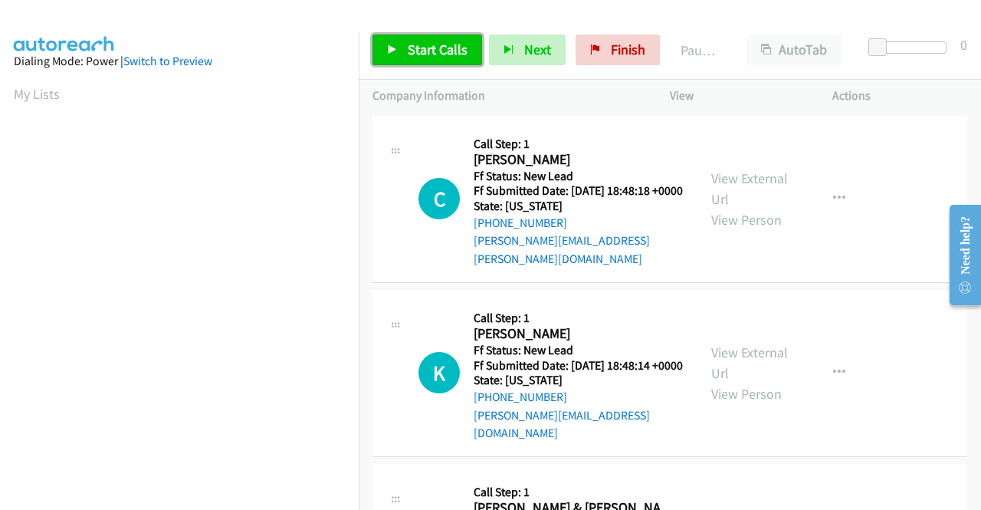
click at [455, 56] on span "Start Calls" at bounding box center [438, 50] width 60 height 18
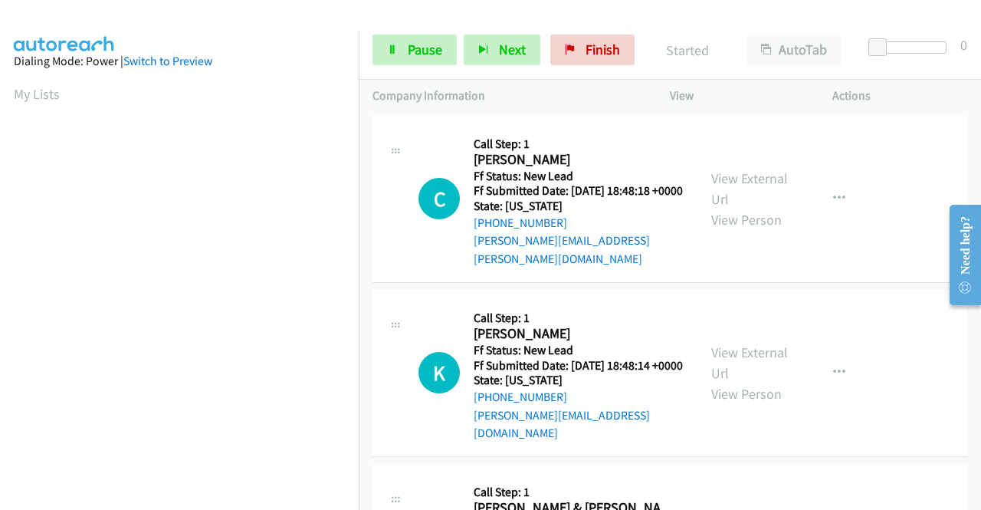
click at [711, 168] on div "View External Url View Person" at bounding box center [751, 199] width 80 height 62
click at [722, 175] on link "View External Url" at bounding box center [749, 188] width 77 height 38
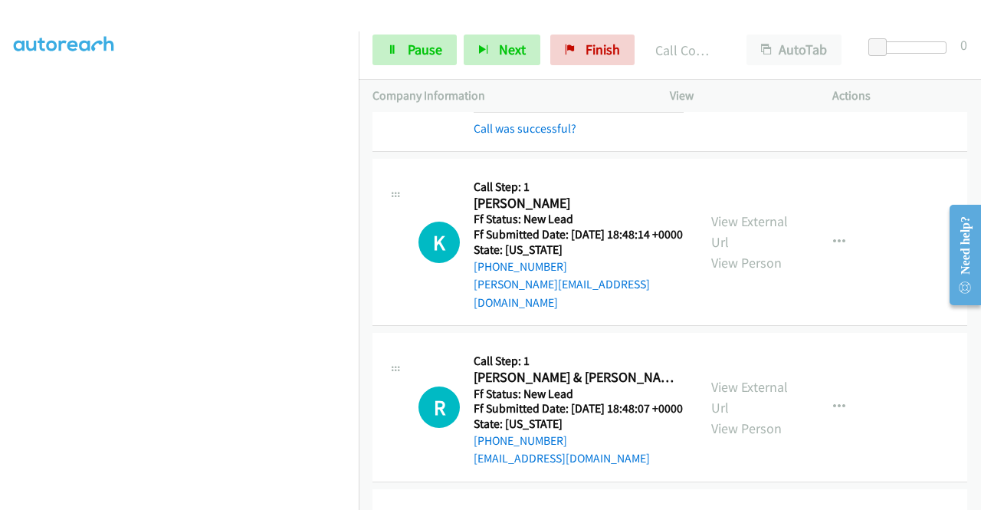
scroll to position [347, 0]
click at [410, 50] on span "Pause" at bounding box center [425, 50] width 34 height 18
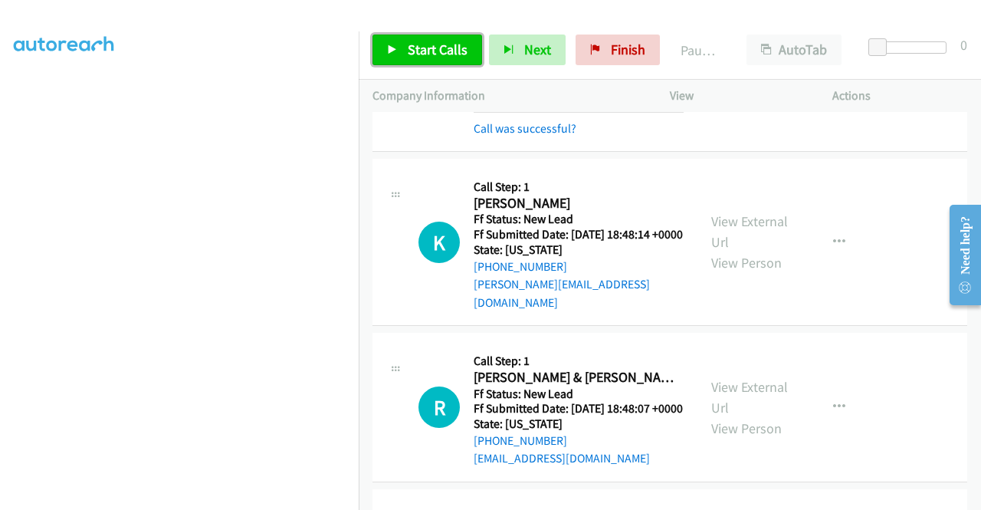
click at [410, 50] on span "Start Calls" at bounding box center [438, 50] width 60 height 18
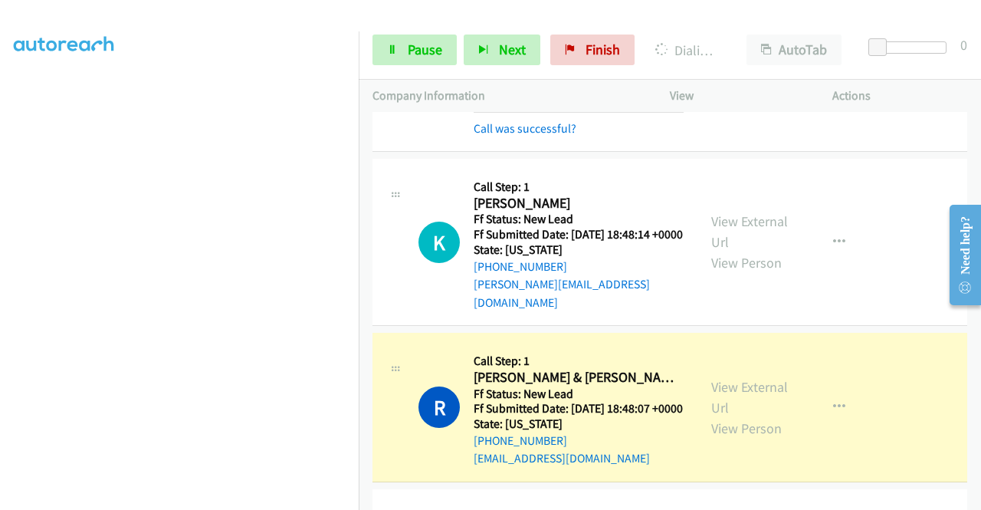
scroll to position [0, 0]
click at [729, 389] on link "View External Url" at bounding box center [749, 397] width 77 height 38
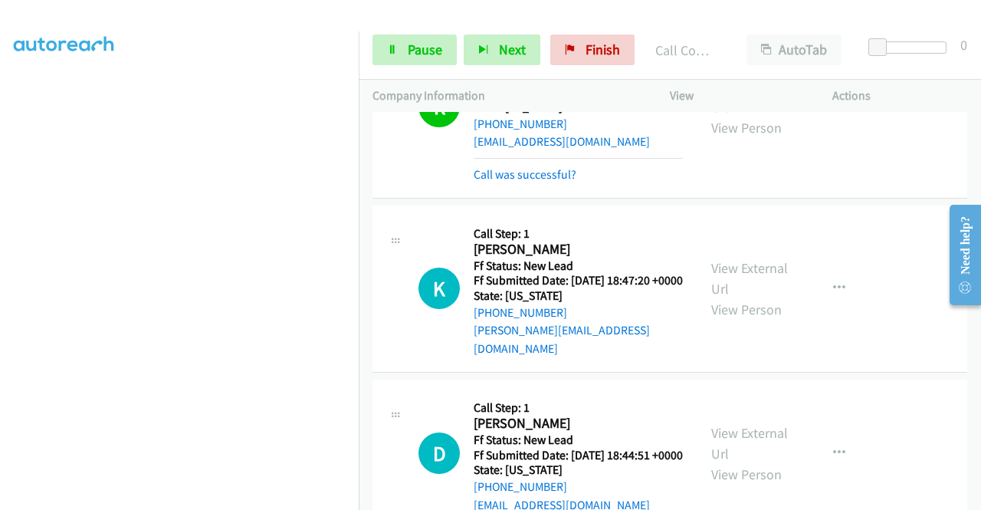
scroll to position [539, 0]
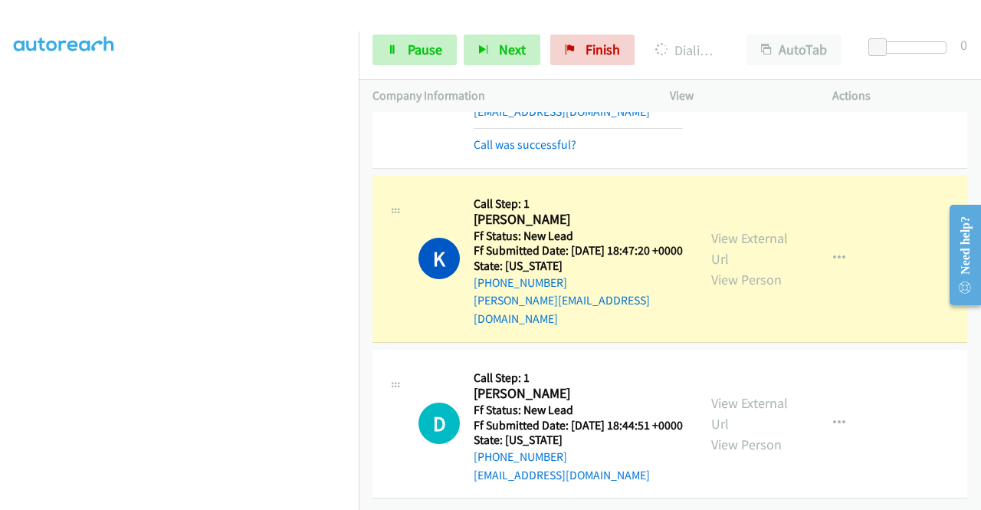
click at [742, 228] on div "View External Url View Person" at bounding box center [751, 259] width 80 height 62
click at [729, 229] on link "View External Url" at bounding box center [749, 248] width 77 height 38
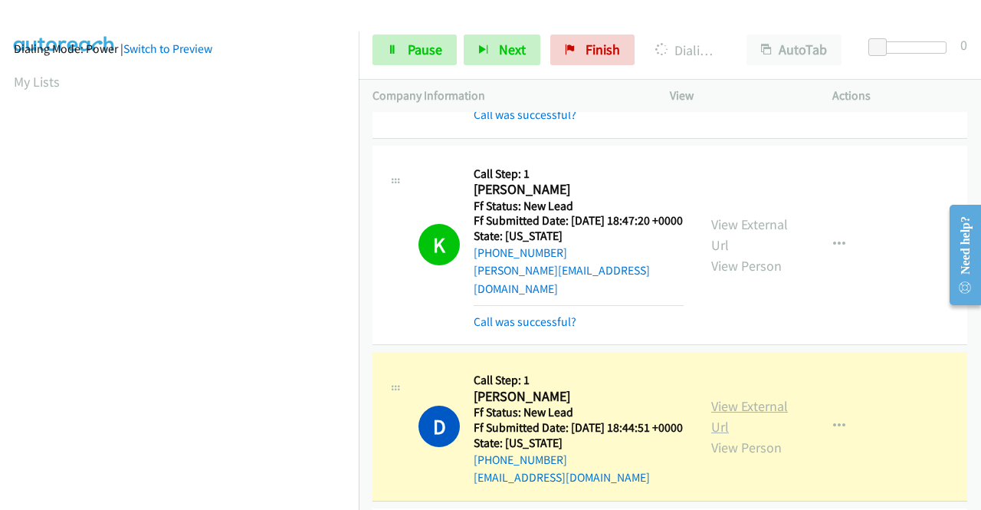
click at [748, 412] on link "View External Url" at bounding box center [749, 416] width 77 height 38
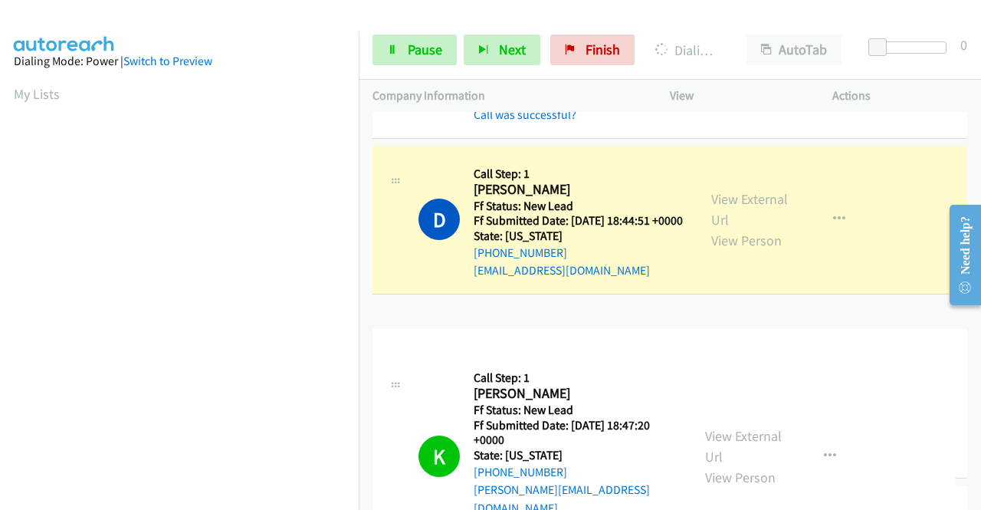
drag, startPoint x: 359, startPoint y: 243, endPoint x: 374, endPoint y: 439, distance: 196.7
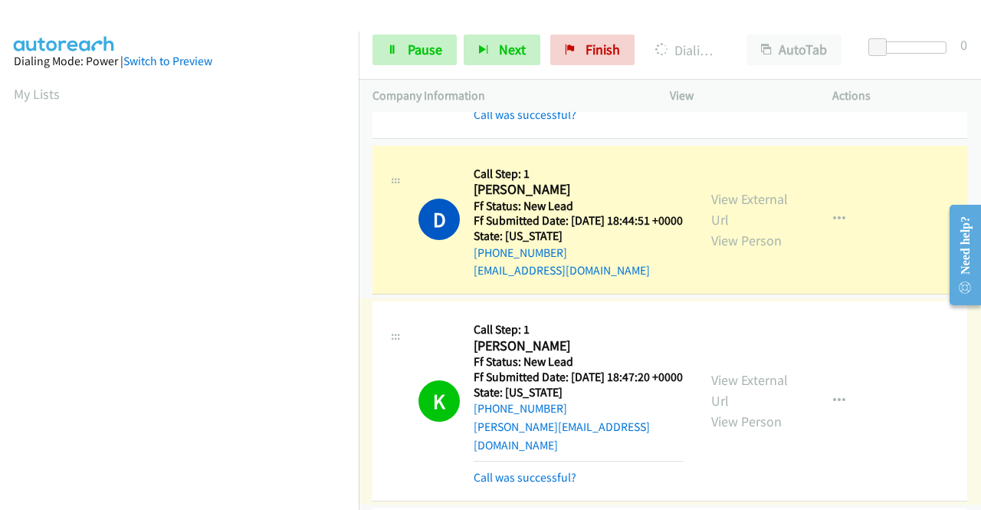
scroll to position [349, 0]
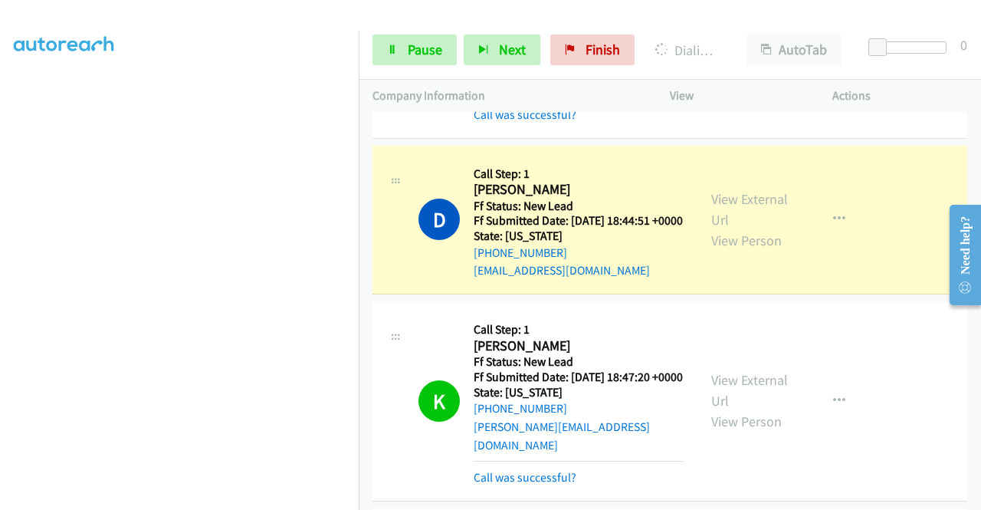
click at [393, 180] on div at bounding box center [395, 179] width 18 height 41
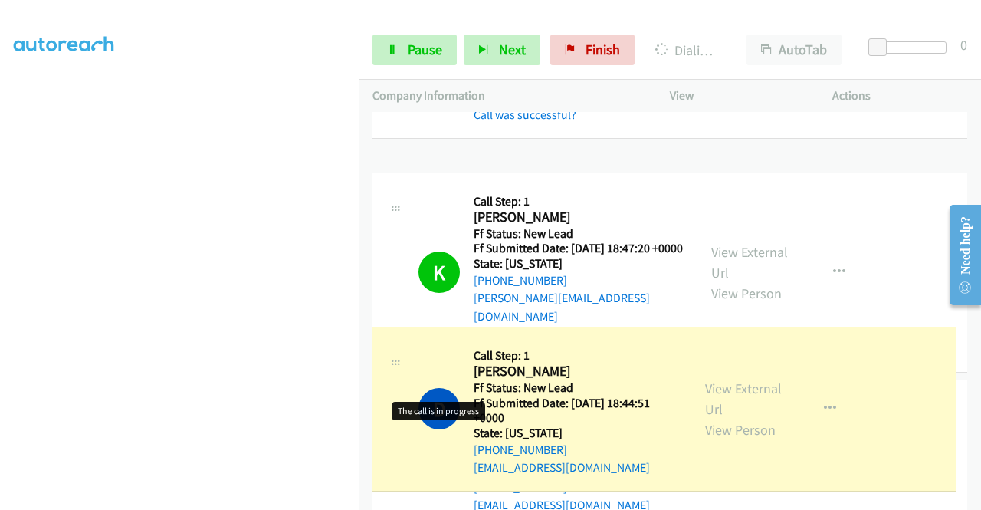
drag, startPoint x: 393, startPoint y: 215, endPoint x: 424, endPoint y: 389, distance: 176.8
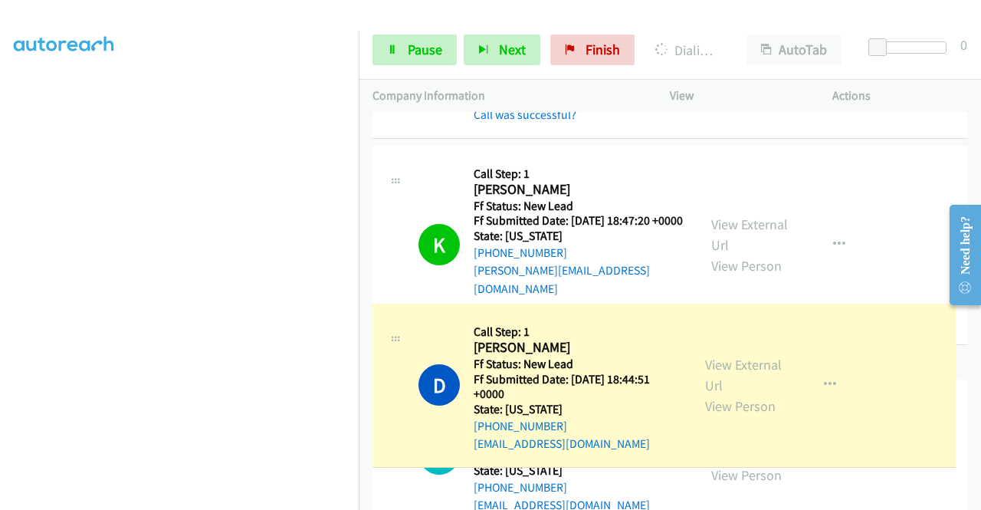
drag, startPoint x: 419, startPoint y: 278, endPoint x: 445, endPoint y: 454, distance: 178.2
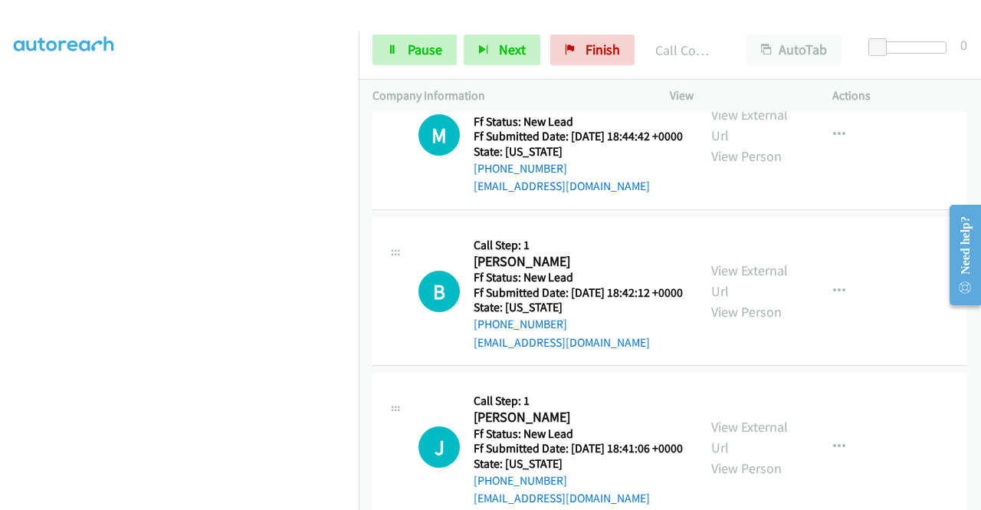
scroll to position [1020, 0]
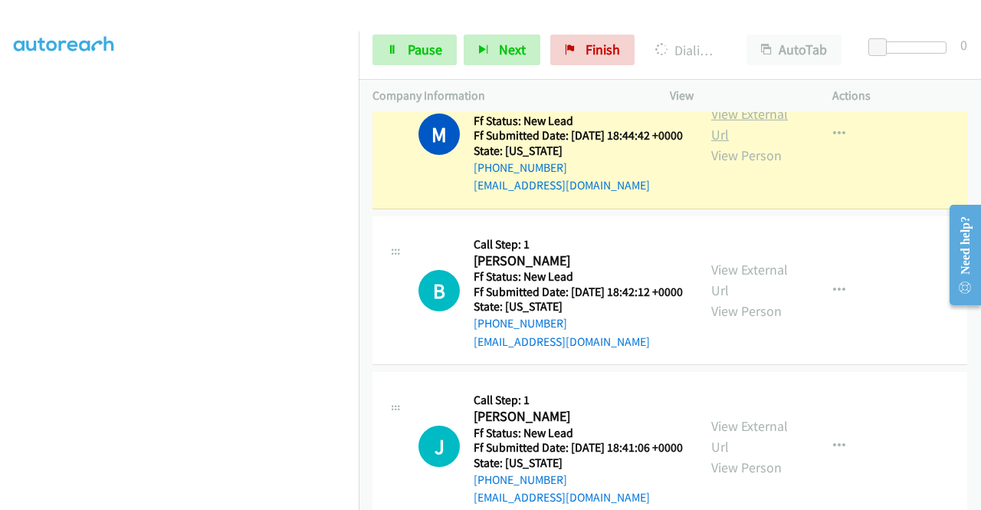
click at [731, 140] on link "View External Url" at bounding box center [749, 124] width 77 height 38
click at [362, 199] on td "M Callback Scheduled Call Step: 1 Marshall Glick America/Los_Angeles Ff Status:…" at bounding box center [670, 135] width 622 height 156
click at [366, 177] on td "M Callback Scheduled Call Step: 1 Marshall Glick America/Los_Angeles Ff Status:…" at bounding box center [670, 135] width 622 height 156
click at [412, 27] on div "Start Calls Pause Next Finish Dialing Marshall Glick AutoTab AutoTab 0" at bounding box center [670, 50] width 622 height 59
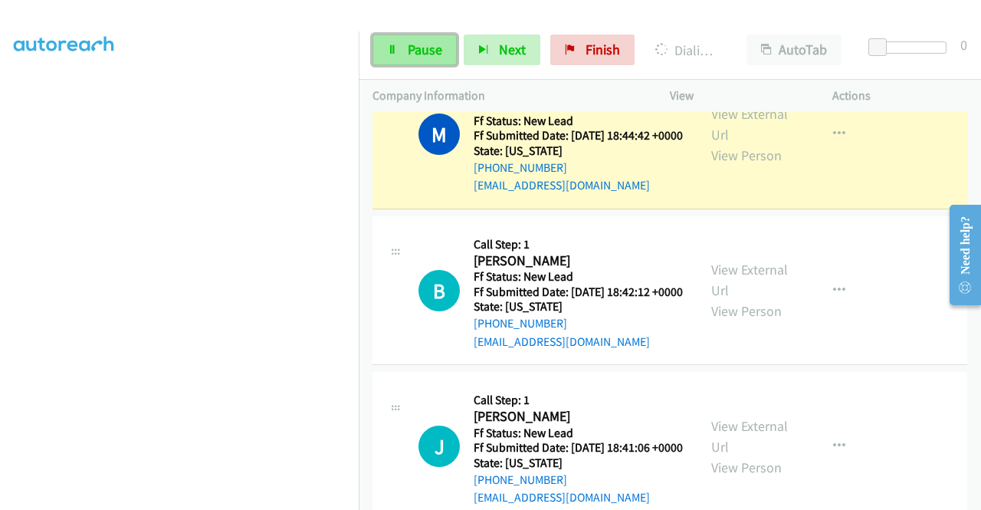
click at [399, 60] on link "Pause" at bounding box center [414, 49] width 84 height 31
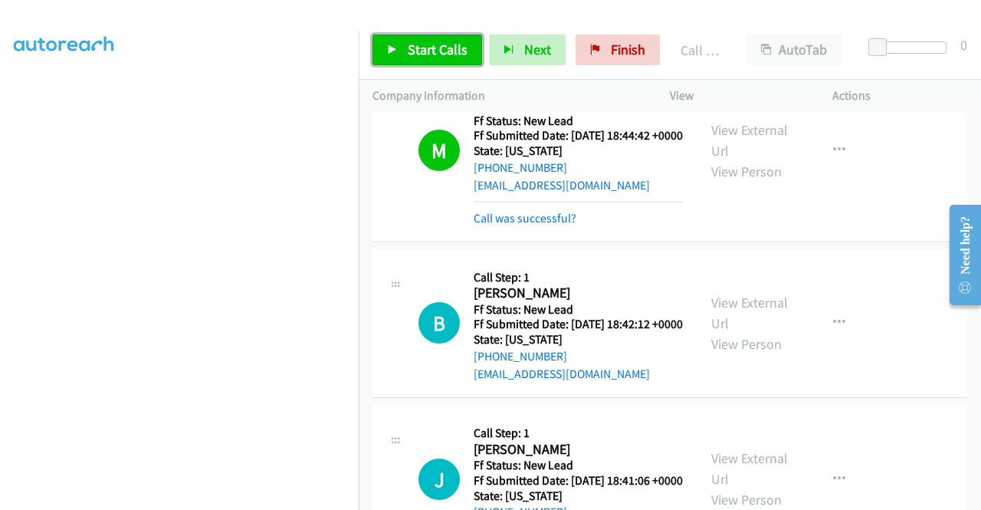
click at [434, 39] on link "Start Calls" at bounding box center [427, 49] width 110 height 31
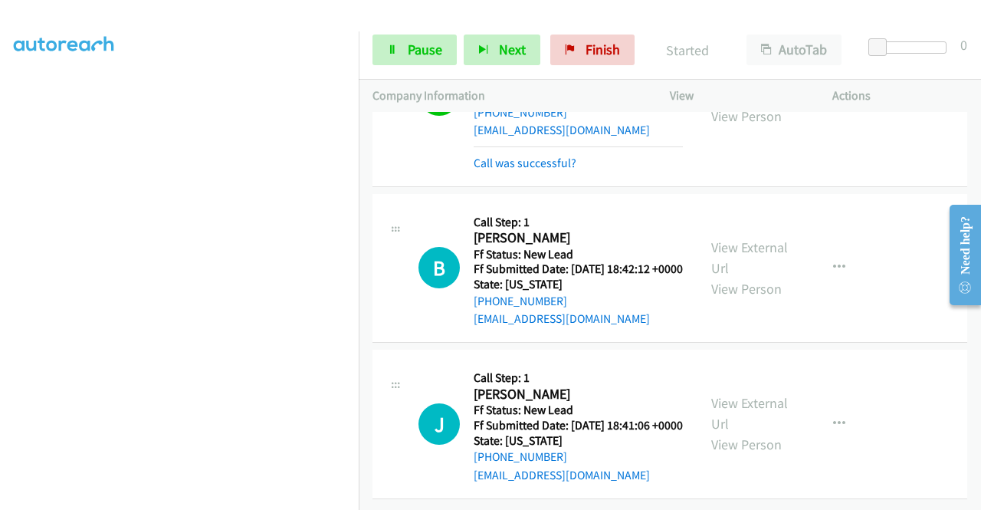
scroll to position [1149, 0]
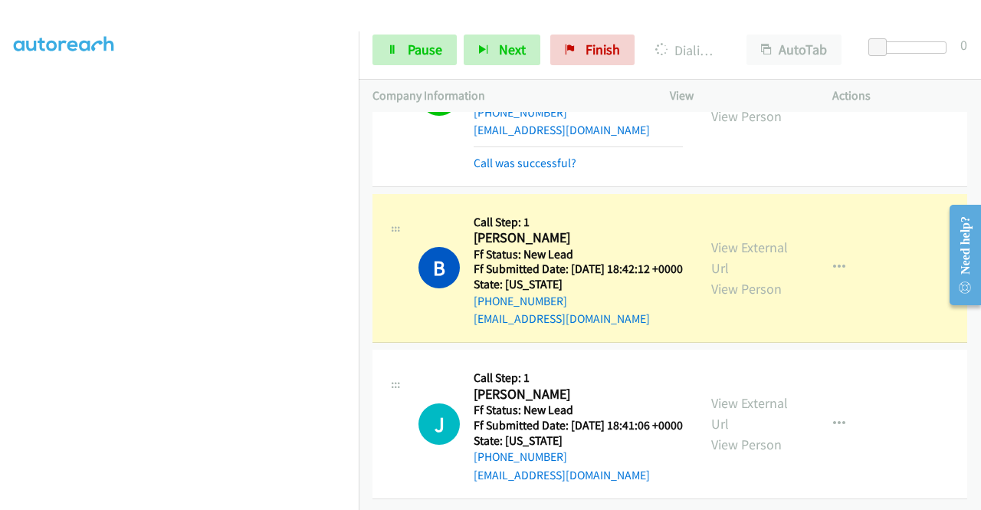
click at [731, 237] on div "View External Url View Person" at bounding box center [751, 268] width 80 height 62
click at [730, 237] on div "View External Url View Person" at bounding box center [751, 268] width 80 height 62
click at [726, 238] on link "View External Url" at bounding box center [749, 257] width 77 height 38
click at [201, 498] on section at bounding box center [179, 145] width 331 height 733
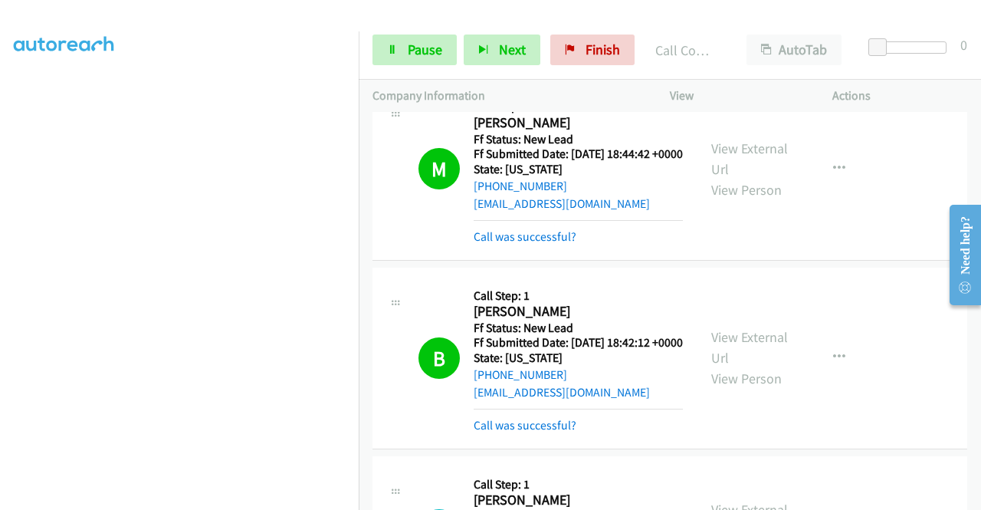
scroll to position [1182, 0]
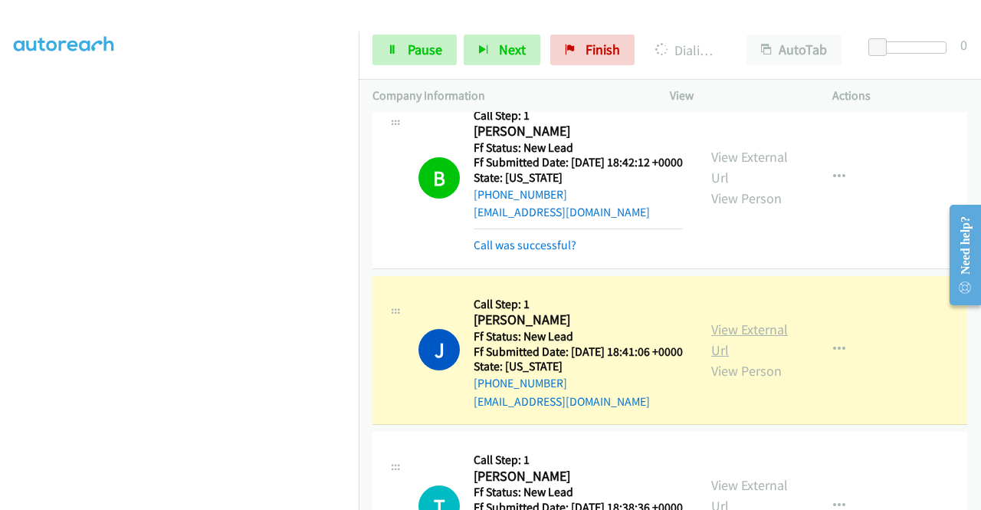
click at [725, 359] on link "View External Url" at bounding box center [749, 339] width 77 height 38
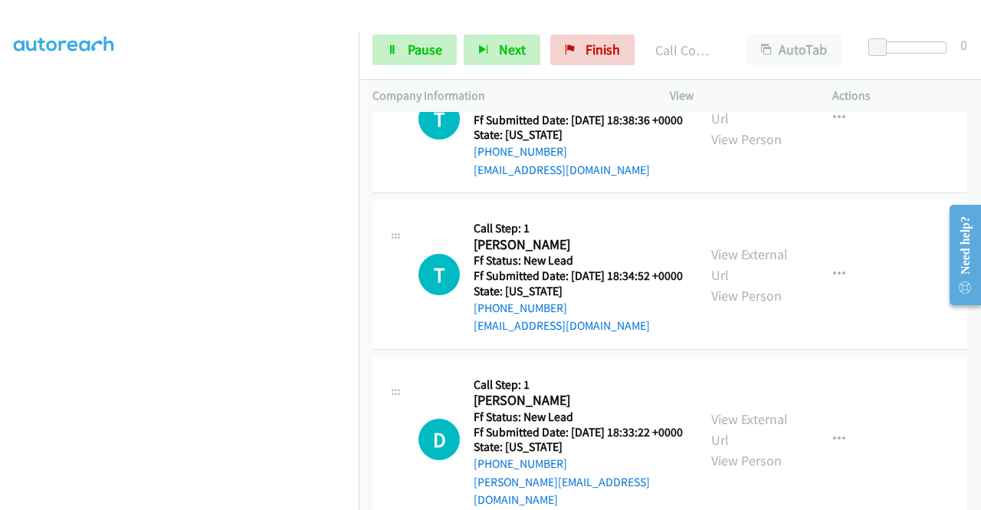
scroll to position [1622, 0]
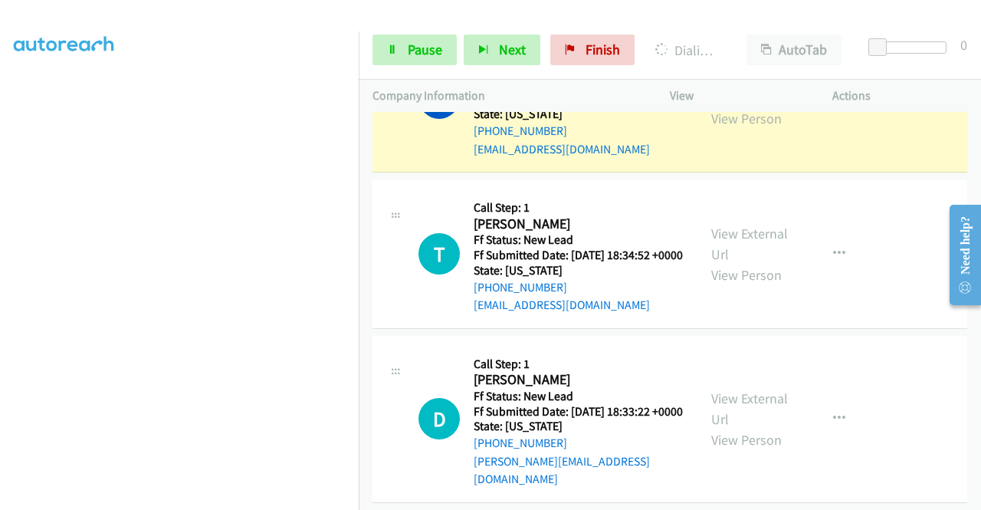
click at [734, 129] on div "View External Url View Person" at bounding box center [751, 98] width 80 height 62
click at [725, 107] on link "View External Url" at bounding box center [749, 87] width 77 height 38
click at [359, 165] on nav "Dialing Mode: Power | Switch to Preview My Lists" at bounding box center [179, 286] width 359 height 510
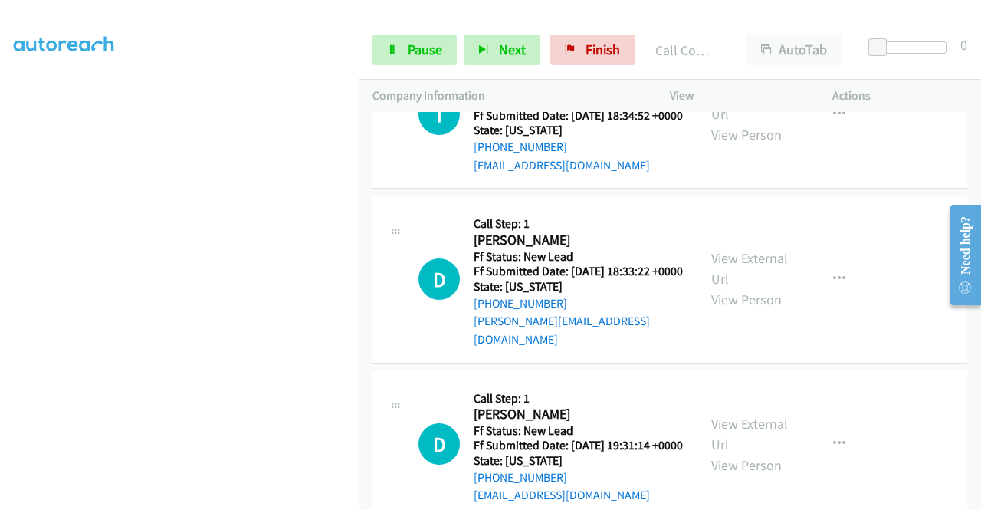
scroll to position [1808, 0]
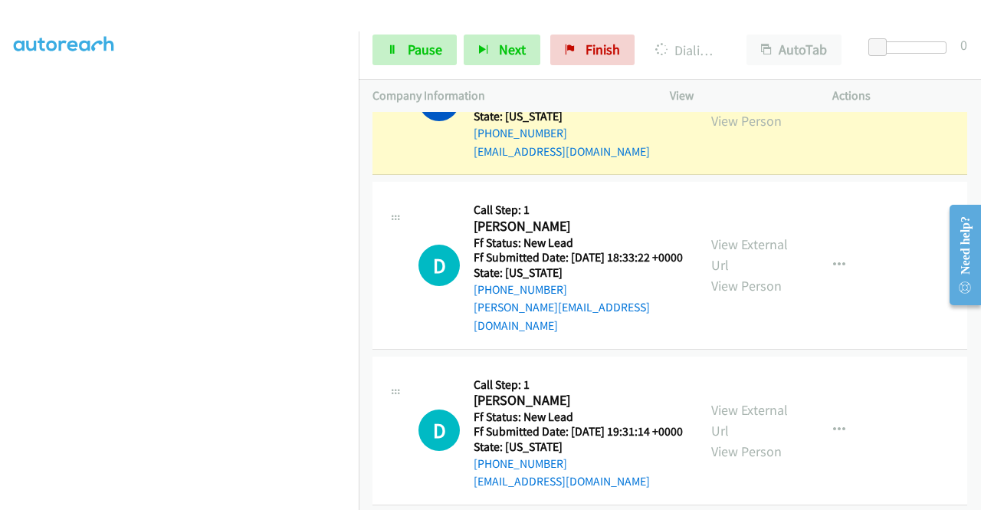
click at [735, 109] on link "View External Url" at bounding box center [749, 89] width 77 height 38
click at [405, 54] on link "Pause" at bounding box center [414, 49] width 84 height 31
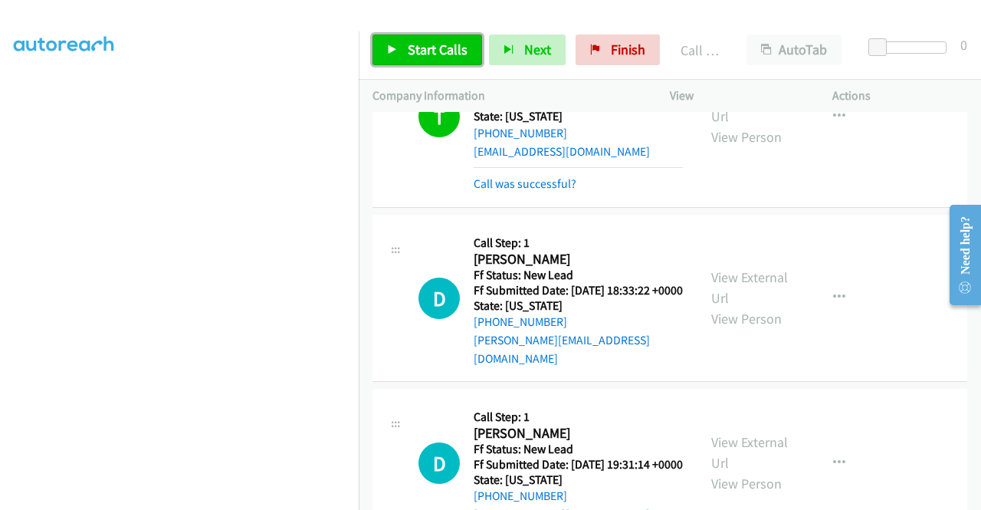
click at [414, 56] on span "Start Calls" at bounding box center [438, 50] width 60 height 18
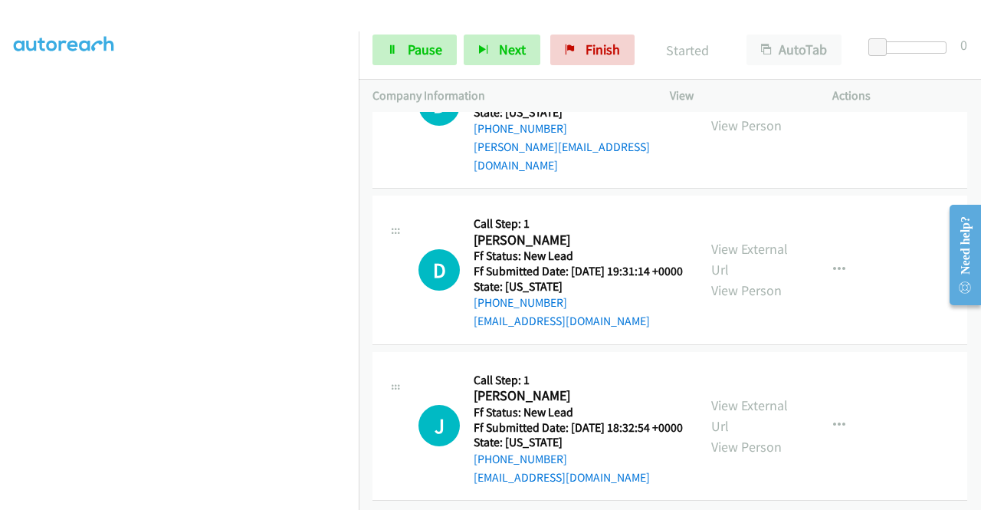
scroll to position [2003, 0]
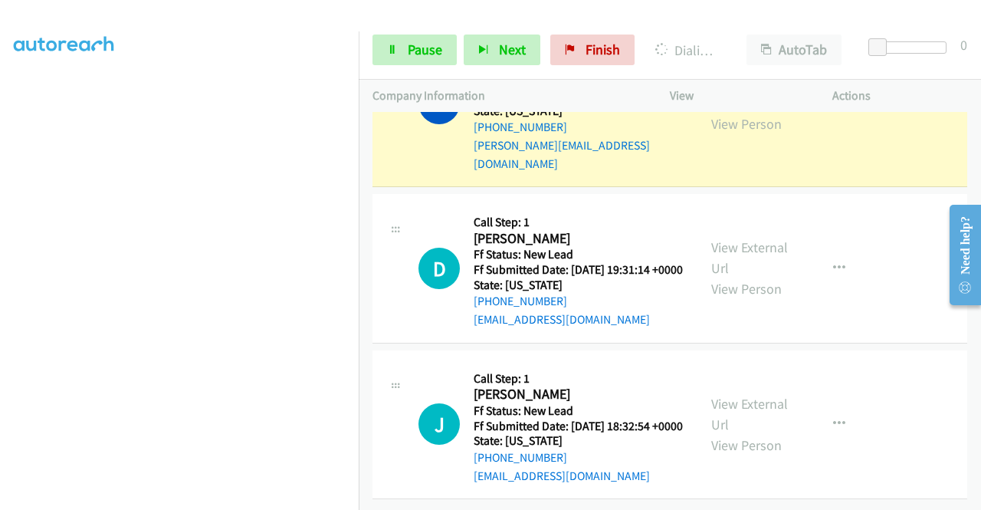
click at [754, 112] on link "View External Url" at bounding box center [749, 93] width 77 height 38
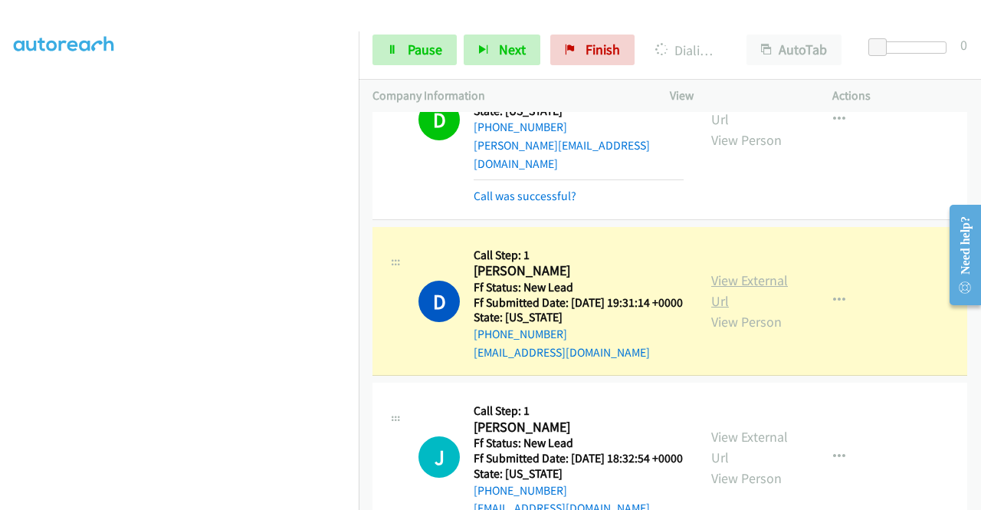
click at [719, 310] on link "View External Url" at bounding box center [749, 290] width 77 height 38
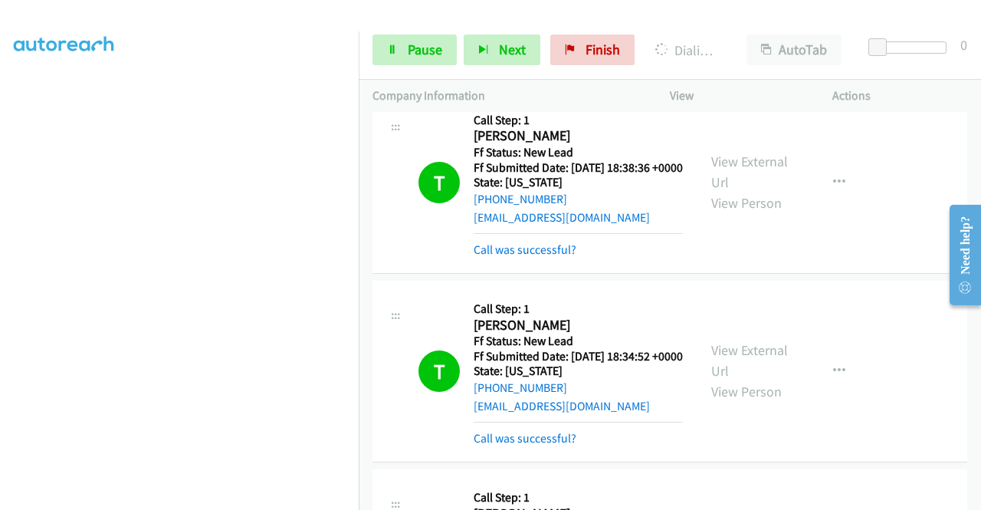
scroll to position [2165, 0]
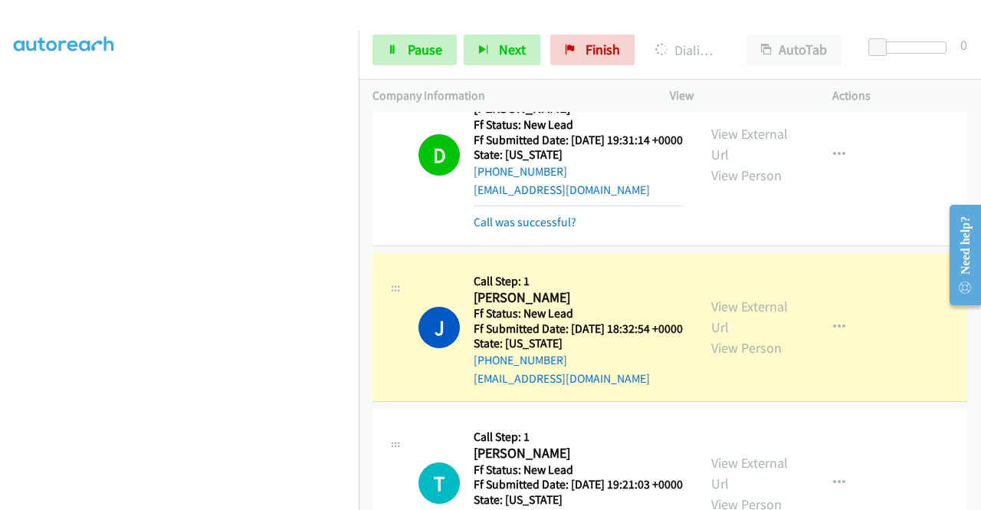
click at [723, 388] on div "View External Url View Person View External Url Email Schedule/Manage Callback …" at bounding box center [785, 327] width 176 height 121
click at [716, 336] on link "View External Url" at bounding box center [749, 316] width 77 height 38
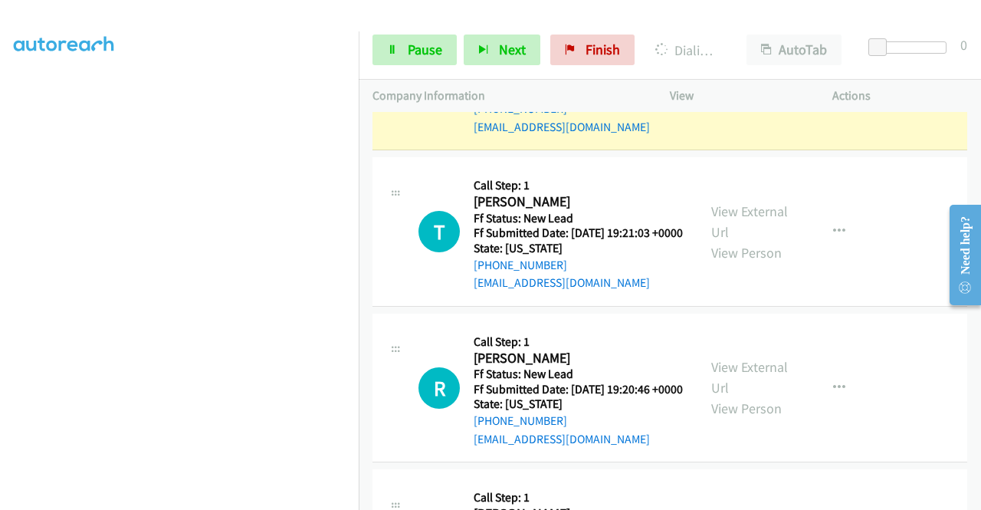
scroll to position [0, 0]
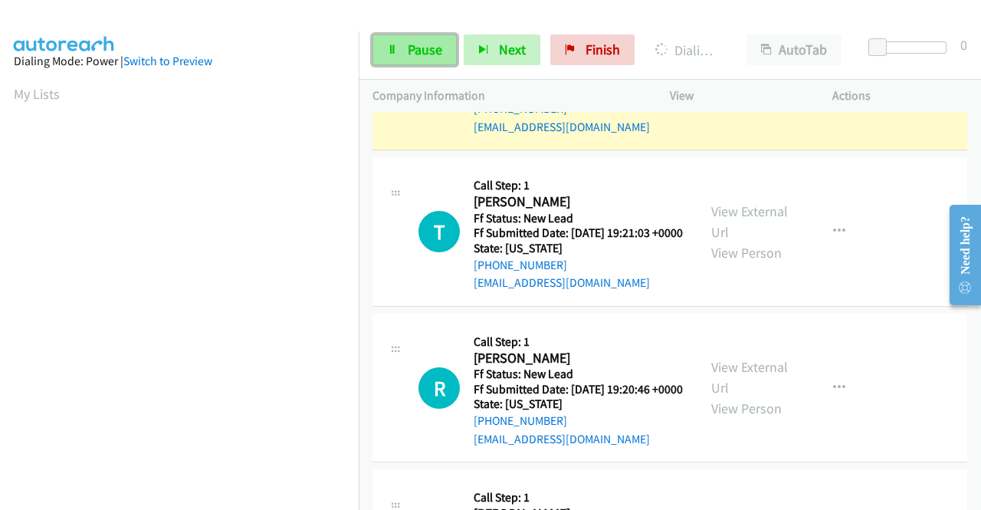
click at [410, 47] on span "Pause" at bounding box center [425, 50] width 34 height 18
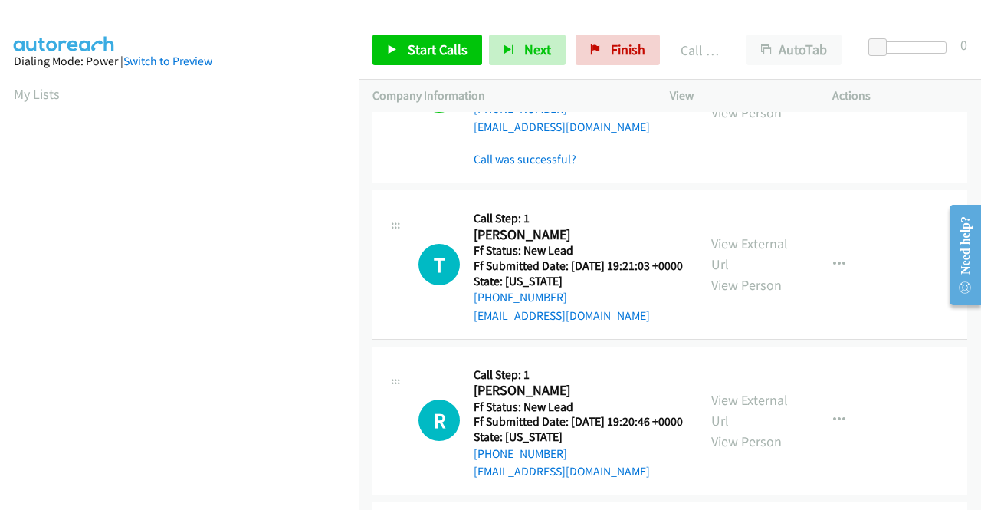
scroll to position [349, 0]
click at [506, 169] on mb0 "Call was successful?" at bounding box center [578, 156] width 209 height 26
click at [501, 166] on link "Call was successful?" at bounding box center [525, 159] width 103 height 15
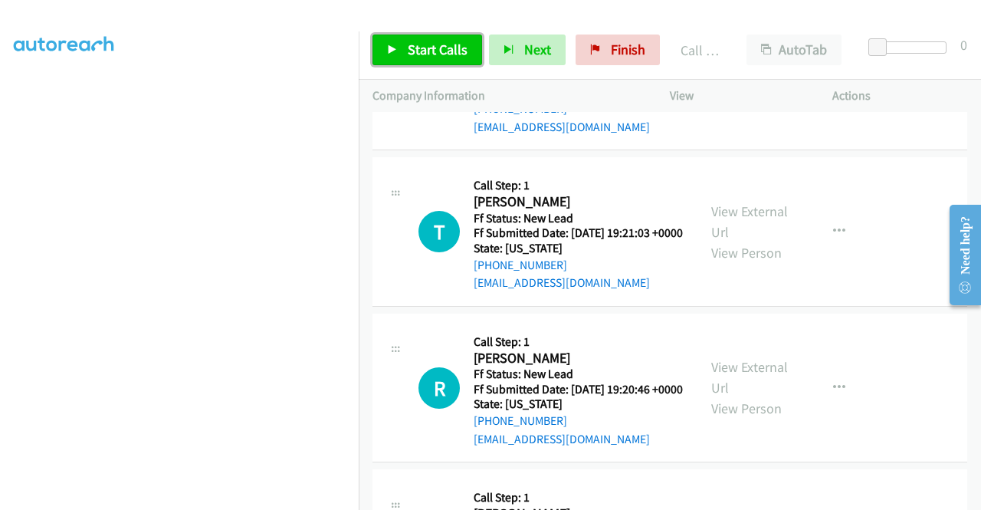
click at [391, 59] on link "Start Calls" at bounding box center [427, 49] width 110 height 31
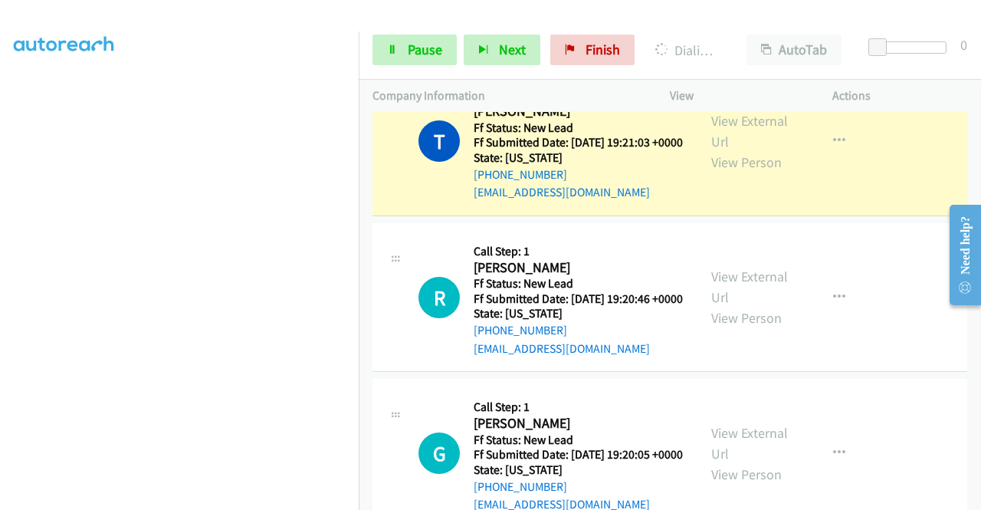
scroll to position [2503, 0]
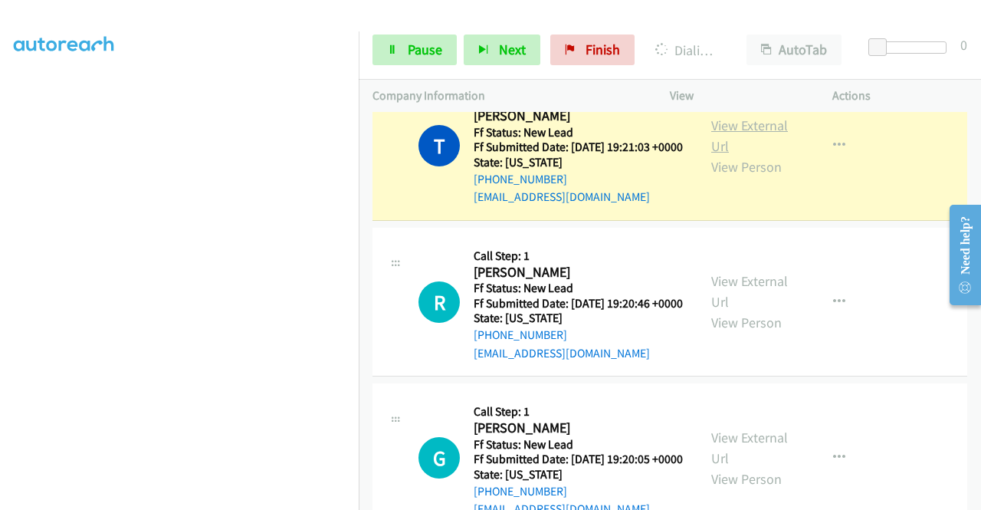
click at [752, 155] on link "View External Url" at bounding box center [749, 135] width 77 height 38
click at [0, 318] on aside "Dialing Mode: Power | Switch to Preview My Lists" at bounding box center [179, 117] width 359 height 848
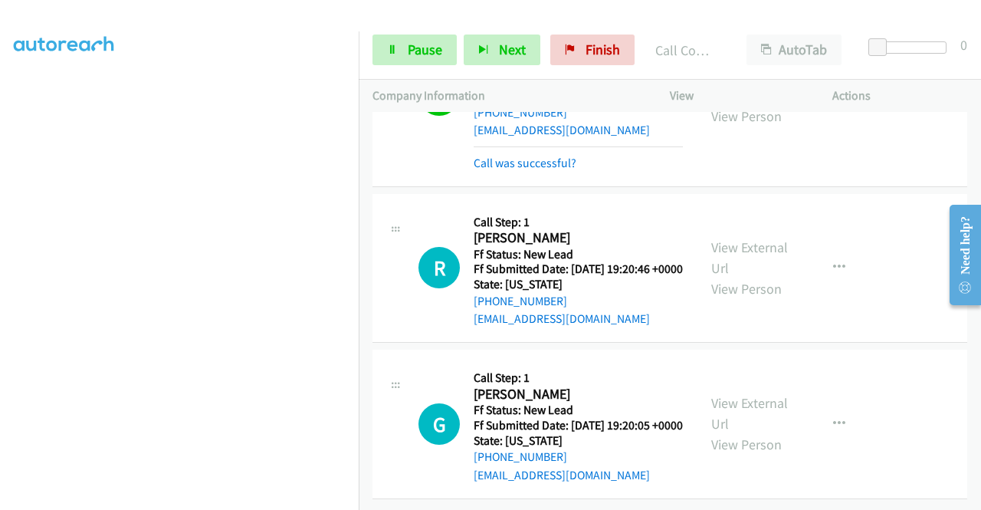
scroll to position [2742, 0]
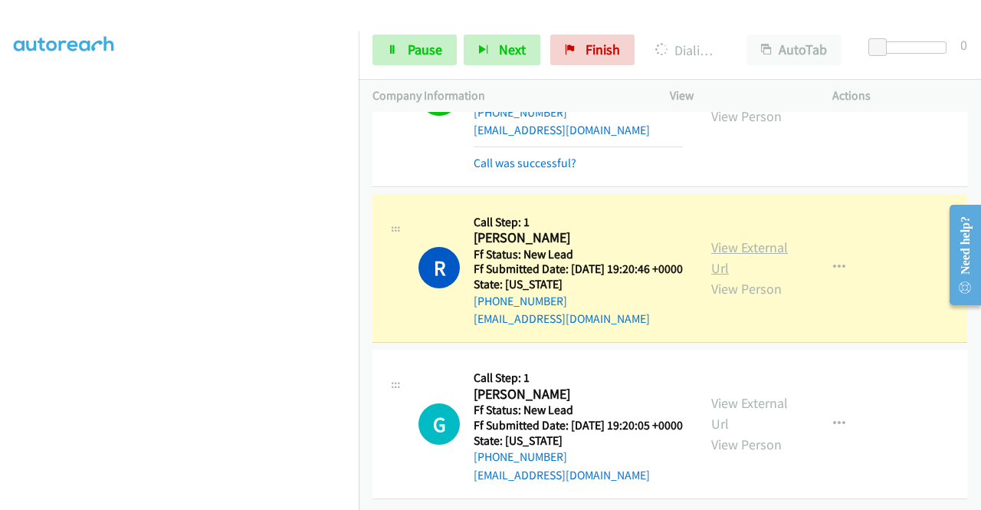
click at [746, 238] on link "View External Url" at bounding box center [749, 257] width 77 height 38
click at [405, 48] on link "Pause" at bounding box center [414, 49] width 84 height 31
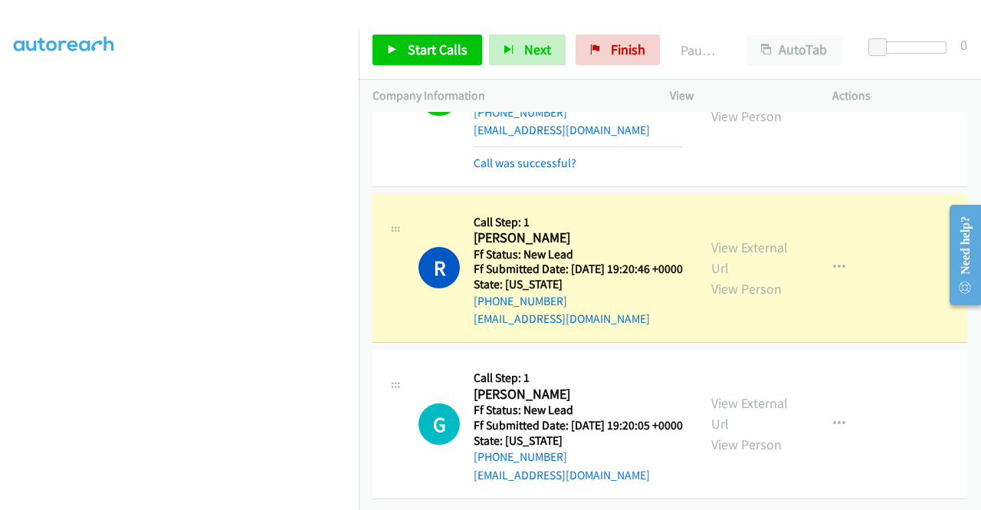
click at [0, 285] on aside "Dialing Mode: Power | Switch to Preview My Lists" at bounding box center [179, 117] width 359 height 848
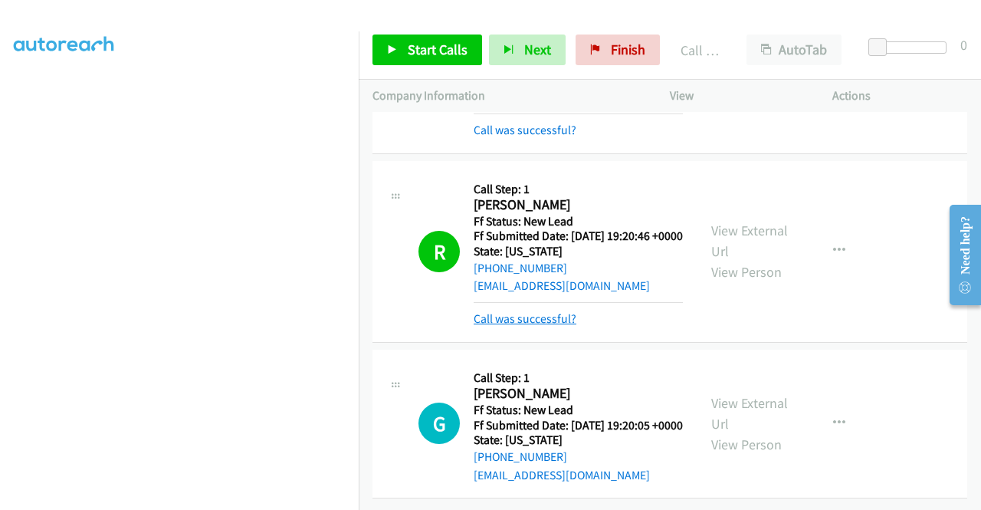
click at [548, 324] on link "Call was successful?" at bounding box center [525, 318] width 103 height 15
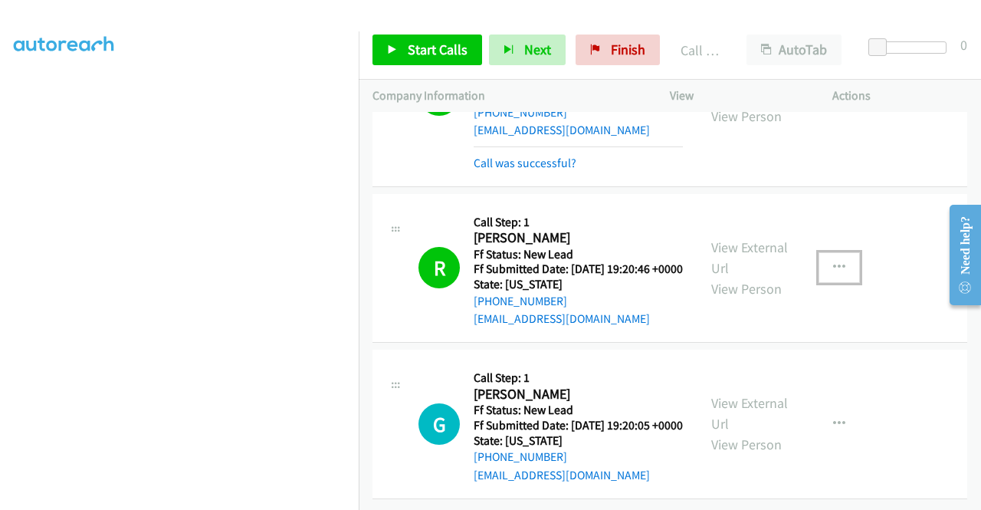
click at [838, 252] on button "button" at bounding box center [838, 267] width 41 height 31
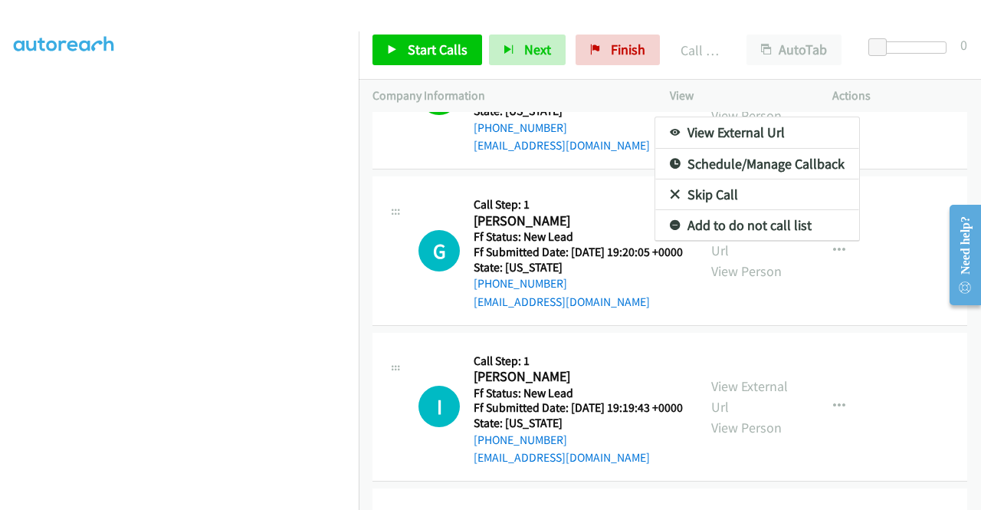
click at [703, 241] on link "Add to do not call list" at bounding box center [757, 225] width 204 height 31
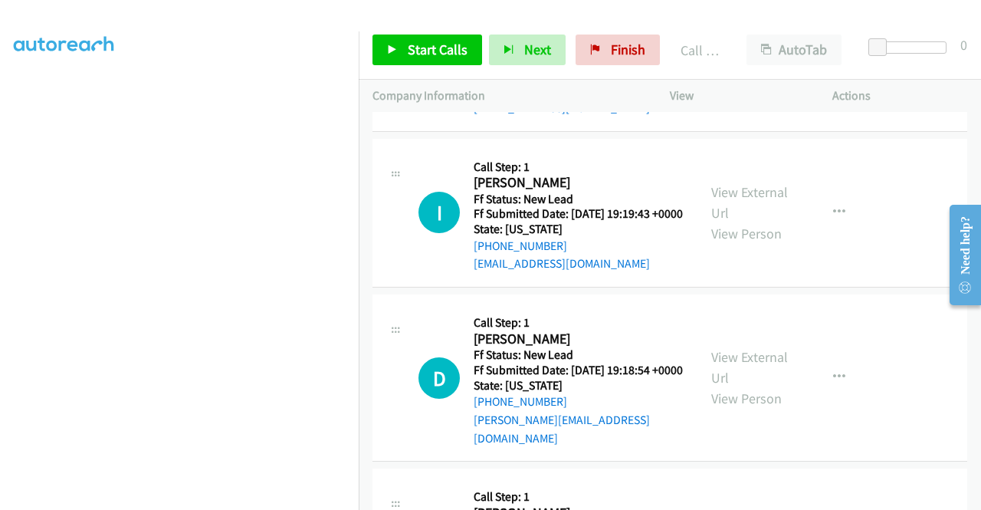
scroll to position [2968, 0]
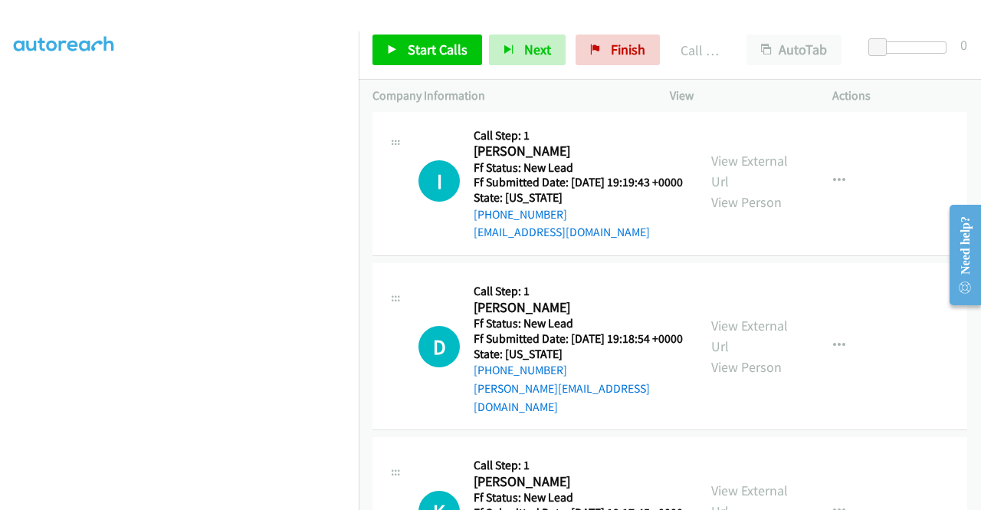
click at [444, 70] on div "Start Calls Pause Next Finish Call Completed AutoTab AutoTab 0" at bounding box center [670, 50] width 622 height 59
click at [447, 61] on link "Start Calls" at bounding box center [427, 49] width 110 height 31
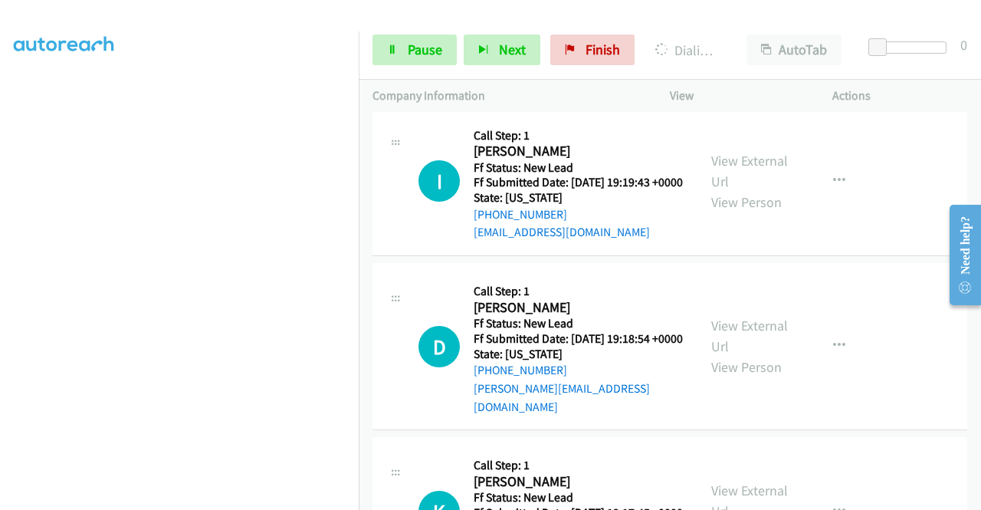
click at [746, 56] on div "View External Url View Person" at bounding box center [751, 25] width 80 height 62
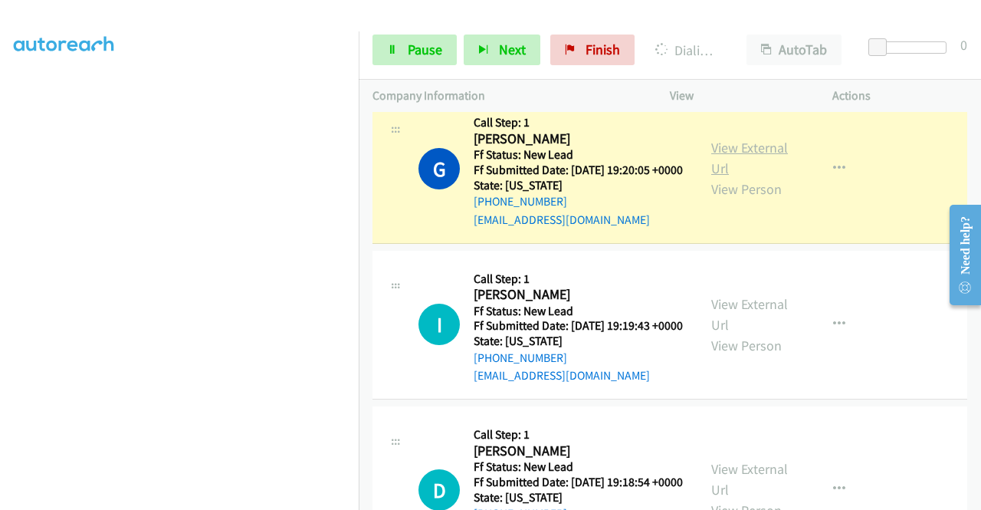
drag, startPoint x: 746, startPoint y: 148, endPoint x: 755, endPoint y: 152, distance: 9.6
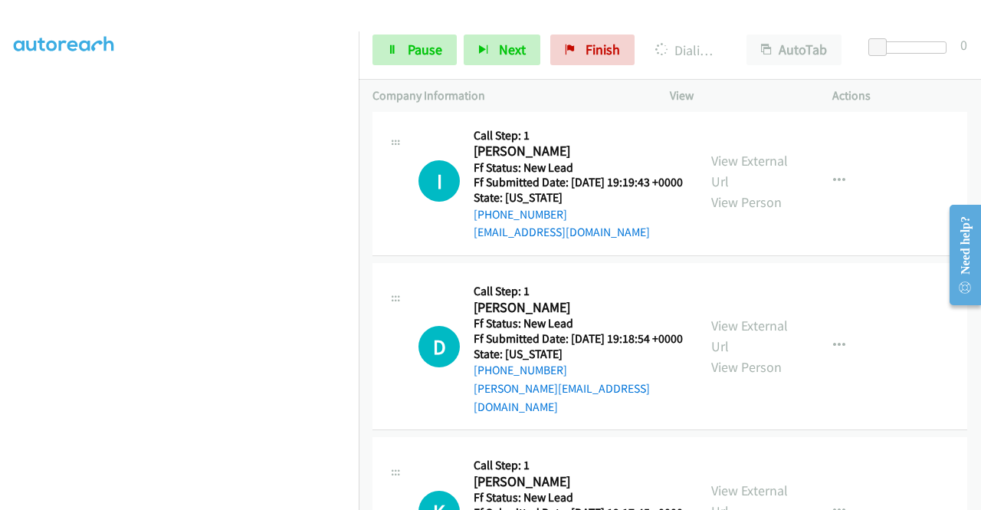
click at [755, 34] on link "View External Url" at bounding box center [749, 14] width 77 height 38
click at [428, 65] on div "Start Calls Pause Next Finish Dialing Guenet Samuel AutoTab AutoTab 0" at bounding box center [670, 50] width 622 height 59
click at [406, 53] on link "Pause" at bounding box center [414, 49] width 84 height 31
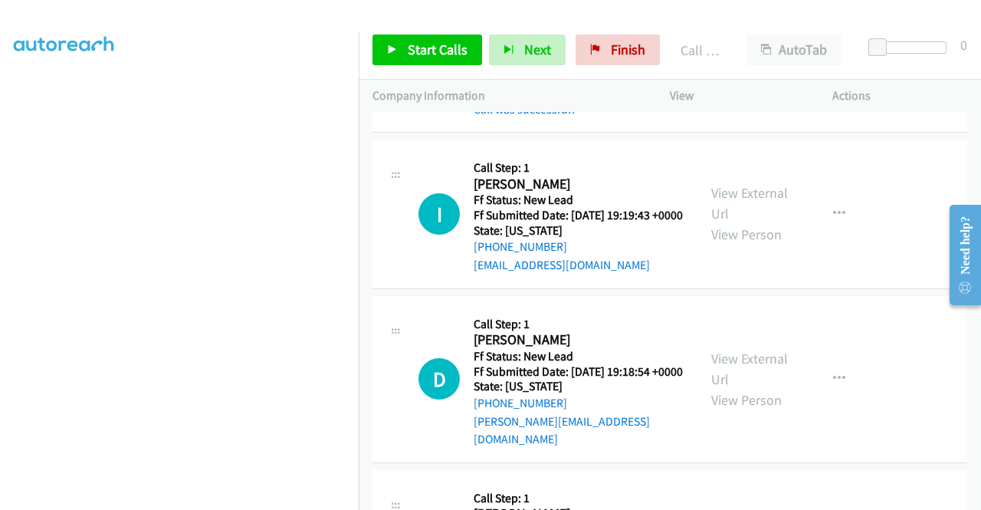
scroll to position [3000, 0]
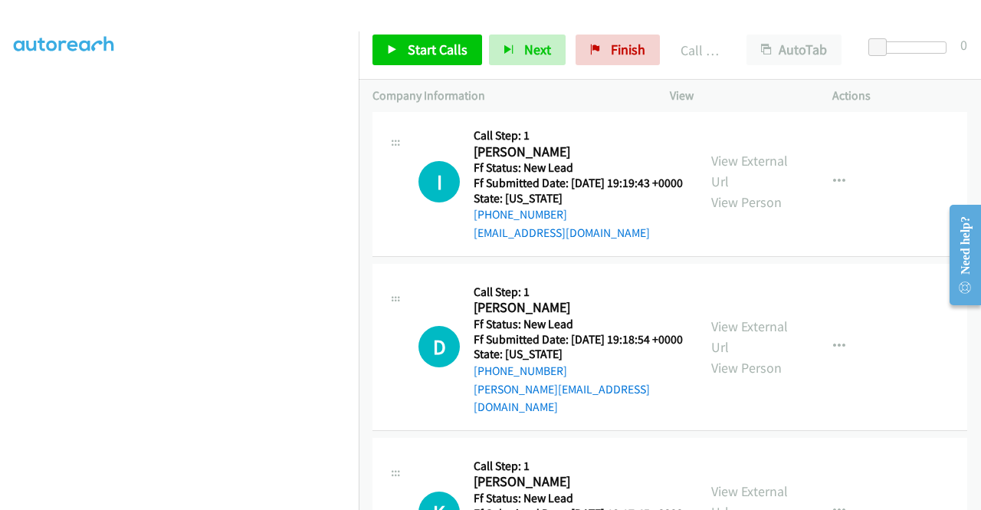
click at [544, 84] on link "Call was successful?" at bounding box center [525, 77] width 103 height 15
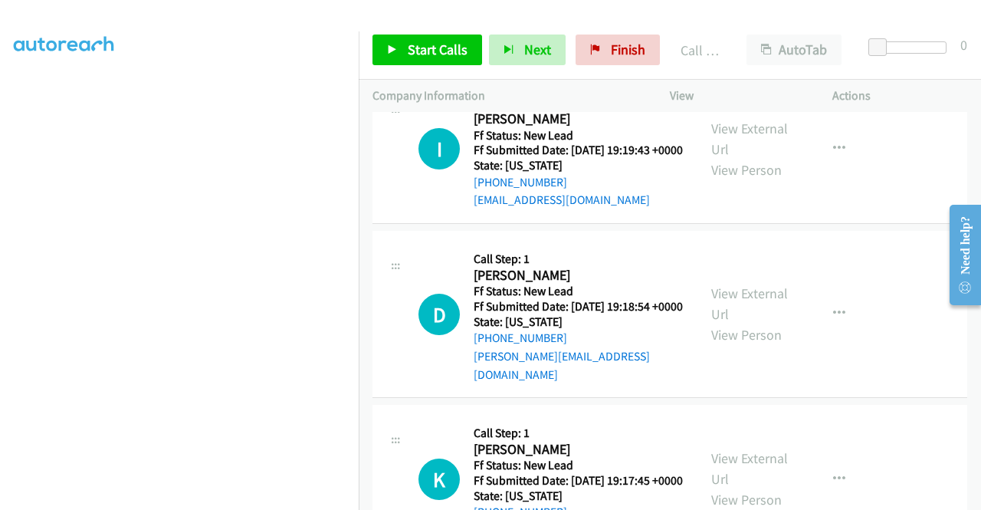
scroll to position [2968, 0]
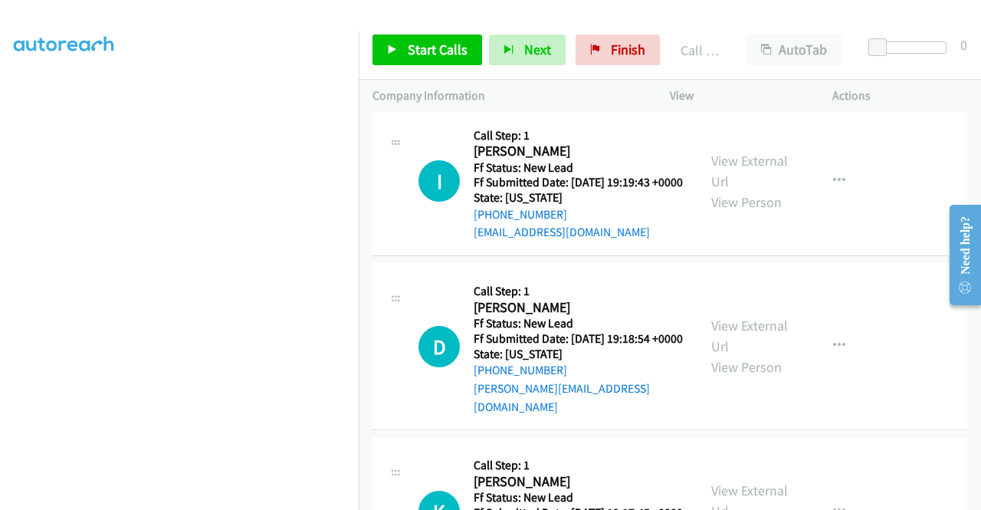
click at [475, 74] on div "Start Calls Pause Next Finish Call Completed AutoTab AutoTab 0" at bounding box center [670, 50] width 622 height 59
click at [452, 53] on span "Start Calls" at bounding box center [438, 50] width 60 height 18
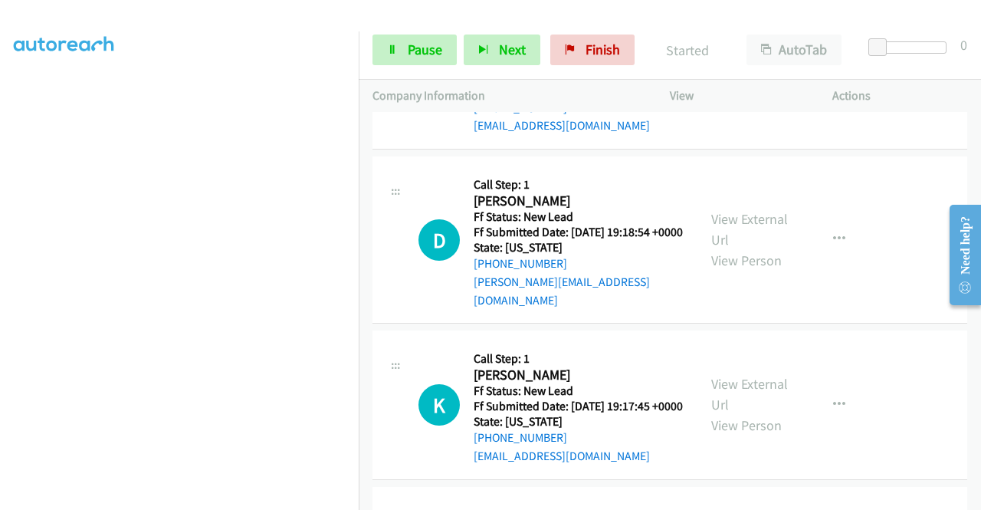
scroll to position [3089, 0]
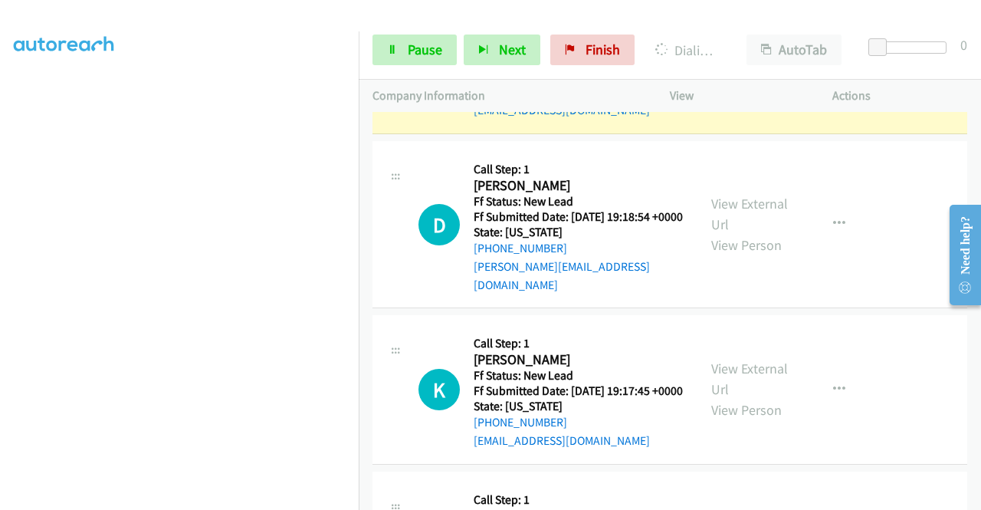
click at [735, 90] on div "View External Url View Person" at bounding box center [751, 59] width 80 height 62
click at [728, 68] on link "View External Url" at bounding box center [749, 49] width 77 height 38
click at [0, 271] on aside "Dialing Mode: Power | Switch to Preview My Lists" at bounding box center [179, 117] width 359 height 848
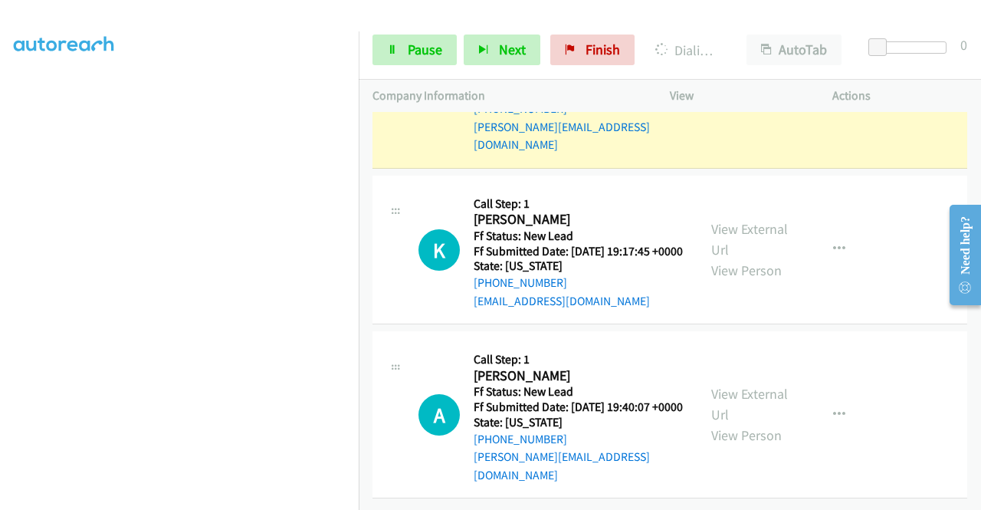
scroll to position [3345, 0]
click at [772, 93] on link "View External Url" at bounding box center [749, 74] width 77 height 38
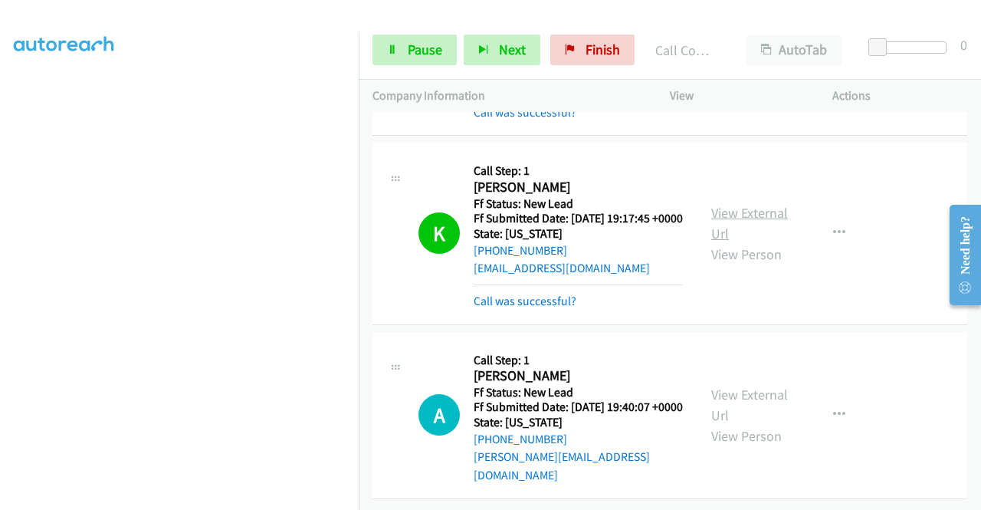
click at [745, 242] on link "View External Url" at bounding box center [749, 223] width 77 height 38
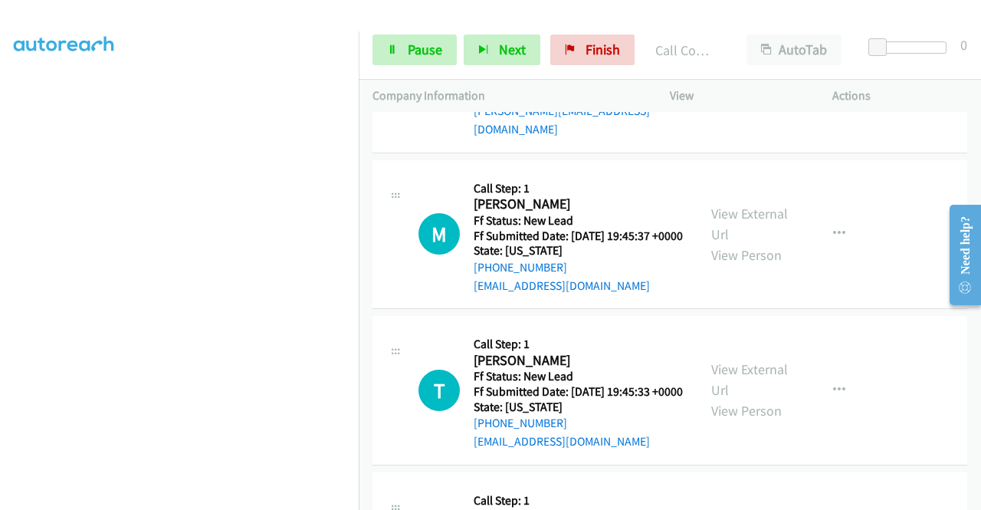
scroll to position [3693, 0]
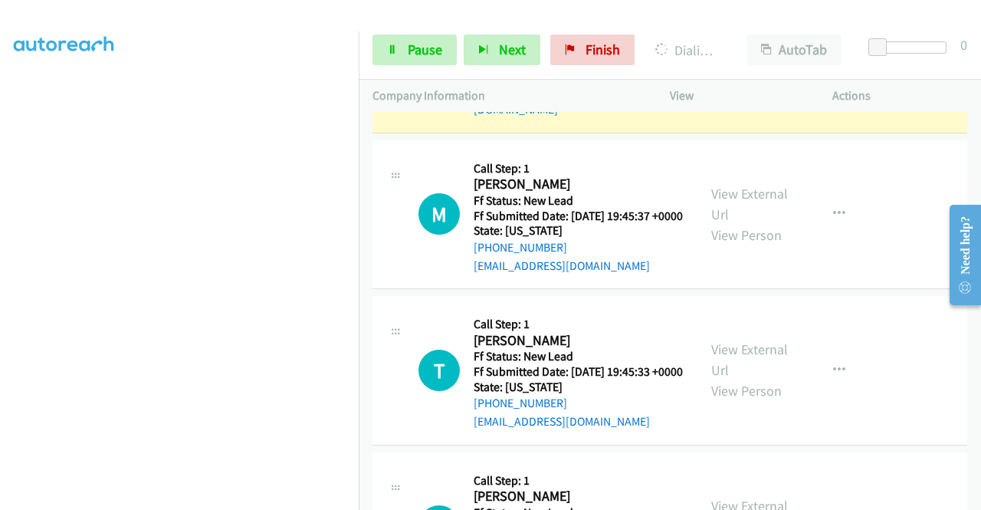
click at [731, 58] on link "View External Url" at bounding box center [749, 39] width 77 height 38
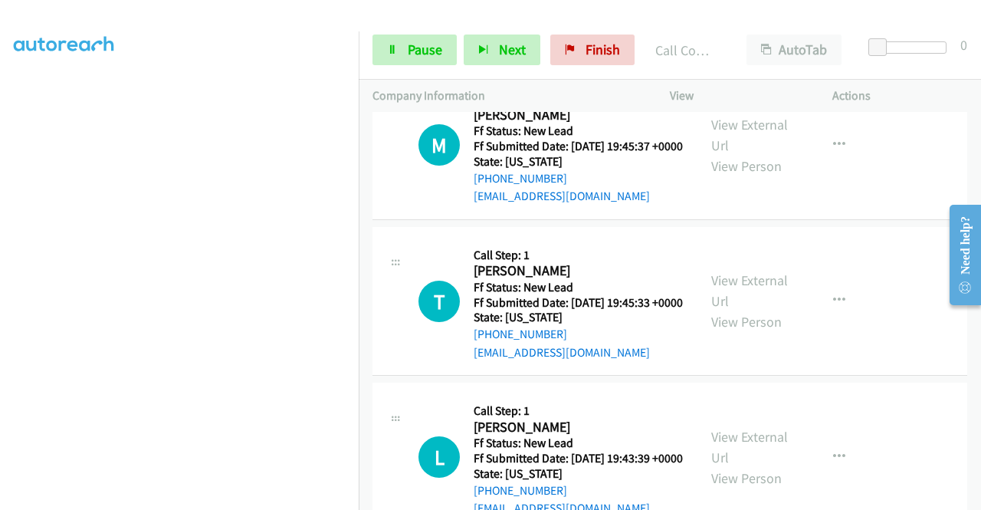
scroll to position [3917, 0]
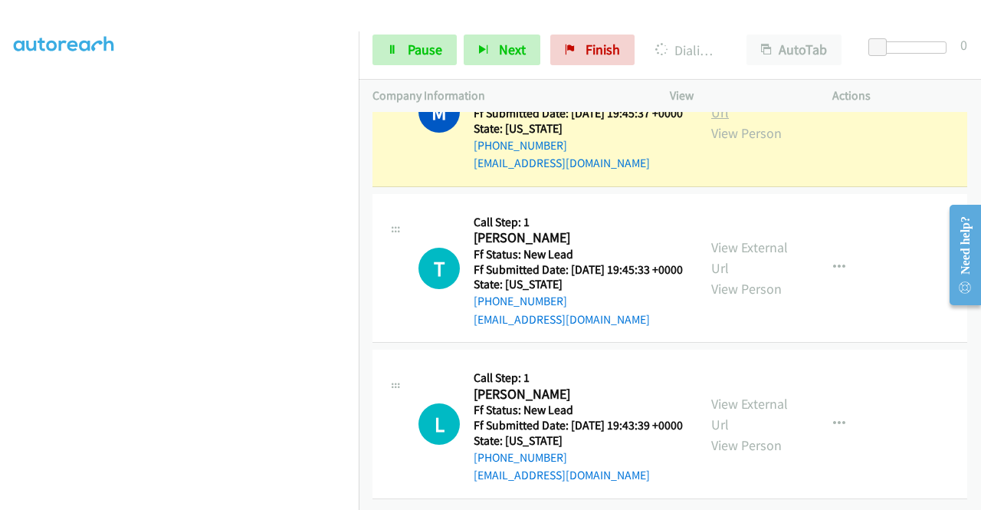
click at [745, 121] on link "View External Url" at bounding box center [749, 102] width 77 height 38
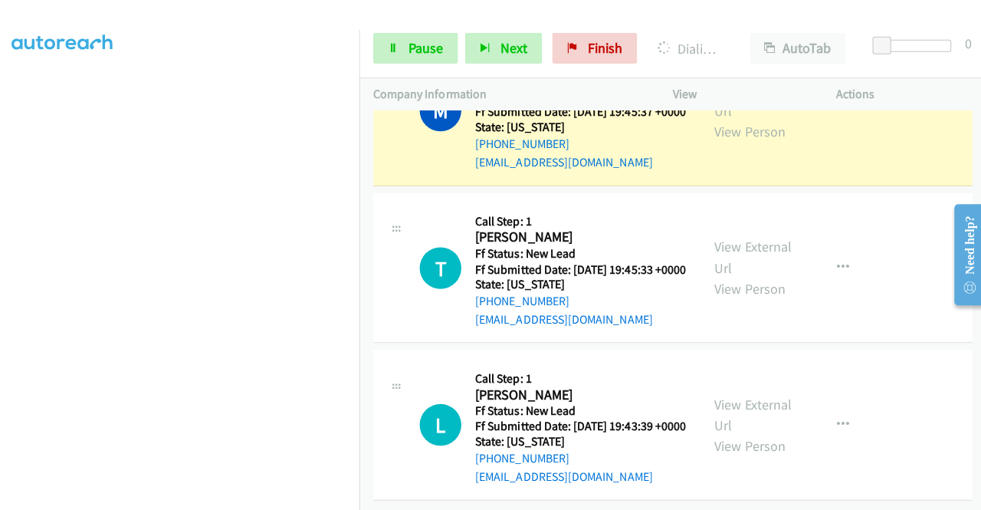
scroll to position [0, 0]
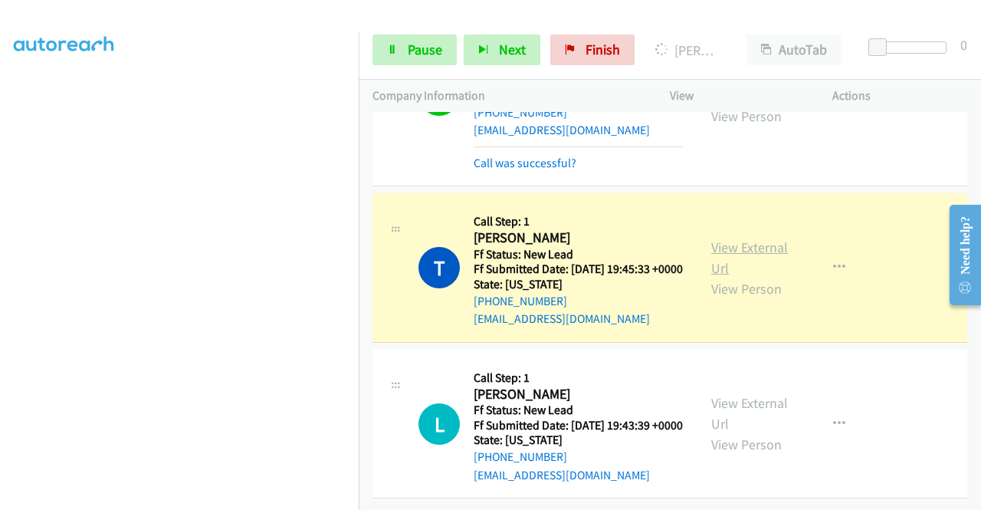
click at [726, 277] on link "View External Url" at bounding box center [749, 257] width 77 height 38
click at [968, 346] on td "T Callback Scheduled Call Step: 1 Thomas Brinson America/Chicago Ff Status: New…" at bounding box center [670, 268] width 622 height 156
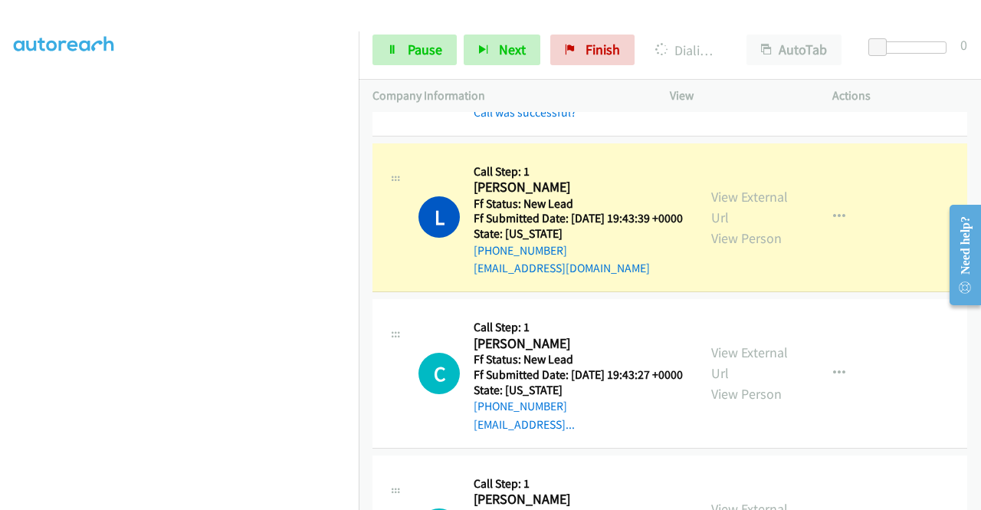
click at [717, 248] on div "View External Url View Person" at bounding box center [751, 217] width 80 height 62
click at [717, 226] on link "View External Url" at bounding box center [749, 207] width 77 height 38
click at [402, 34] on link "Pause" at bounding box center [414, 49] width 84 height 31
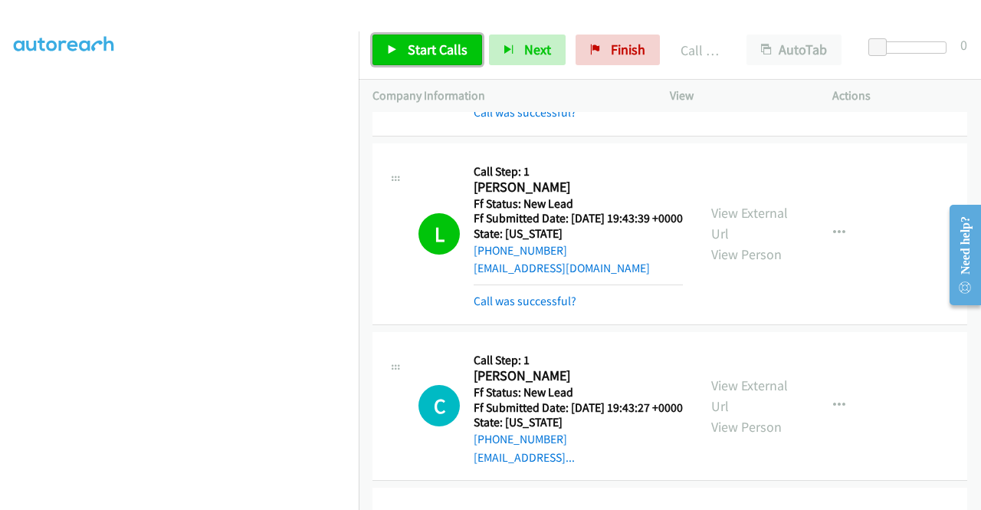
click at [382, 44] on link "Start Calls" at bounding box center [427, 49] width 110 height 31
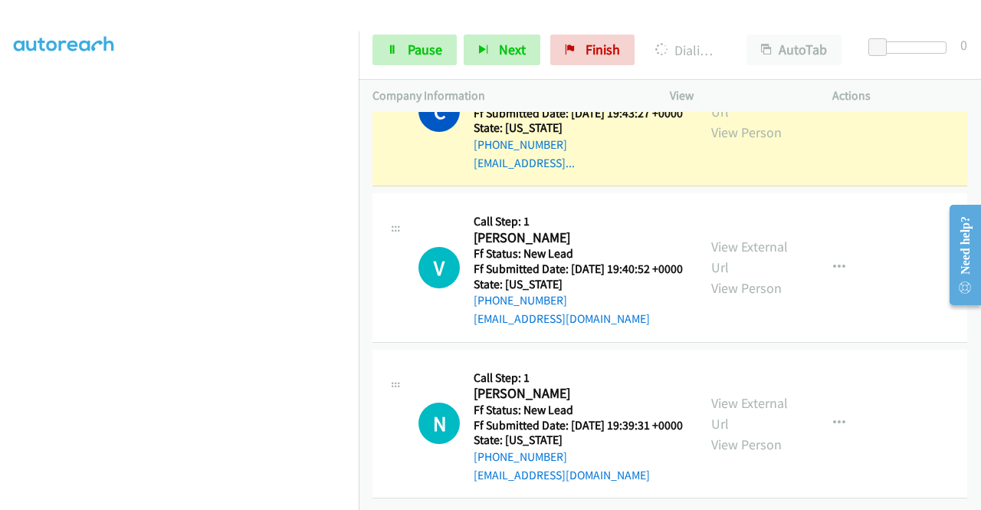
click at [697, 172] on div "View External Url View Person View External Url Email Schedule/Manage Callback …" at bounding box center [785, 111] width 176 height 121
click at [711, 120] on link "View External Url" at bounding box center [749, 101] width 77 height 38
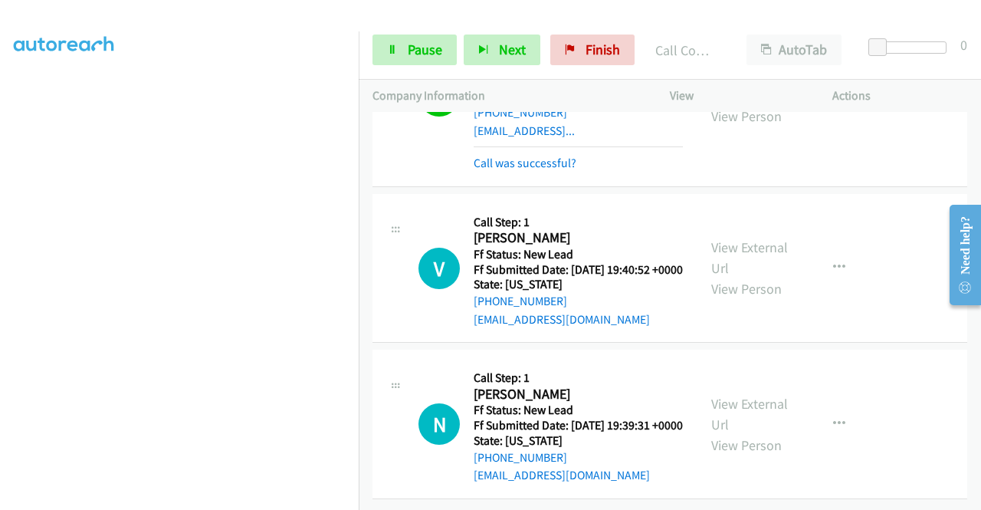
scroll to position [4700, 0]
click at [400, 43] on link "Pause" at bounding box center [414, 49] width 84 height 31
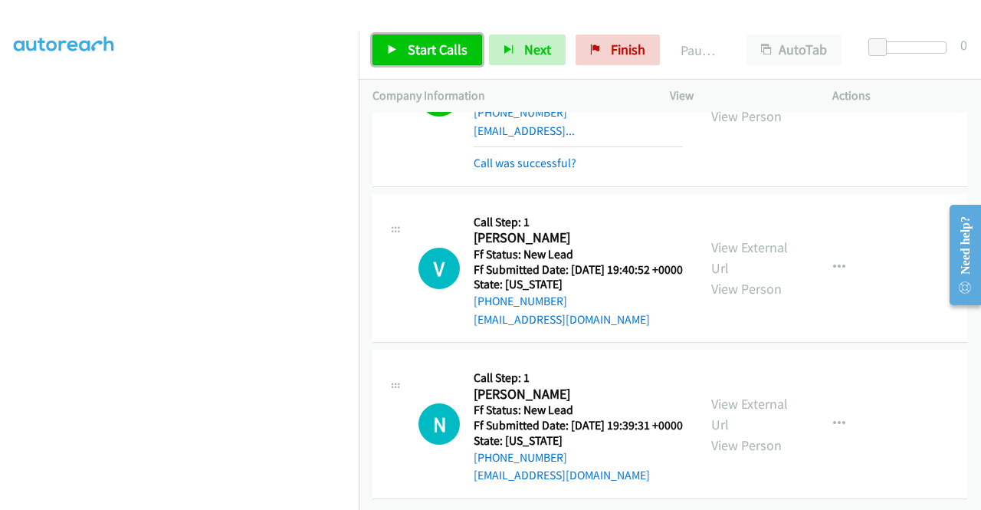
click at [400, 43] on link "Start Calls" at bounding box center [427, 49] width 110 height 31
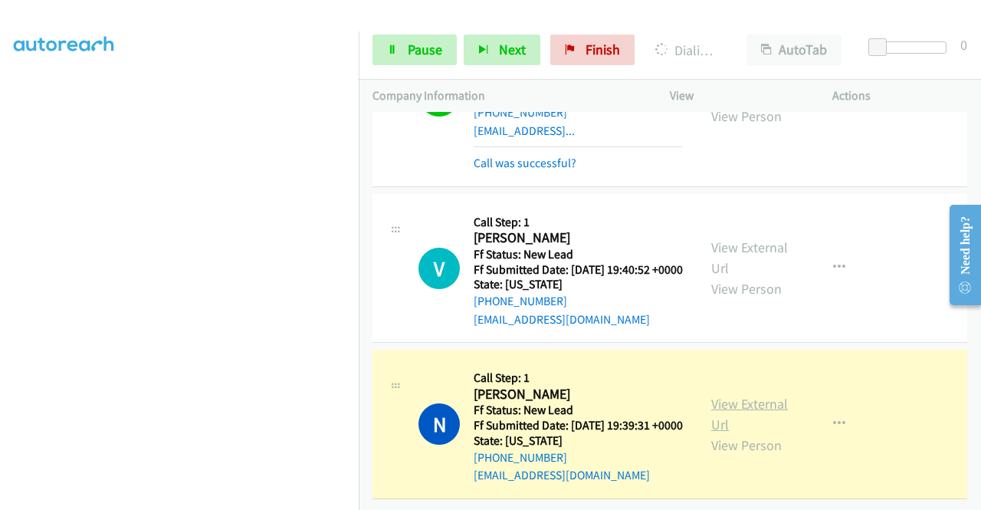
click at [723, 396] on link "View External Url" at bounding box center [749, 414] width 77 height 38
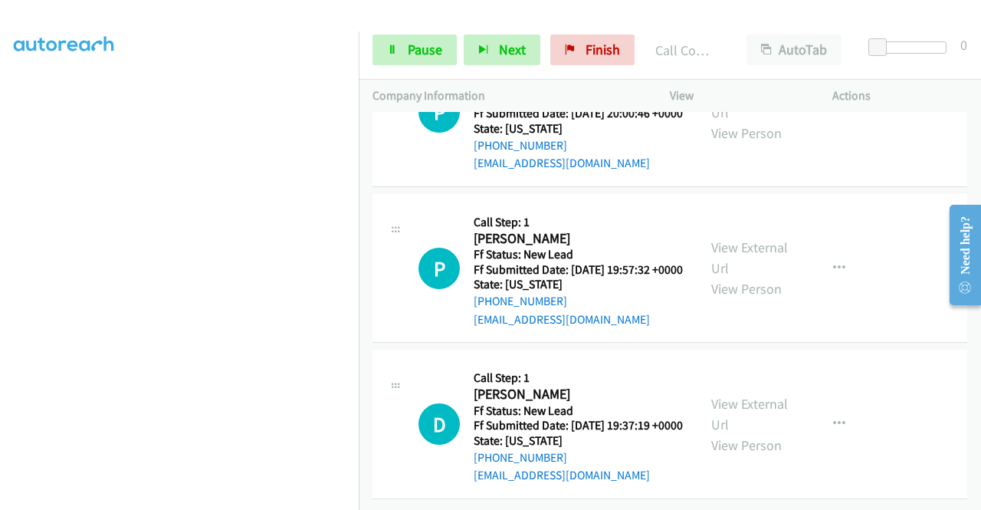
scroll to position [5060, 0]
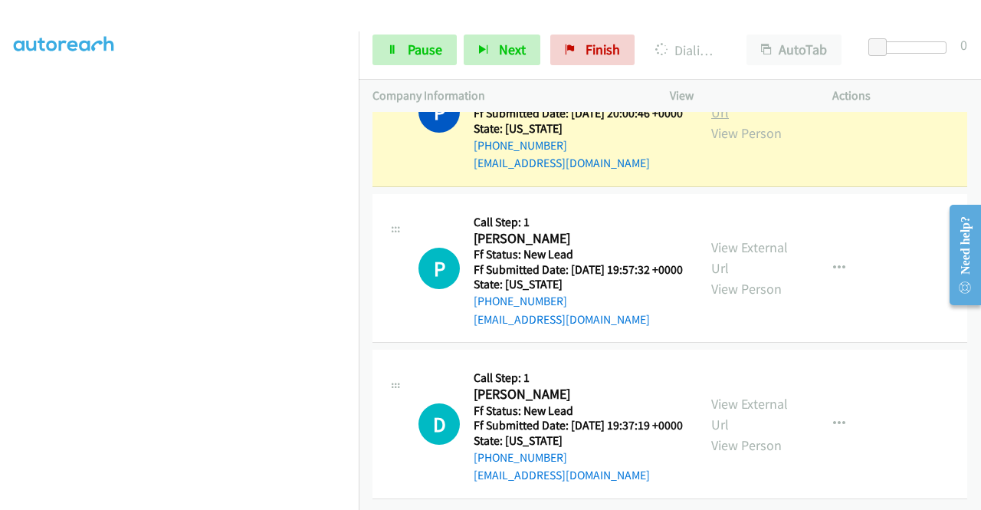
click at [752, 121] on link "View External Url" at bounding box center [749, 102] width 77 height 38
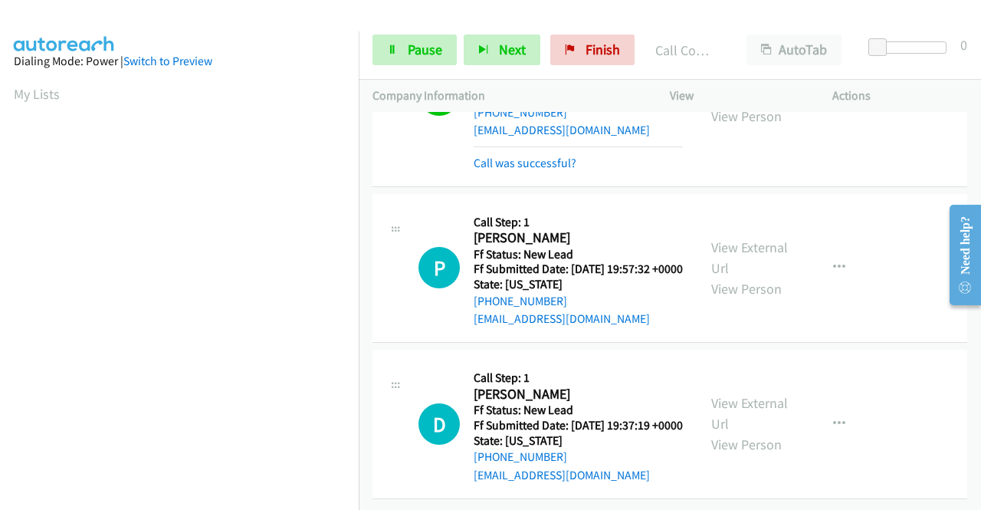
scroll to position [5286, 0]
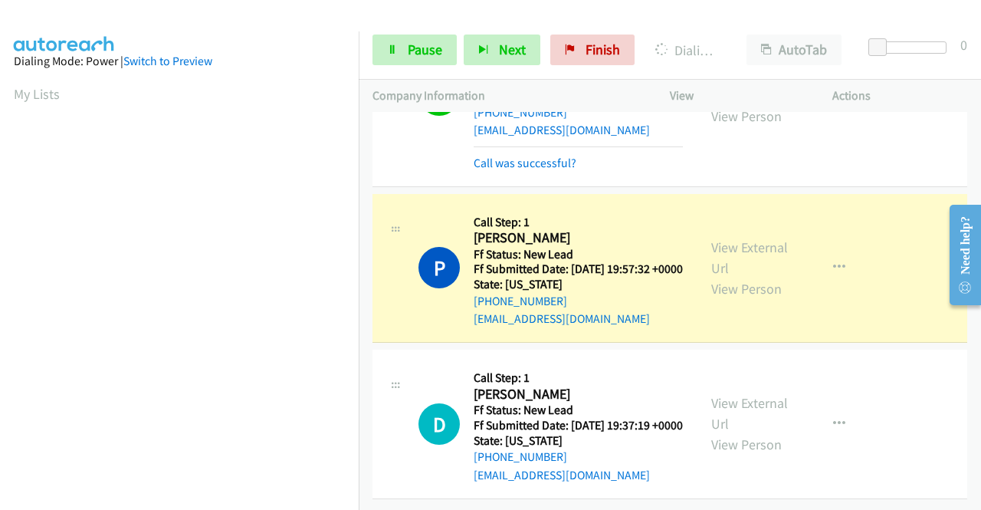
click at [743, 208] on div "View External Url View Person View External Url Email Schedule/Manage Callback …" at bounding box center [785, 268] width 176 height 121
click at [731, 238] on link "View External Url" at bounding box center [749, 257] width 77 height 38
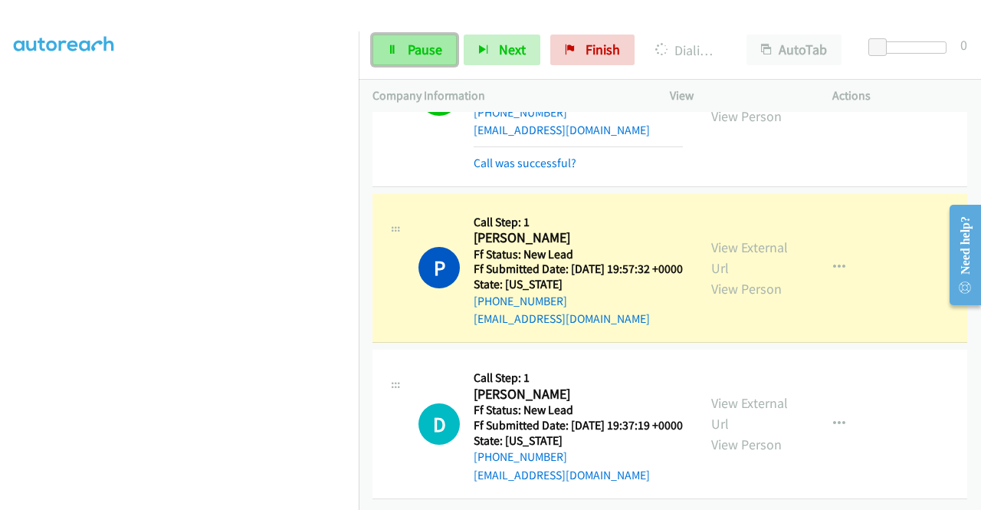
click at [398, 51] on link "Pause" at bounding box center [414, 49] width 84 height 31
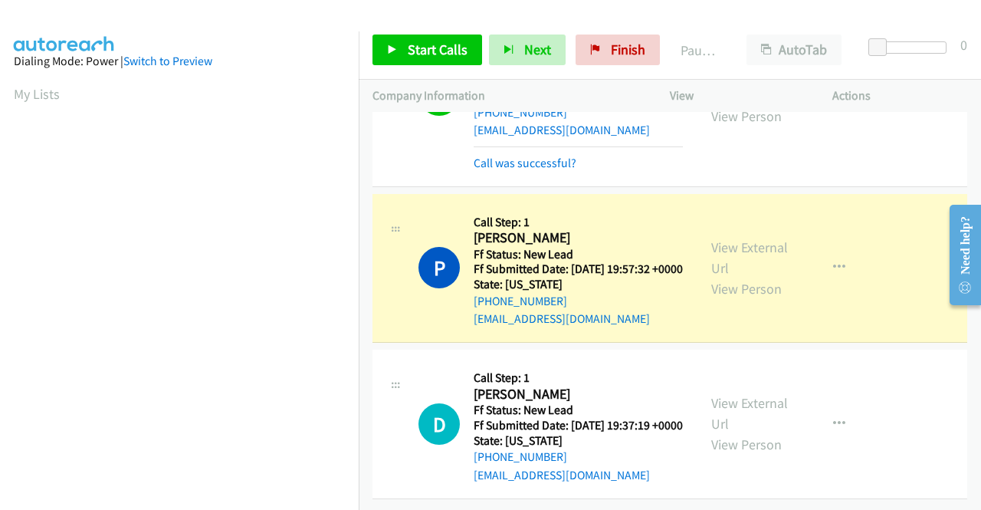
scroll to position [103, 0]
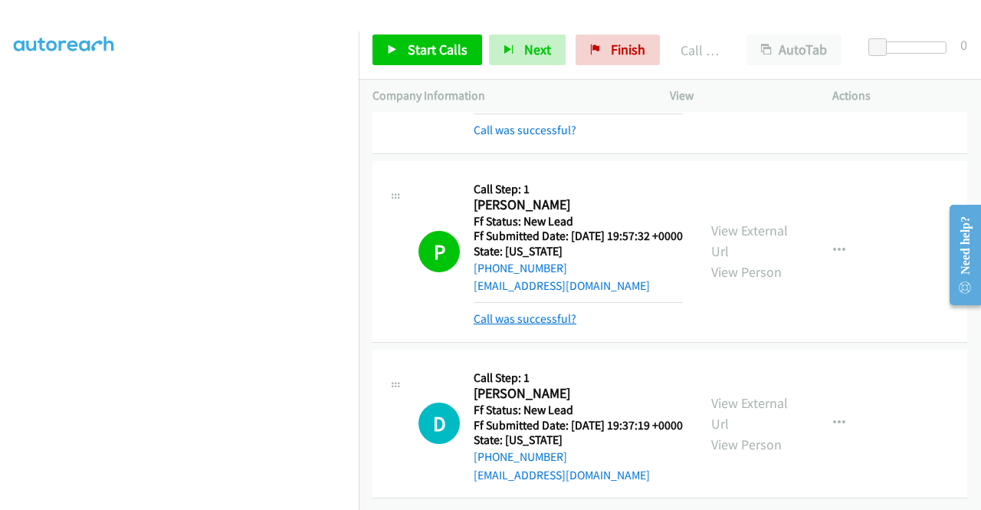
click at [497, 326] on link "Call was successful?" at bounding box center [525, 318] width 103 height 15
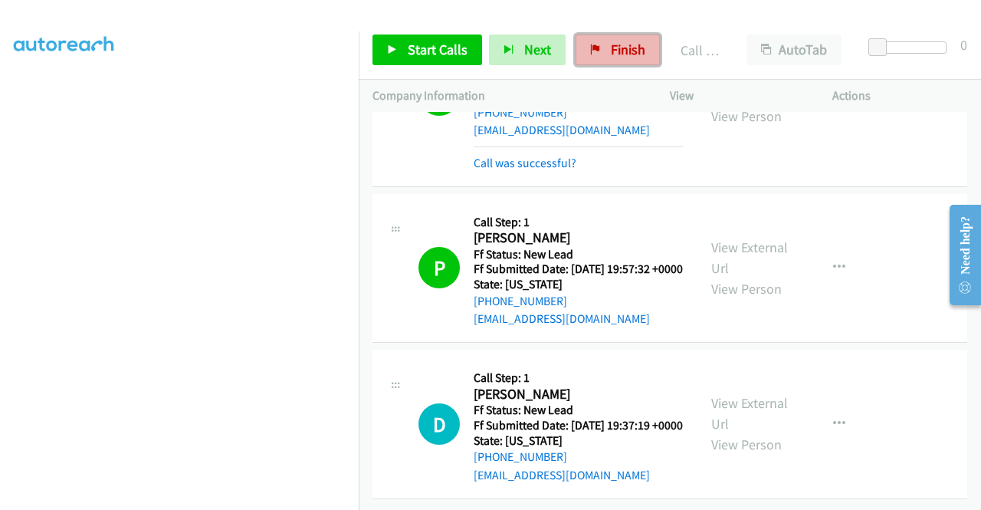
click at [628, 48] on span "Finish" at bounding box center [628, 50] width 34 height 18
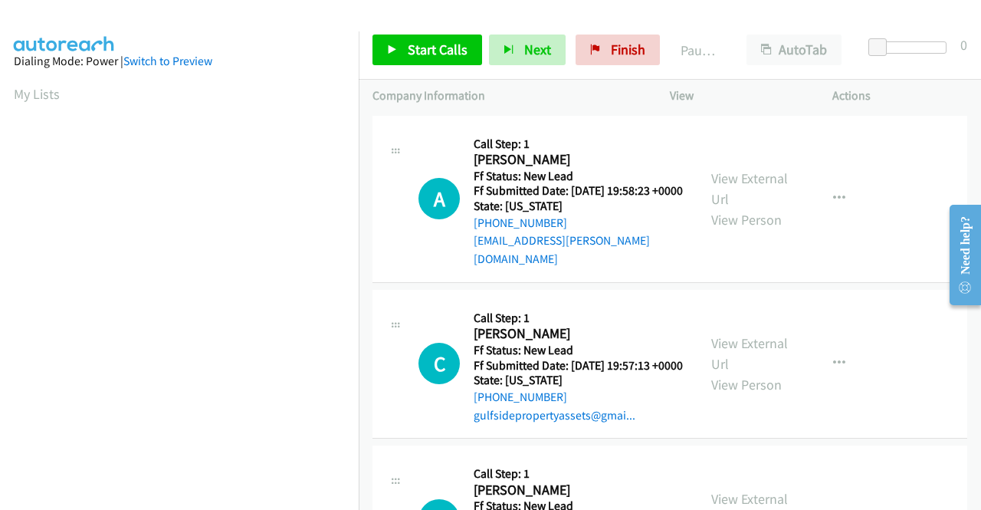
click at [666, 247] on div "[EMAIL_ADDRESS][PERSON_NAME][DOMAIN_NAME]" at bounding box center [579, 249] width 210 height 36
click at [432, 38] on link "Start Calls" at bounding box center [427, 49] width 110 height 31
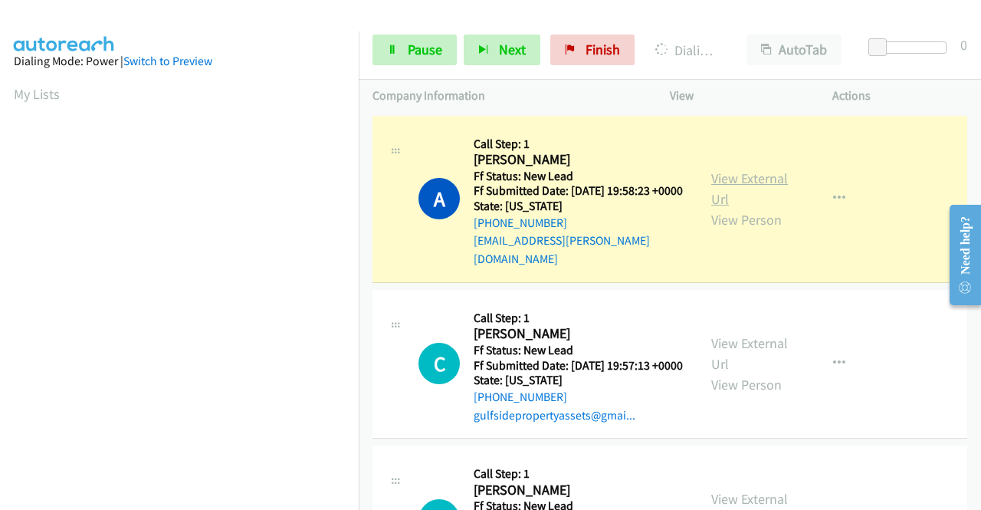
click at [757, 172] on link "View External Url" at bounding box center [749, 188] width 77 height 38
click at [0, 309] on aside "Dialing Mode: Power | Switch to Preview My Lists" at bounding box center [179, 455] width 359 height 848
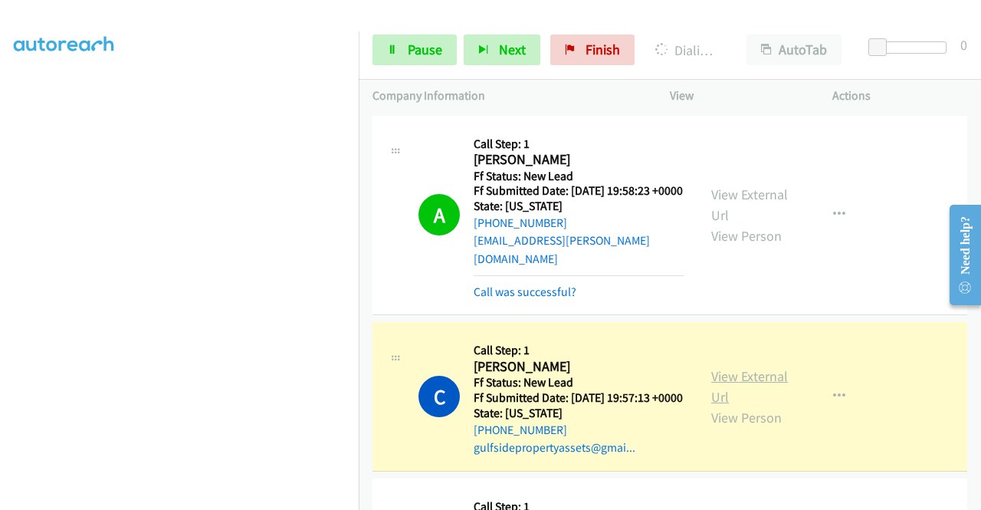
click at [732, 379] on link "View External Url" at bounding box center [749, 386] width 77 height 38
click at [360, 196] on td "A Callback Scheduled Call Step: 1 Ami Ahalpara America/New_York Ff Status: New …" at bounding box center [670, 215] width 622 height 207
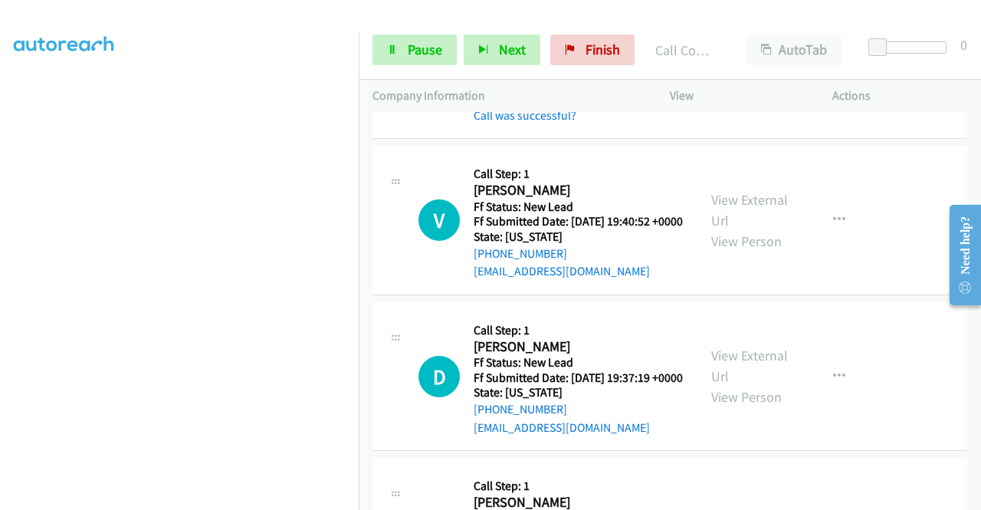
scroll to position [369, 0]
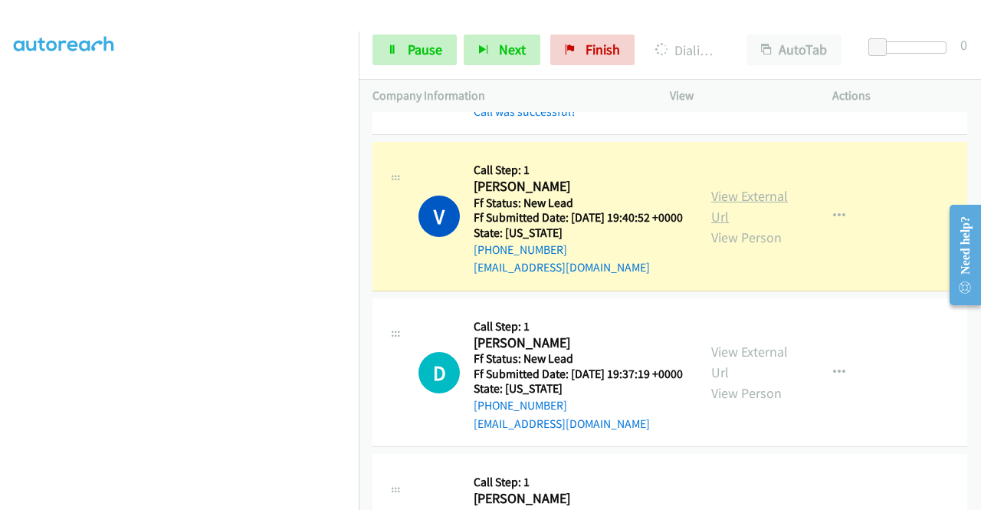
click at [729, 215] on link "View External Url" at bounding box center [749, 206] width 77 height 38
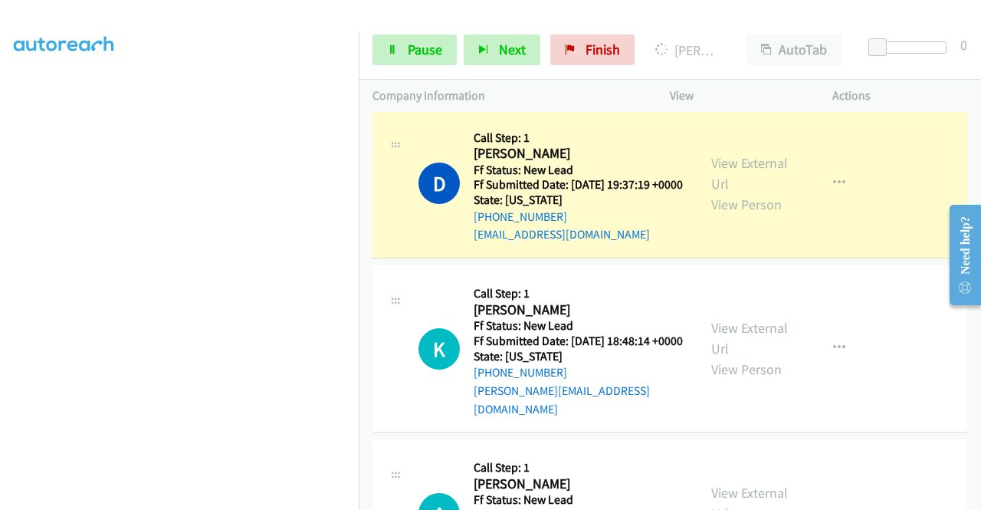
scroll to position [588, 0]
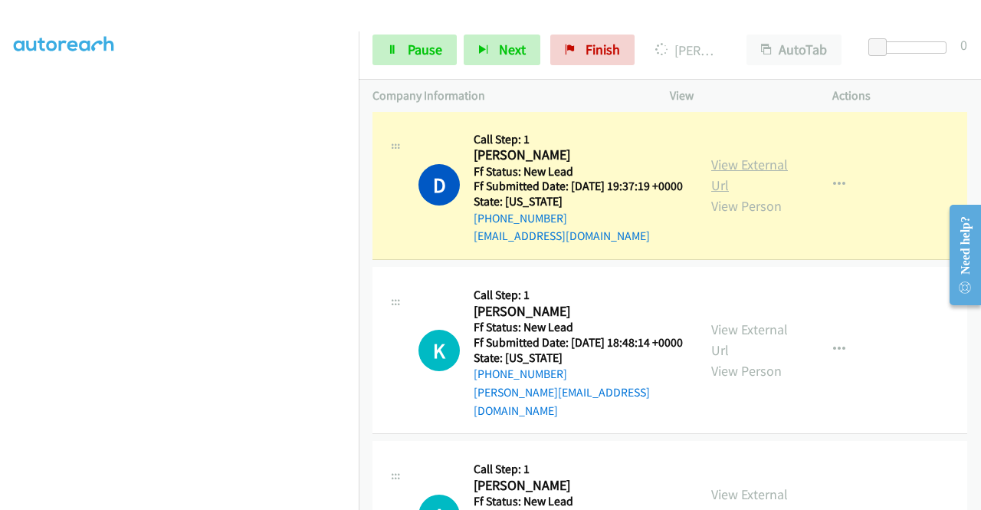
click at [759, 192] on link "View External Url" at bounding box center [749, 175] width 77 height 38
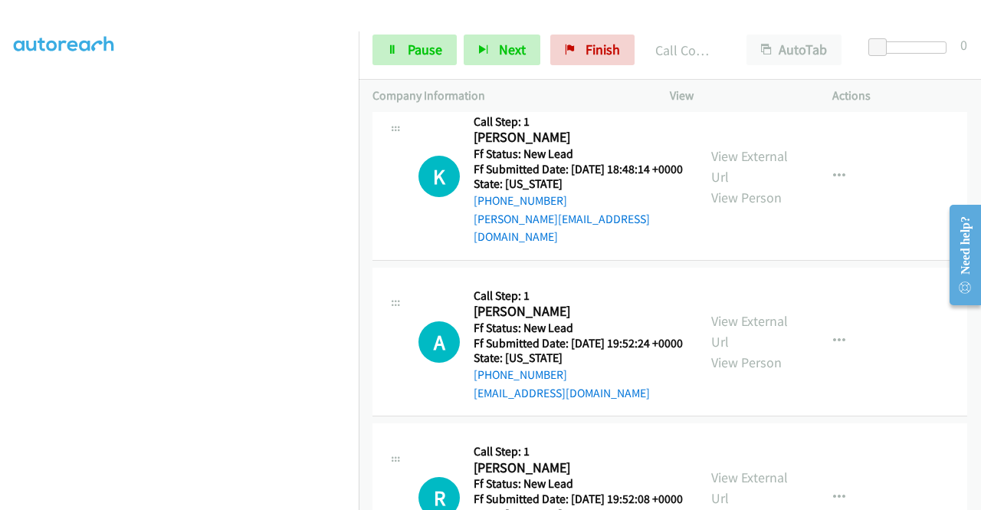
scroll to position [834, 0]
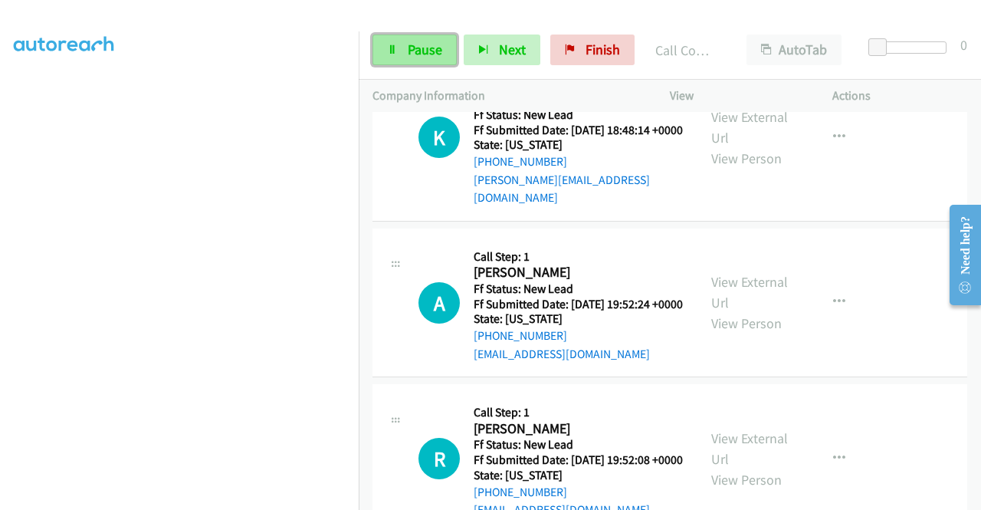
click at [420, 57] on span "Pause" at bounding box center [425, 50] width 34 height 18
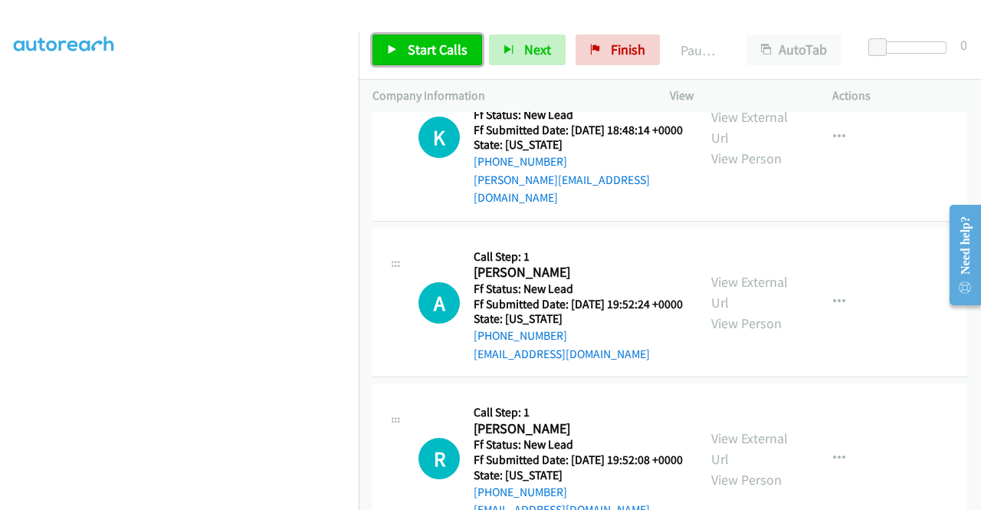
click at [420, 57] on span "Start Calls" at bounding box center [438, 50] width 60 height 18
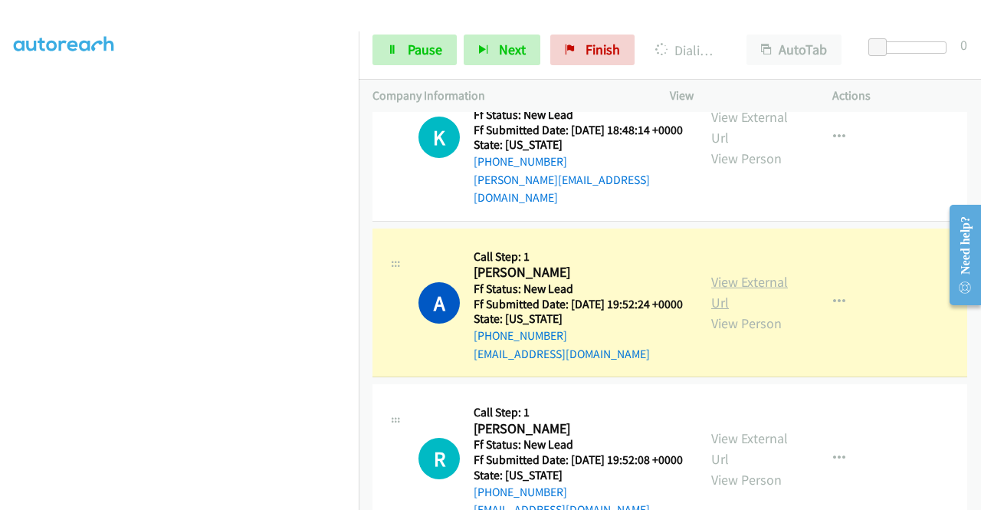
click at [716, 311] on link "View External Url" at bounding box center [749, 292] width 77 height 38
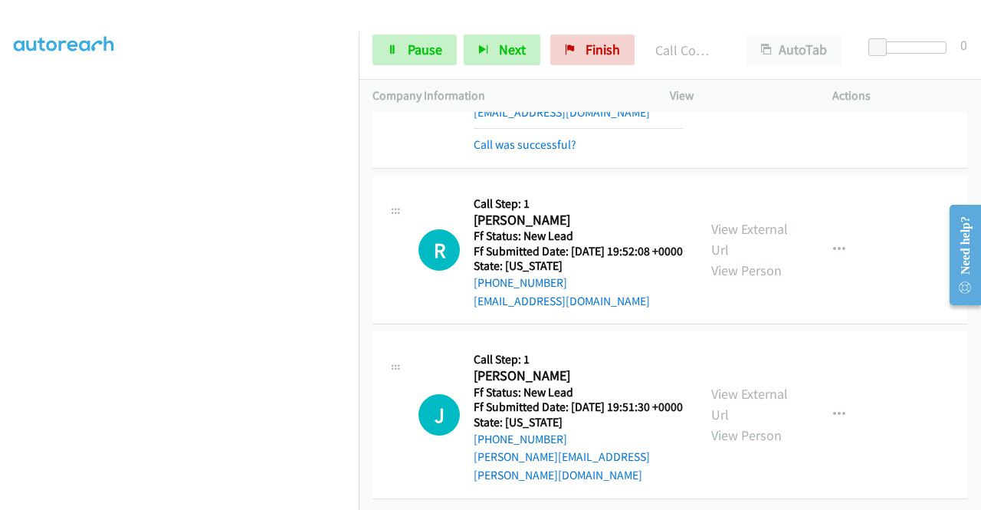
scroll to position [1149, 0]
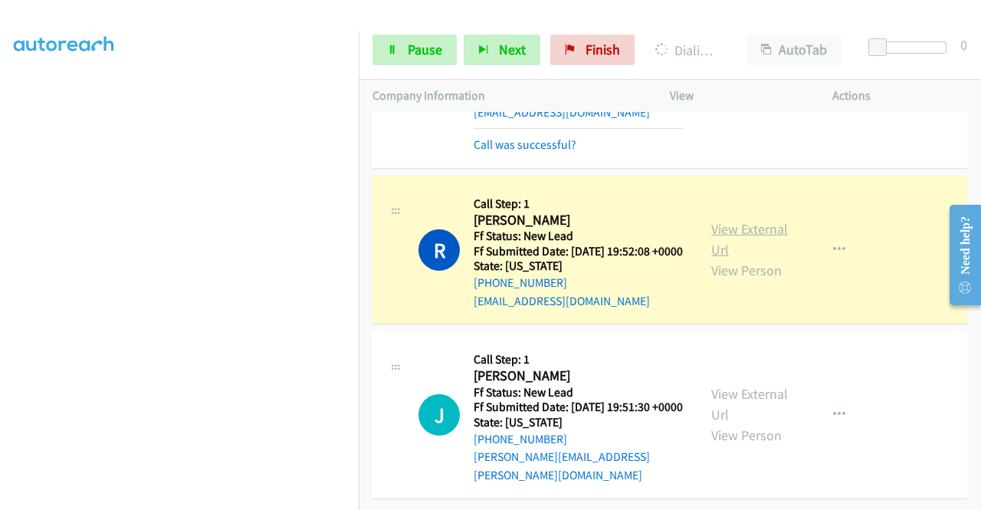
click at [757, 220] on link "View External Url" at bounding box center [749, 239] width 77 height 38
click at [431, 45] on span "Pause" at bounding box center [425, 50] width 34 height 18
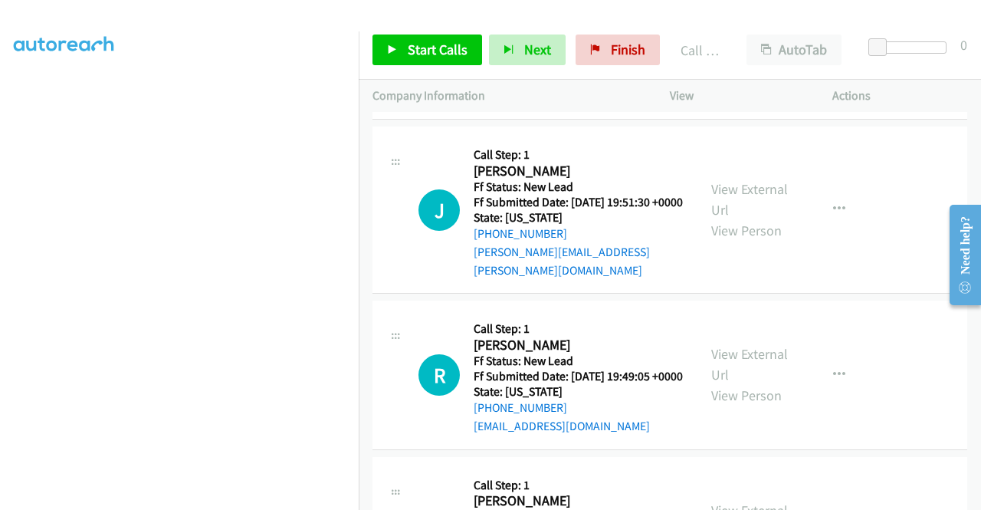
scroll to position [1364, 0]
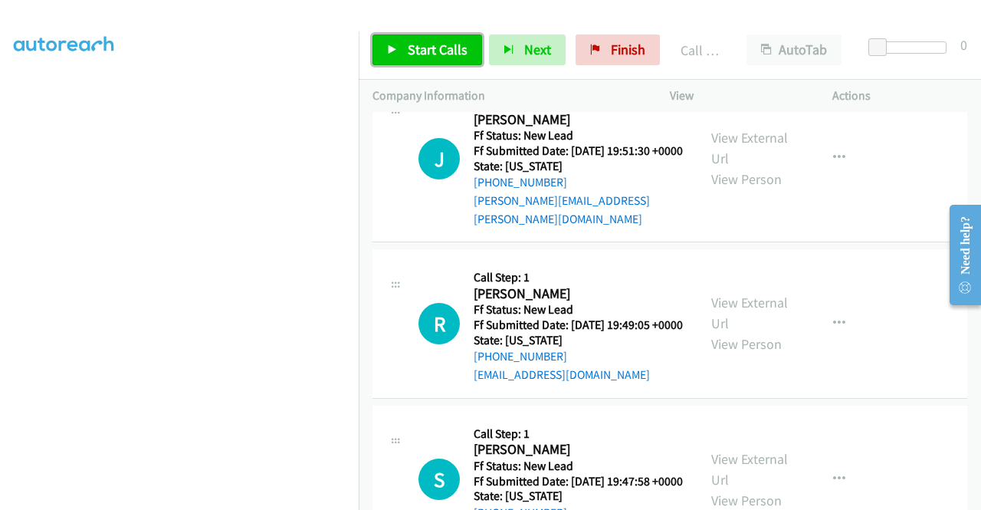
click at [438, 44] on span "Start Calls" at bounding box center [438, 50] width 60 height 18
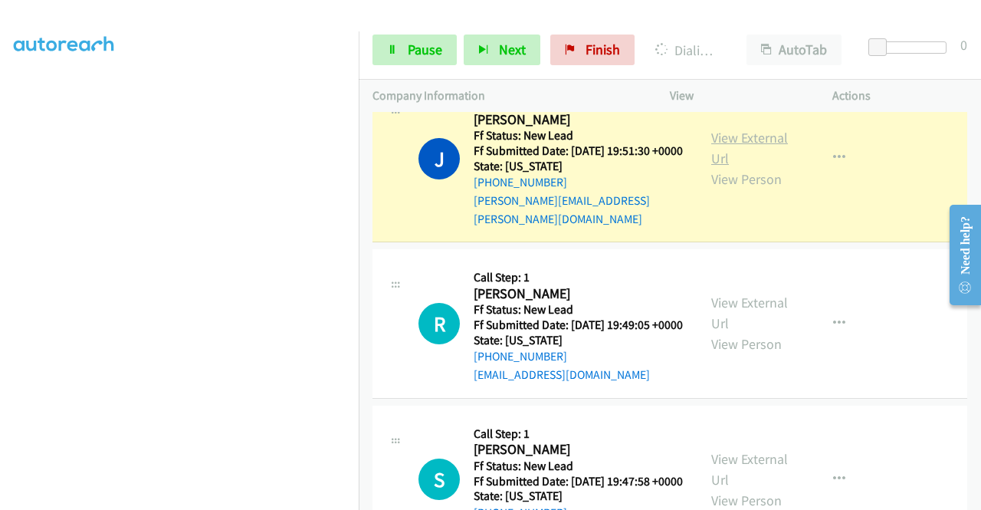
click at [726, 167] on link "View External Url" at bounding box center [749, 148] width 77 height 38
click at [0, 201] on aside "Dialing Mode: Power | Switch to Preview My Lists" at bounding box center [179, 117] width 359 height 848
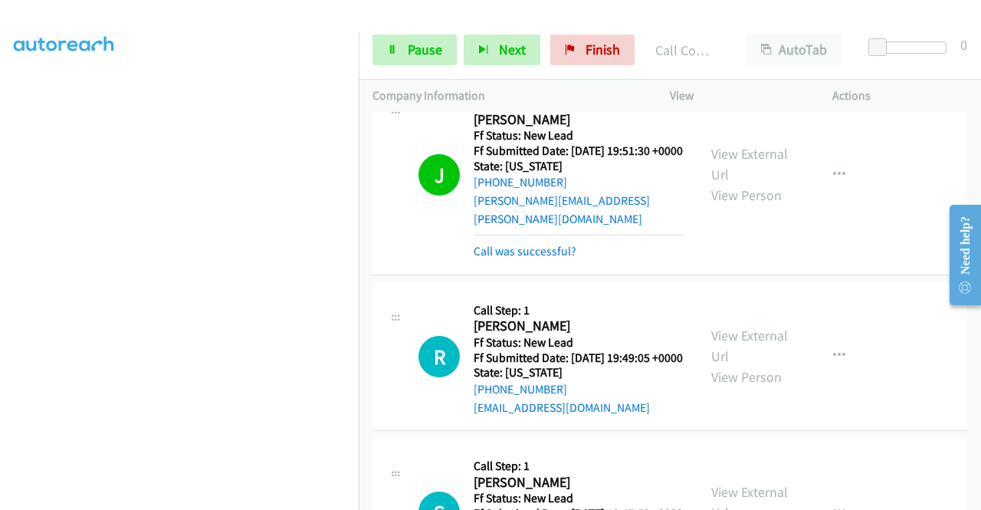
scroll to position [349, 0]
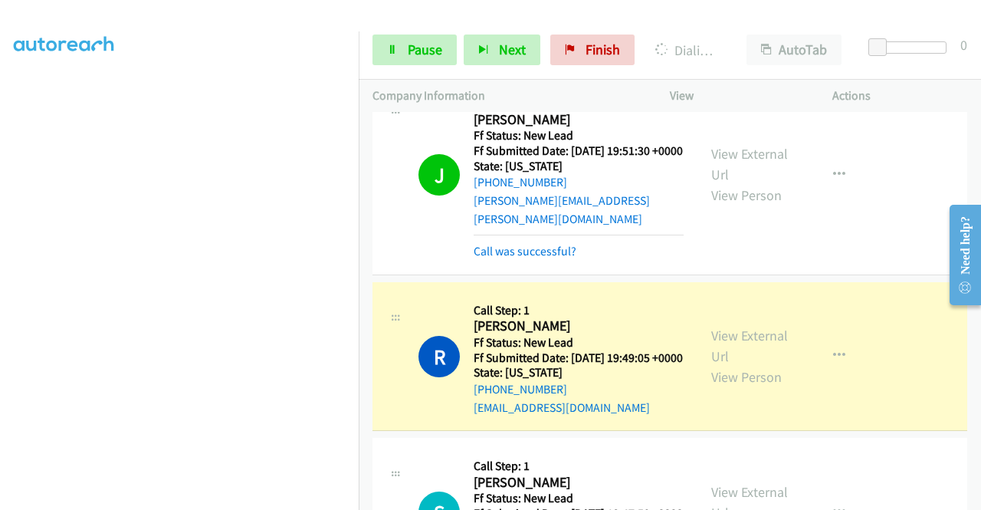
click at [733, 387] on div "View External Url View Person" at bounding box center [751, 356] width 80 height 62
click at [728, 365] on link "View External Url" at bounding box center [749, 345] width 77 height 38
click at [460, 44] on div "Start Calls Pause Next Finish" at bounding box center [506, 49] width 269 height 31
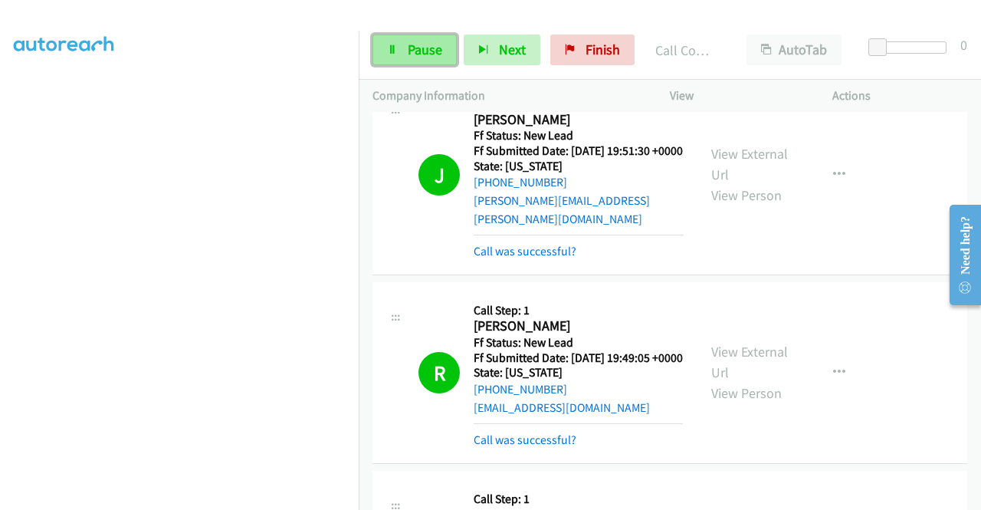
click at [435, 41] on span "Pause" at bounding box center [425, 50] width 34 height 18
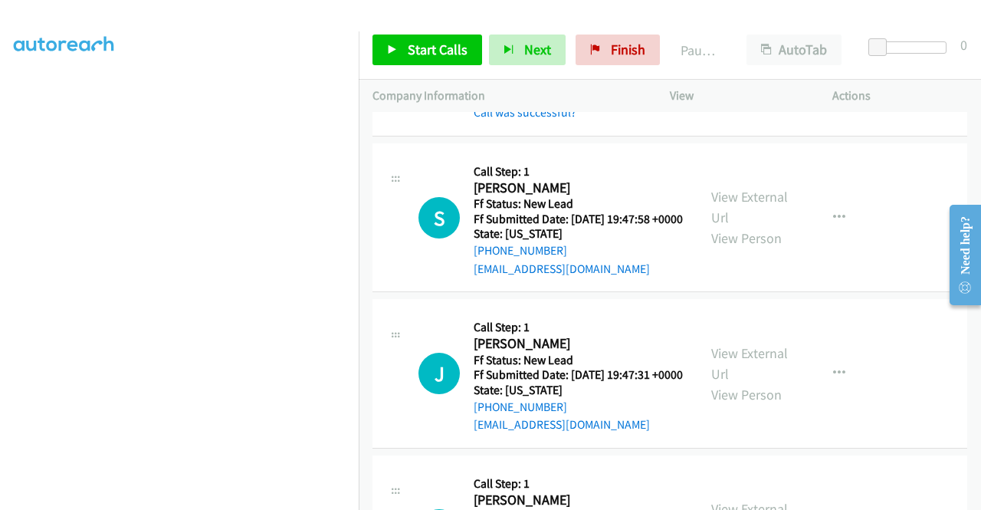
scroll to position [1698, 0]
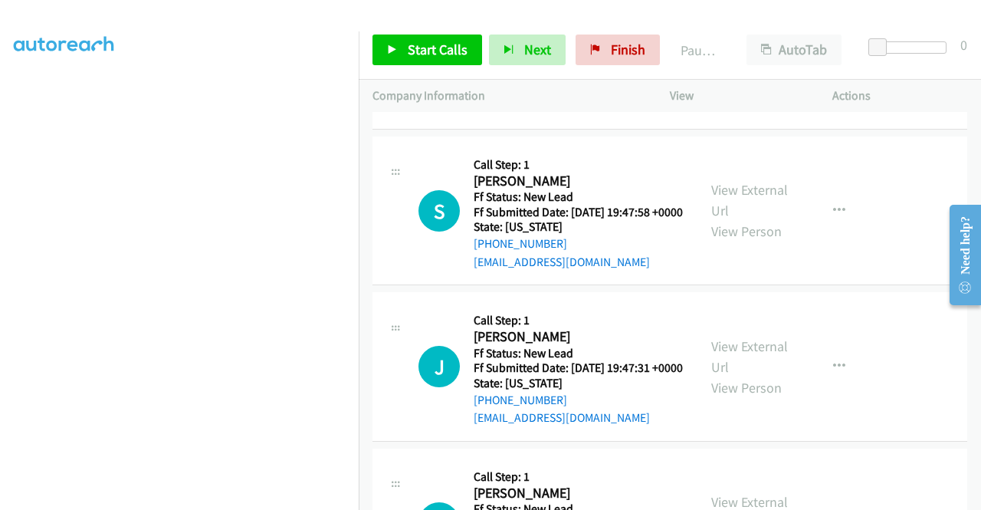
click at [490, 113] on link "Call was successful?" at bounding box center [525, 105] width 103 height 15
click at [398, 33] on div "Start Calls Pause Next Finish Paused AutoTab AutoTab 0" at bounding box center [670, 50] width 622 height 59
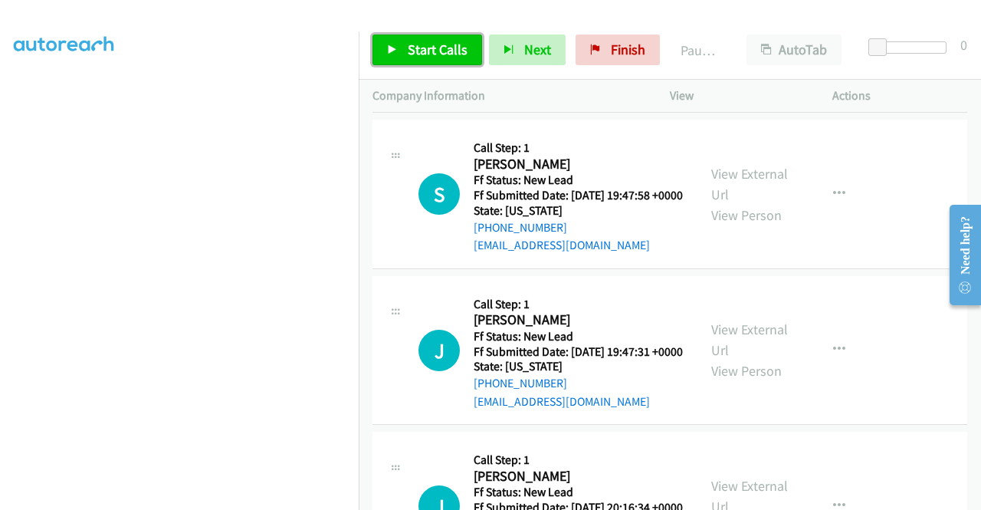
click at [394, 41] on link "Start Calls" at bounding box center [427, 49] width 110 height 31
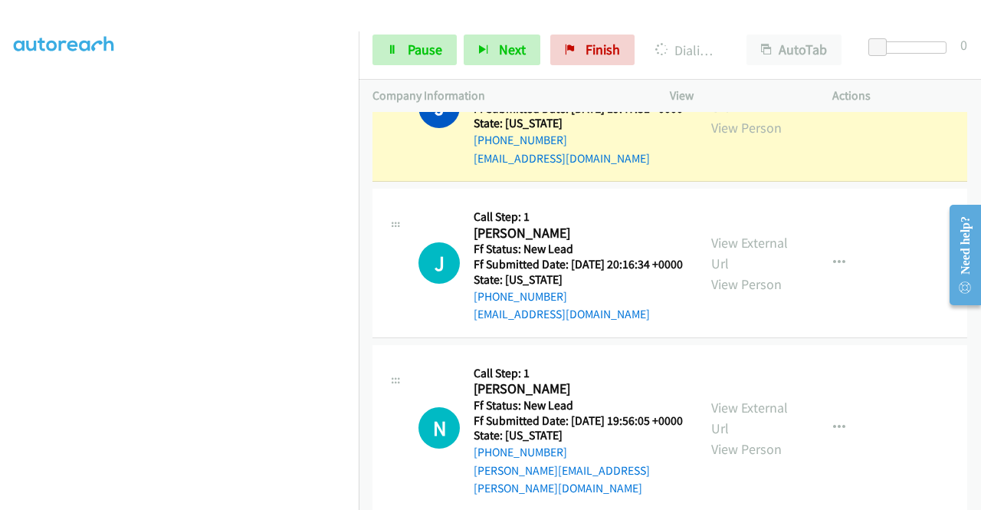
scroll to position [1922, 0]
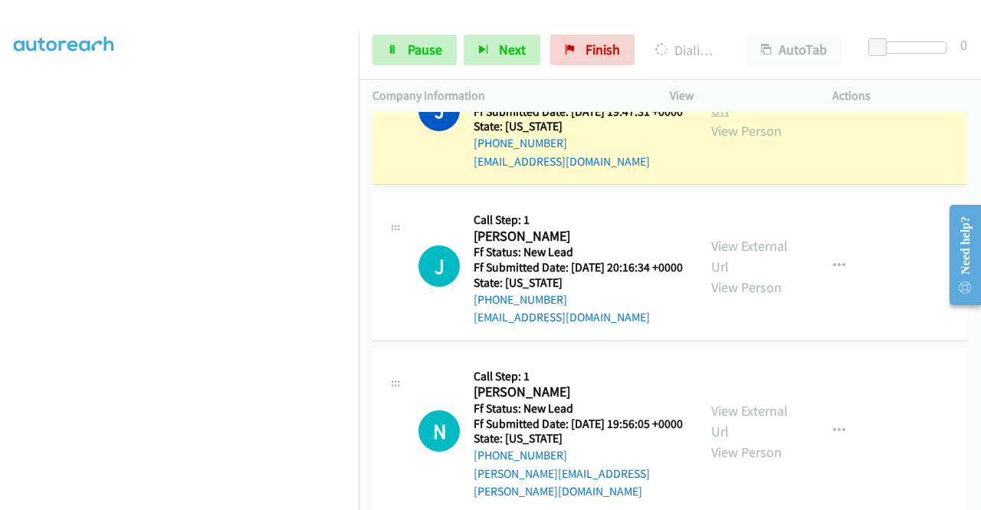
click at [734, 119] on link "View External Url" at bounding box center [749, 99] width 77 height 38
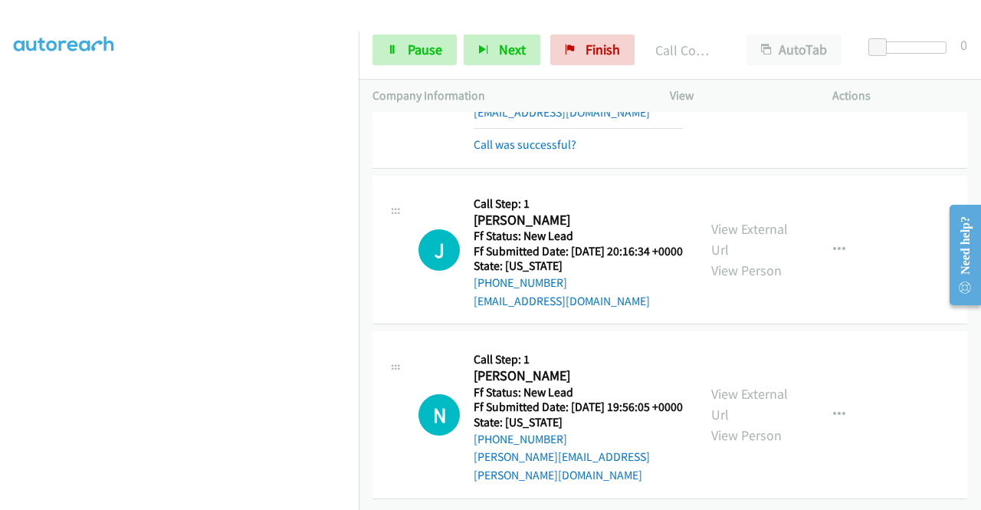
scroll to position [2100, 0]
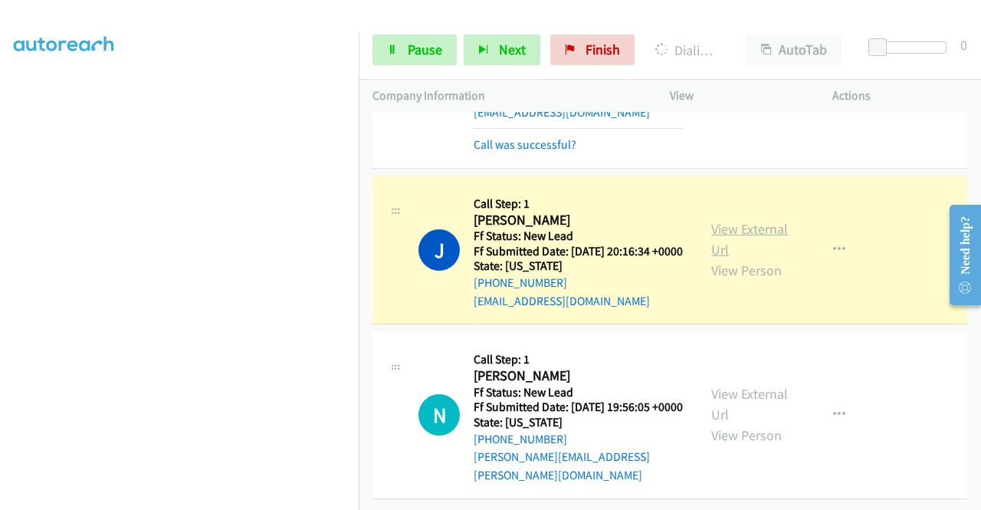
click at [729, 220] on link "View External Url" at bounding box center [749, 239] width 77 height 38
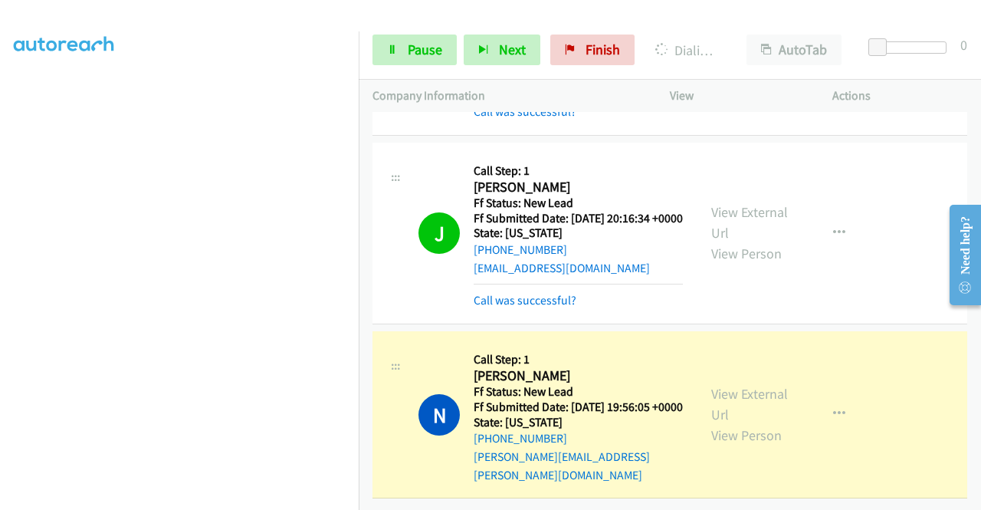
scroll to position [2133, 0]
click at [744, 385] on link "View External Url" at bounding box center [749, 404] width 77 height 38
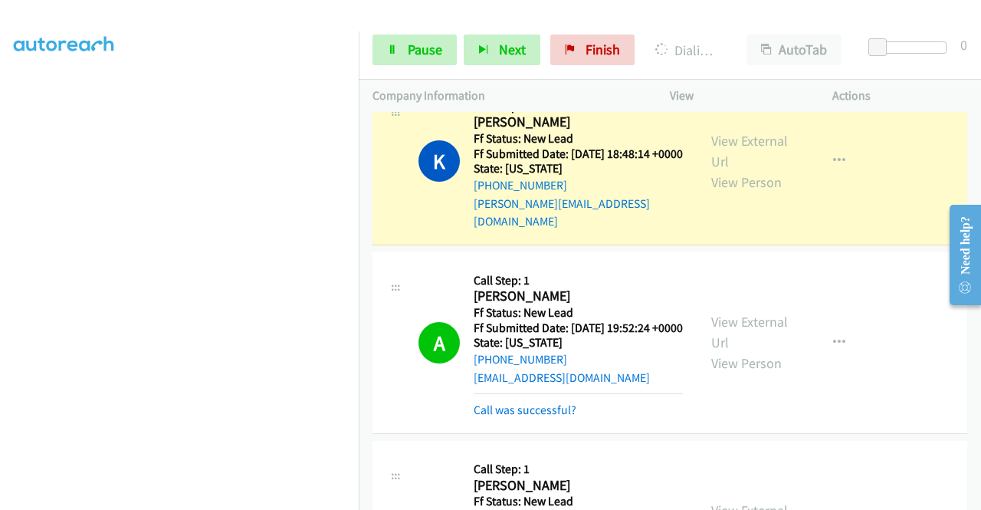
scroll to position [780, 0]
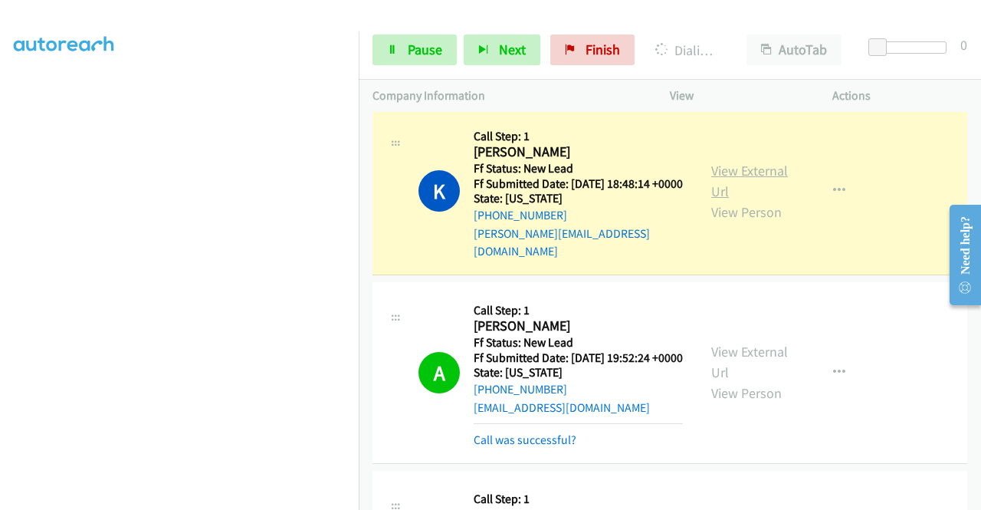
click at [764, 200] on link "View External Url" at bounding box center [749, 181] width 77 height 38
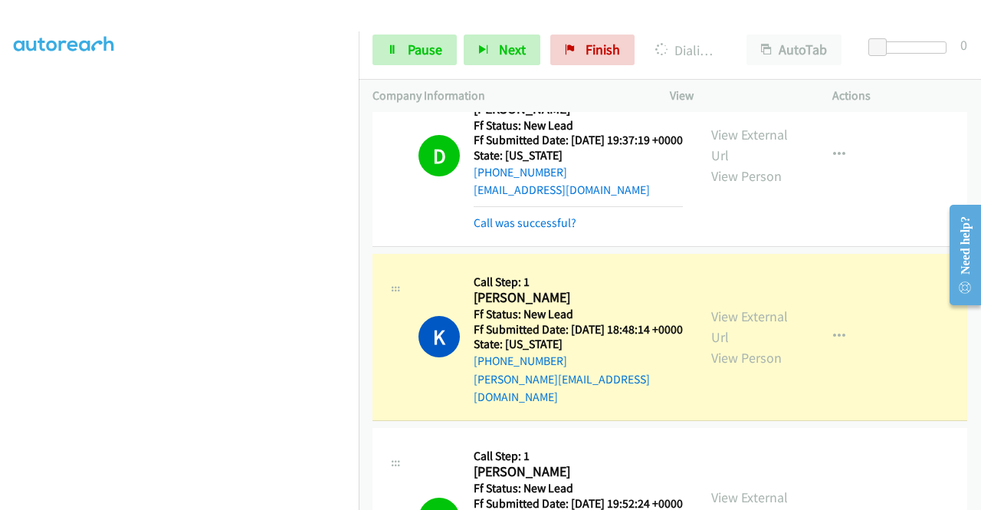
scroll to position [661, 0]
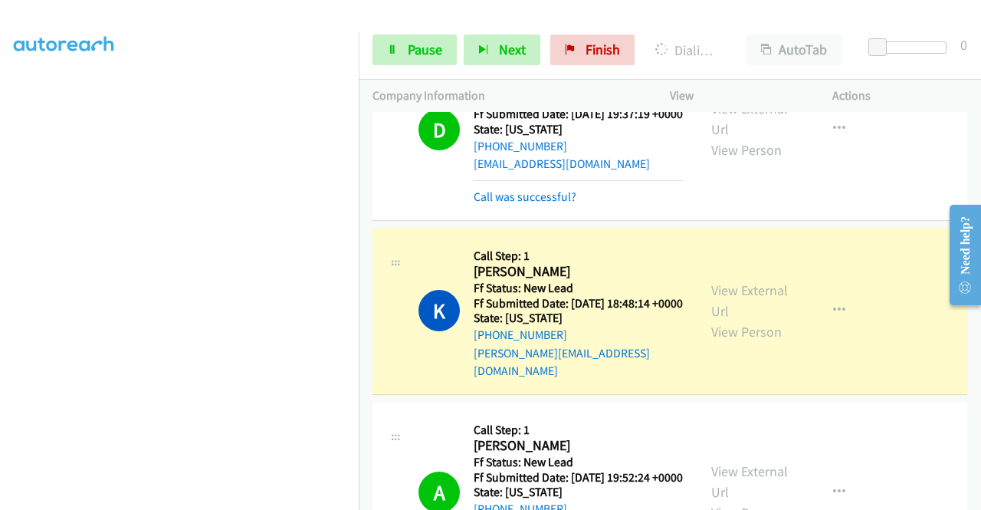
drag, startPoint x: 978, startPoint y: 344, endPoint x: 41, endPoint y: 18, distance: 992.8
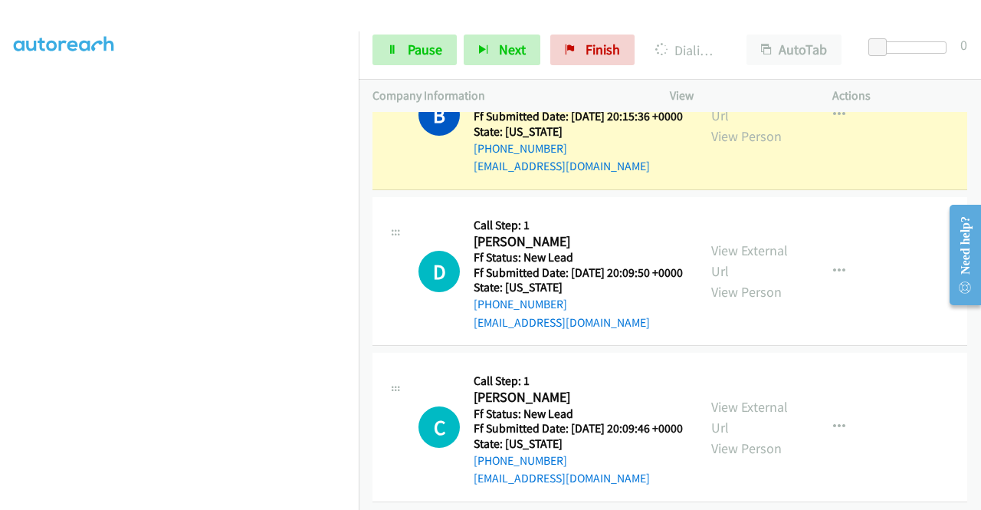
scroll to position [2595, 0]
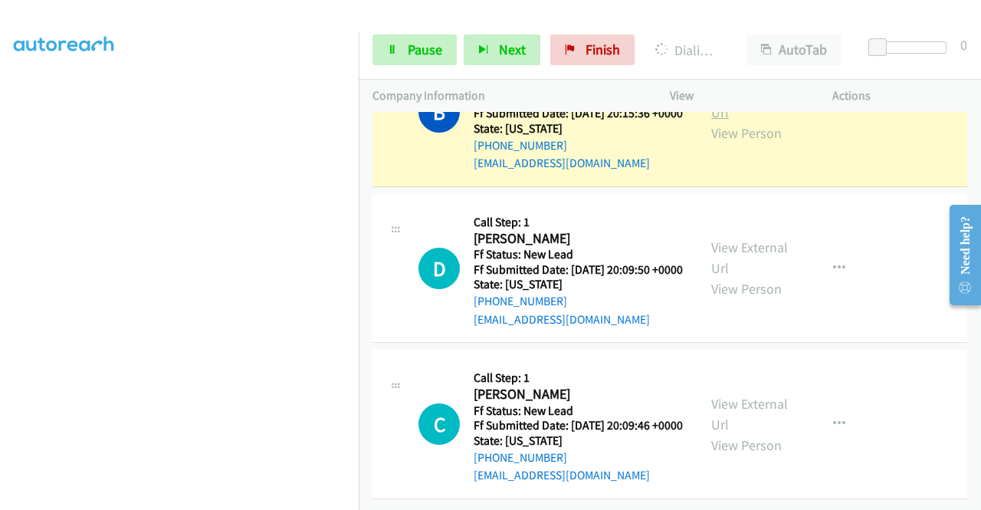
click at [730, 121] on link "View External Url" at bounding box center [749, 102] width 77 height 38
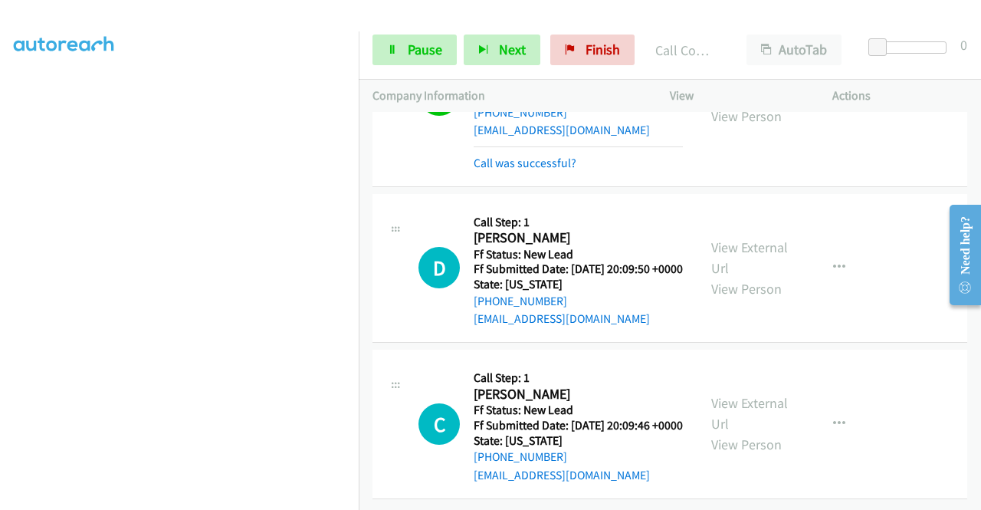
scroll to position [2742, 0]
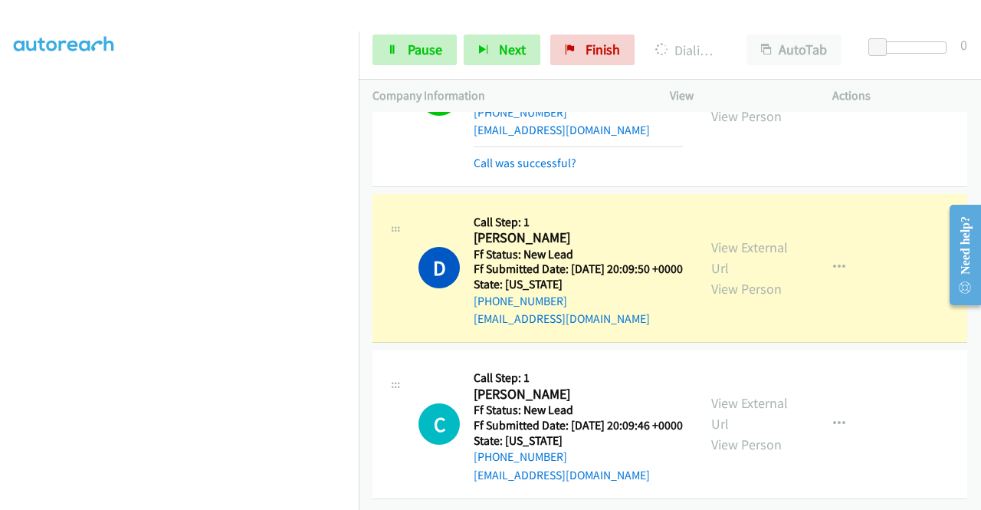
click at [716, 237] on div "View External Url View Person" at bounding box center [751, 268] width 80 height 62
click at [728, 238] on link "View External Url" at bounding box center [749, 257] width 77 height 38
click at [392, 57] on link "Pause" at bounding box center [414, 49] width 84 height 31
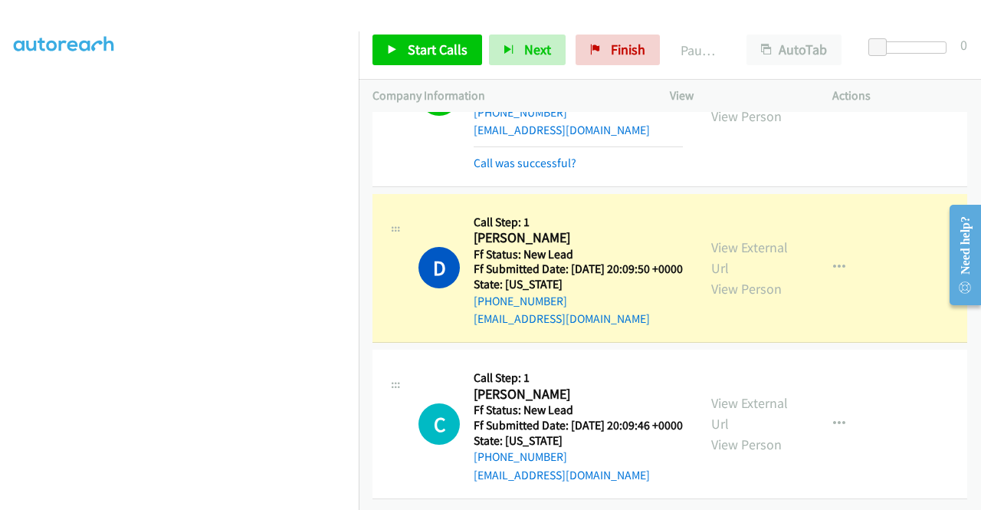
scroll to position [334, 0]
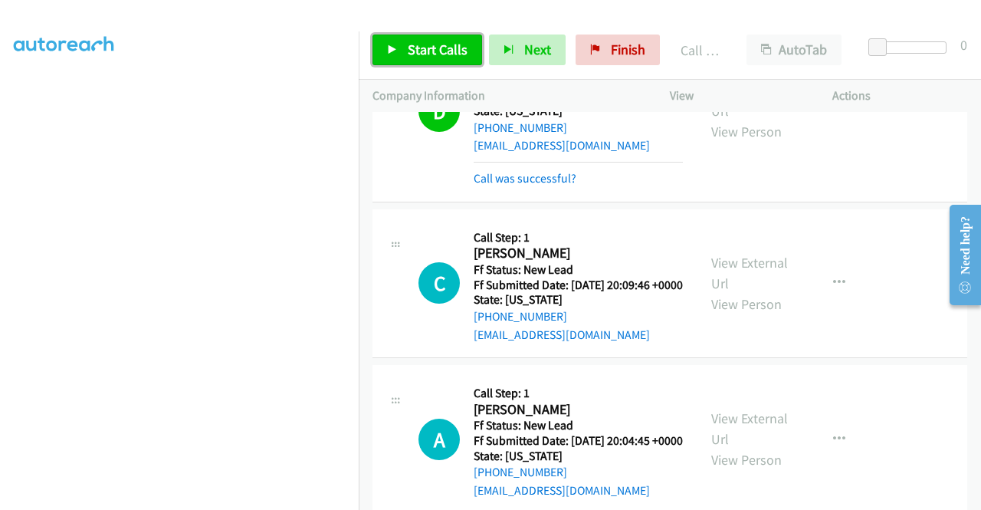
click at [395, 45] on icon at bounding box center [392, 50] width 11 height 11
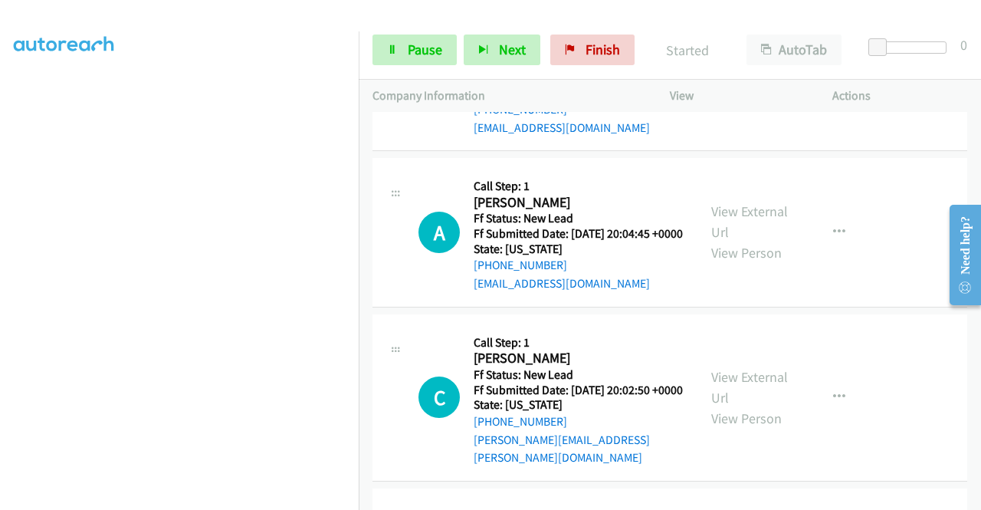
scroll to position [2929, 0]
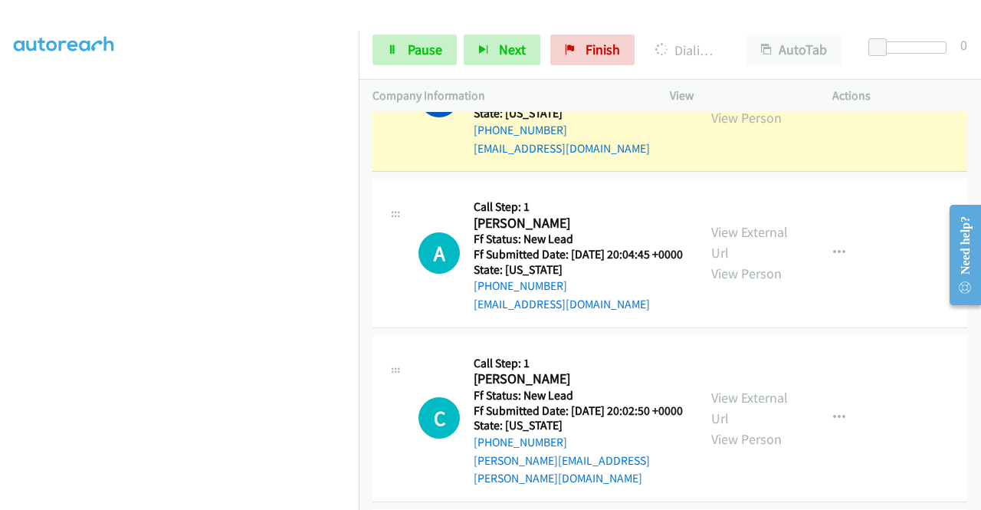
click at [733, 128] on div "View External Url View Person" at bounding box center [751, 97] width 80 height 62
click at [733, 106] on link "View External Url" at bounding box center [749, 86] width 77 height 38
click at [0, 275] on aside "Dialing Mode: Power | Switch to Preview My Lists" at bounding box center [179, 121] width 359 height 848
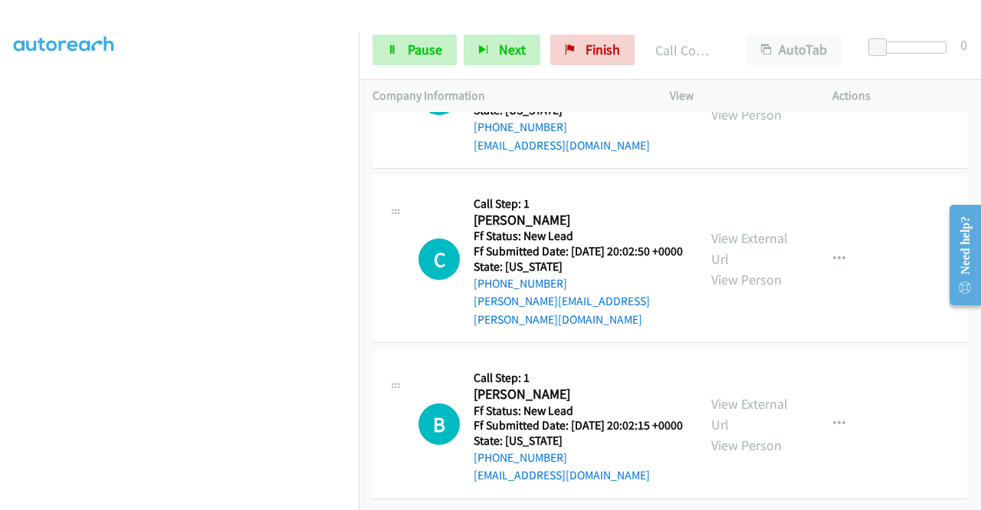
scroll to position [3194, 0]
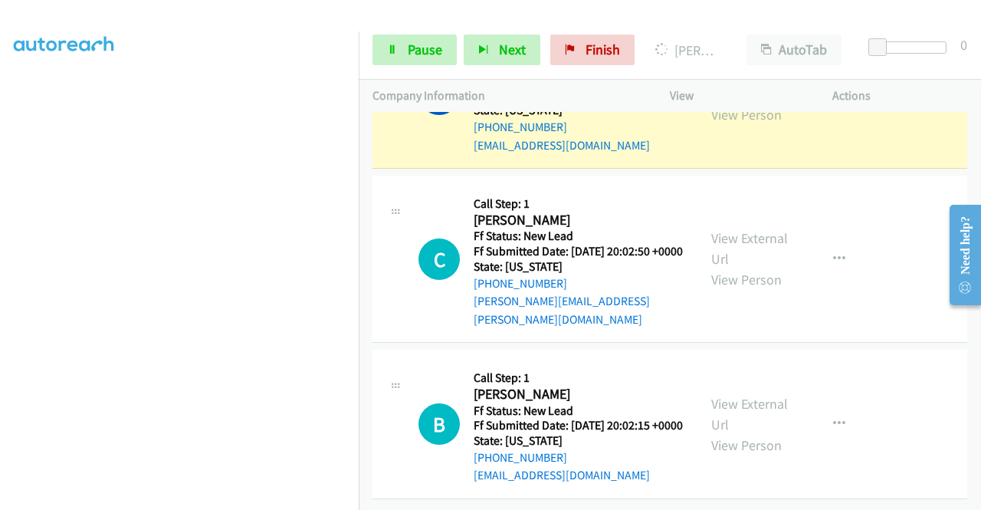
click at [729, 103] on link "View External Url" at bounding box center [749, 83] width 77 height 38
click at [375, 34] on link "Pause" at bounding box center [414, 49] width 84 height 31
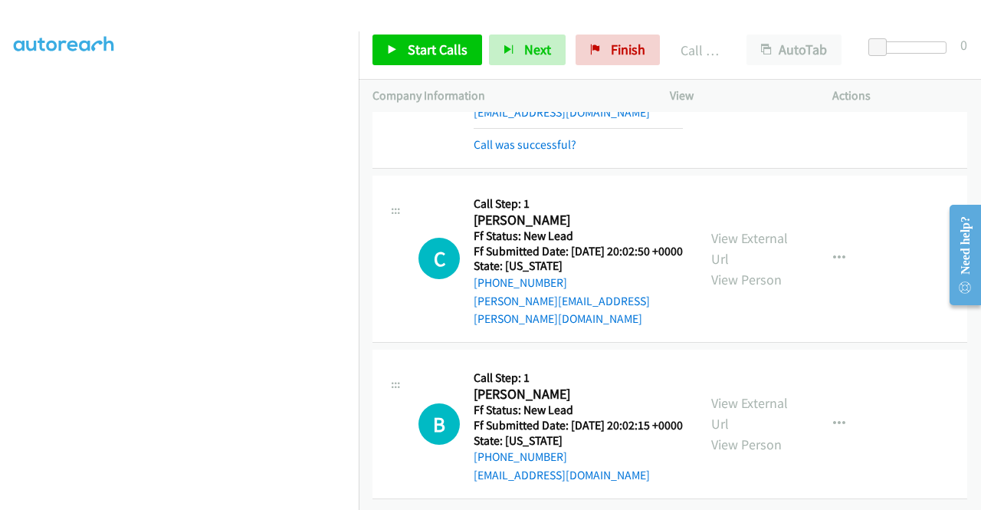
click at [757, 86] on link "View External Url" at bounding box center [749, 67] width 77 height 38
click at [431, 38] on link "Start Calls" at bounding box center [427, 49] width 110 height 31
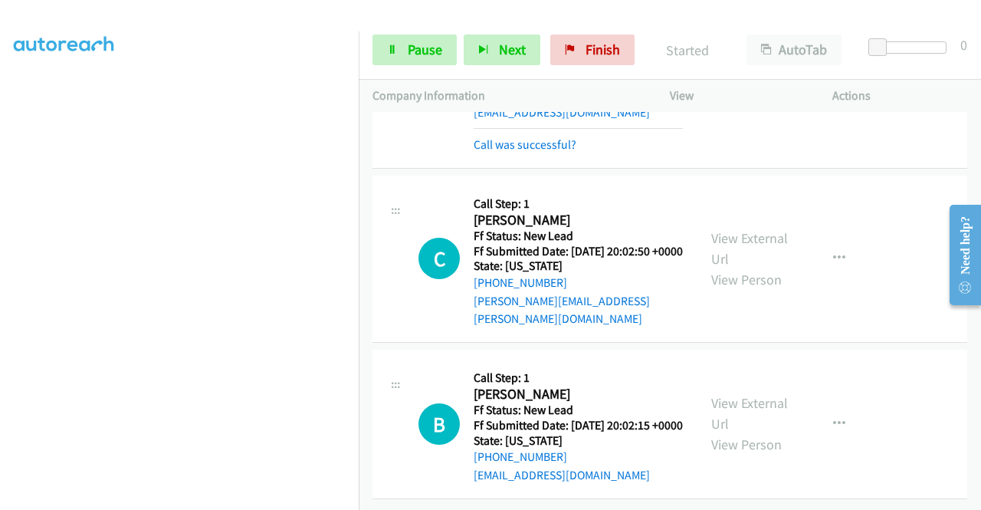
scroll to position [3352, 0]
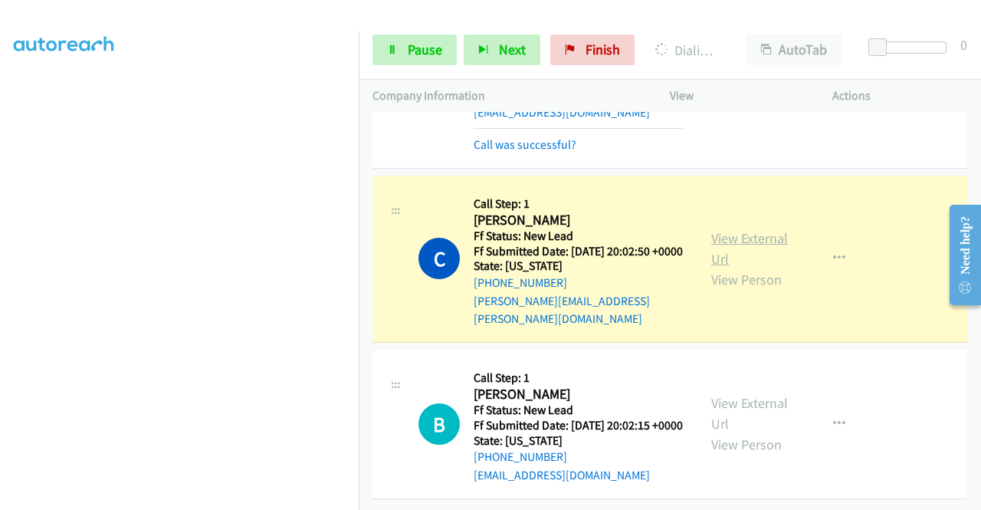
click at [766, 229] on link "View External Url" at bounding box center [749, 248] width 77 height 38
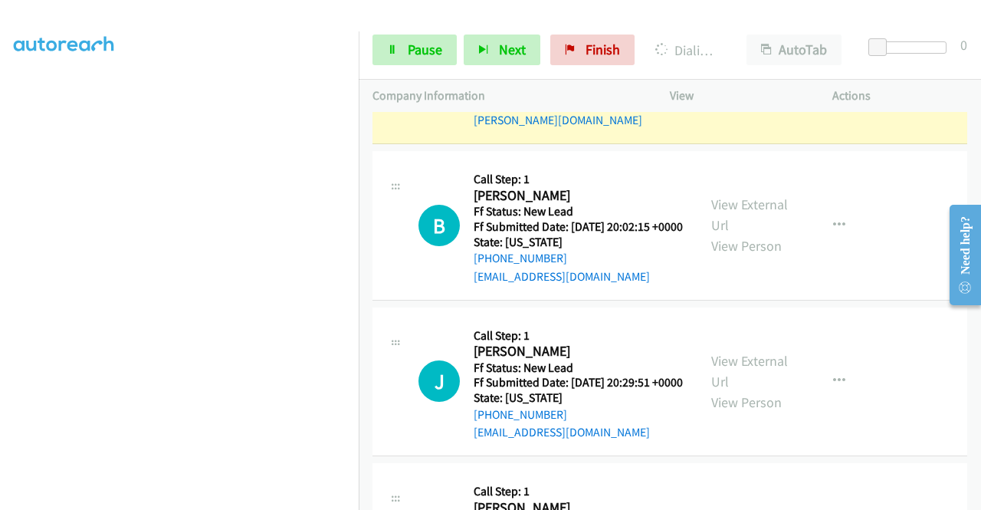
scroll to position [349, 0]
click at [407, 65] on div "Start Calls Pause Next Finish Dialing Camille Caswell AutoTab AutoTab 0" at bounding box center [670, 50] width 622 height 59
click at [403, 49] on link "Pause" at bounding box center [414, 49] width 84 height 31
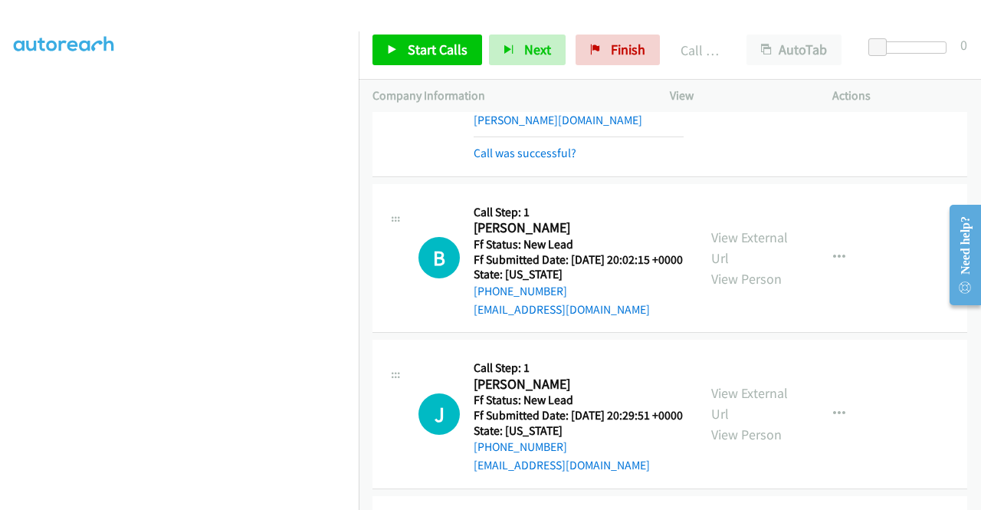
click at [372, 21] on div "Start Calls Pause Next Finish Call Completed AutoTab AutoTab 0" at bounding box center [670, 50] width 622 height 59
click at [388, 36] on link "Start Calls" at bounding box center [427, 49] width 110 height 31
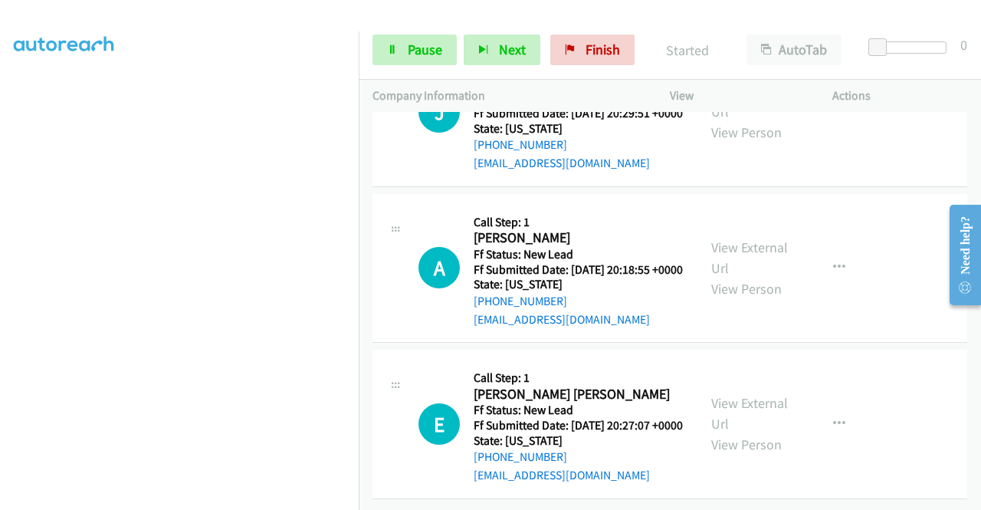
scroll to position [3575, 0]
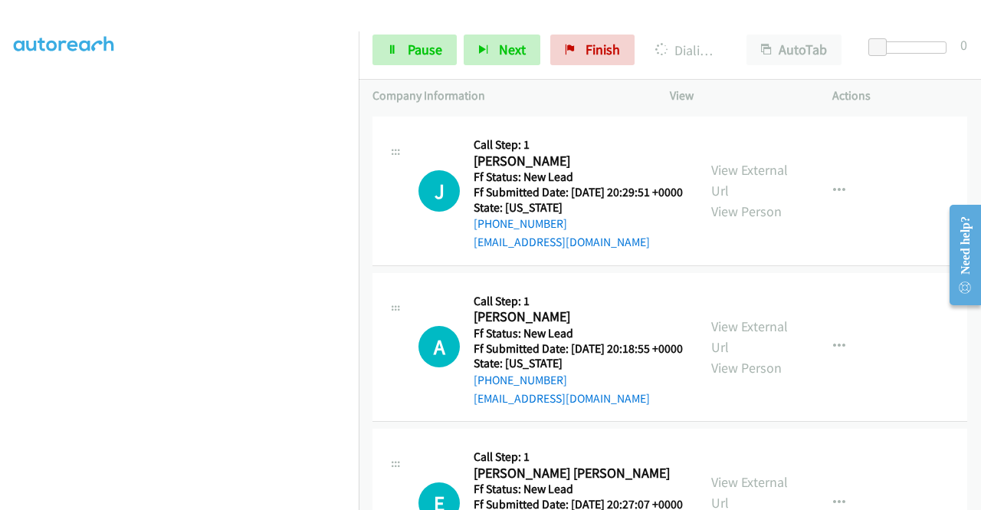
click at [0, 197] on aside "Dialing Mode: Power | Switch to Preview My Lists" at bounding box center [179, 117] width 359 height 848
click at [711, 44] on link "View External Url" at bounding box center [749, 24] width 77 height 38
click at [246, 497] on section at bounding box center [179, 145] width 331 height 733
click at [403, 57] on link "Pause" at bounding box center [414, 49] width 84 height 31
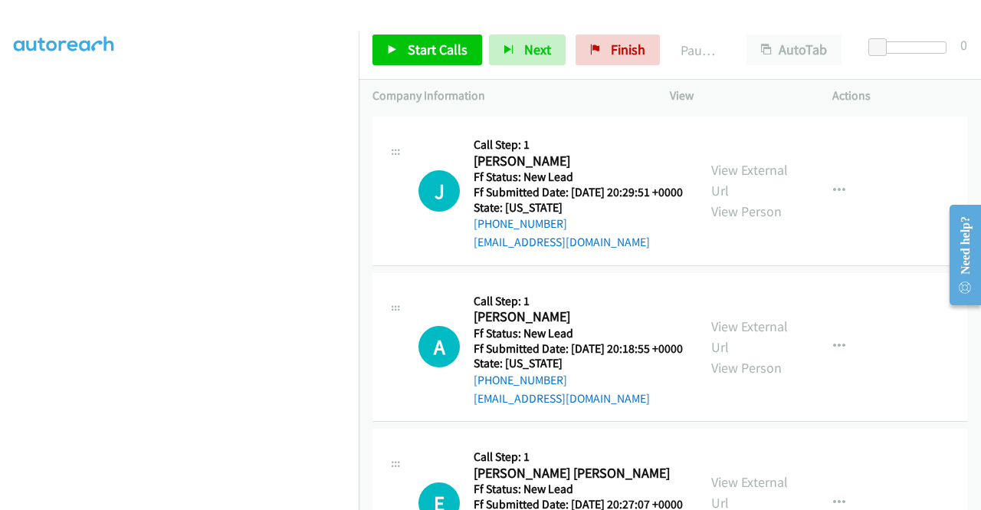
scroll to position [349, 0]
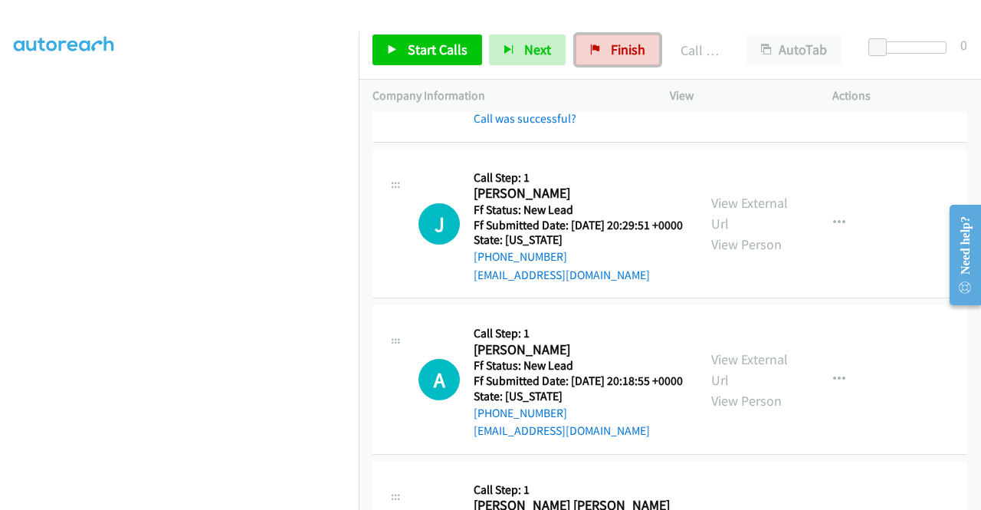
drag, startPoint x: 608, startPoint y: 57, endPoint x: 536, endPoint y: 76, distance: 75.1
click at [611, 57] on span "Finish" at bounding box center [628, 50] width 34 height 18
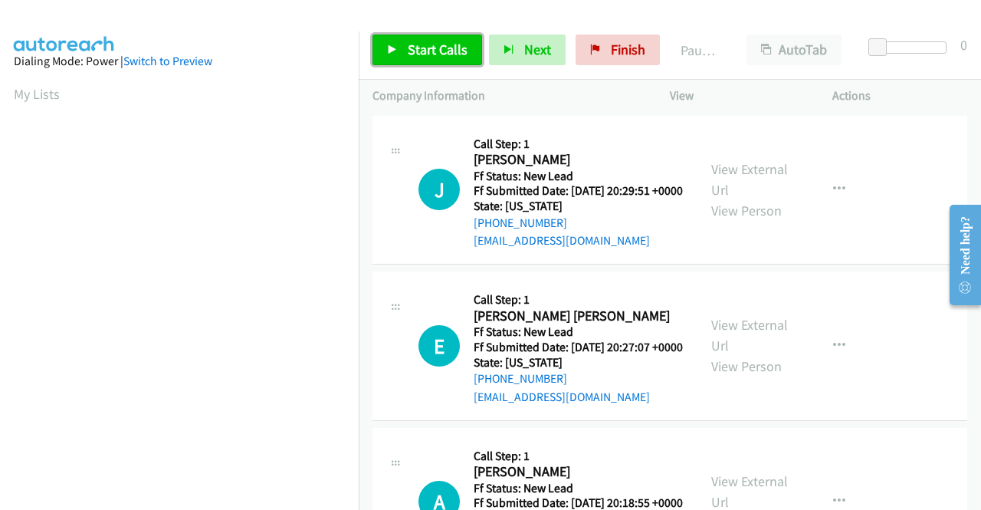
click at [452, 54] on span "Start Calls" at bounding box center [438, 50] width 60 height 18
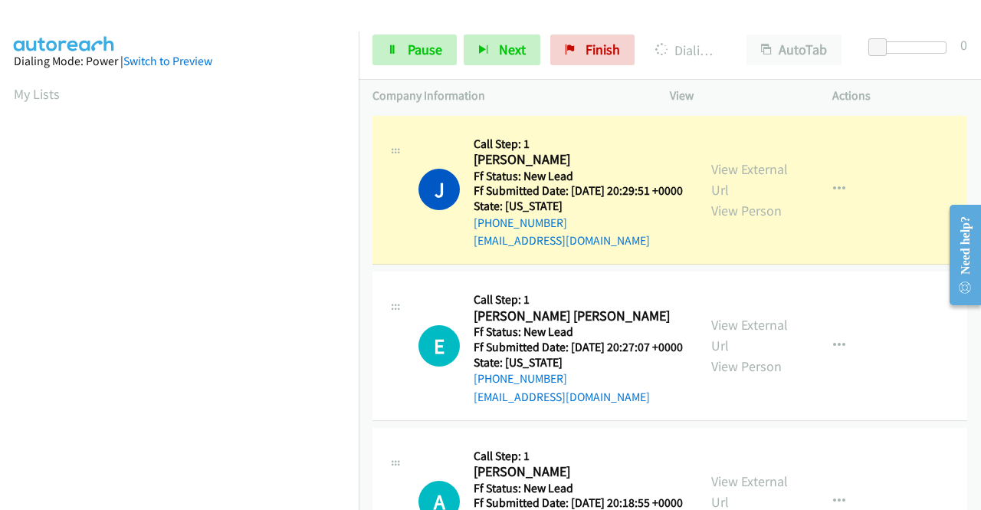
scroll to position [349, 0]
click at [723, 169] on link "View External Url" at bounding box center [749, 179] width 77 height 38
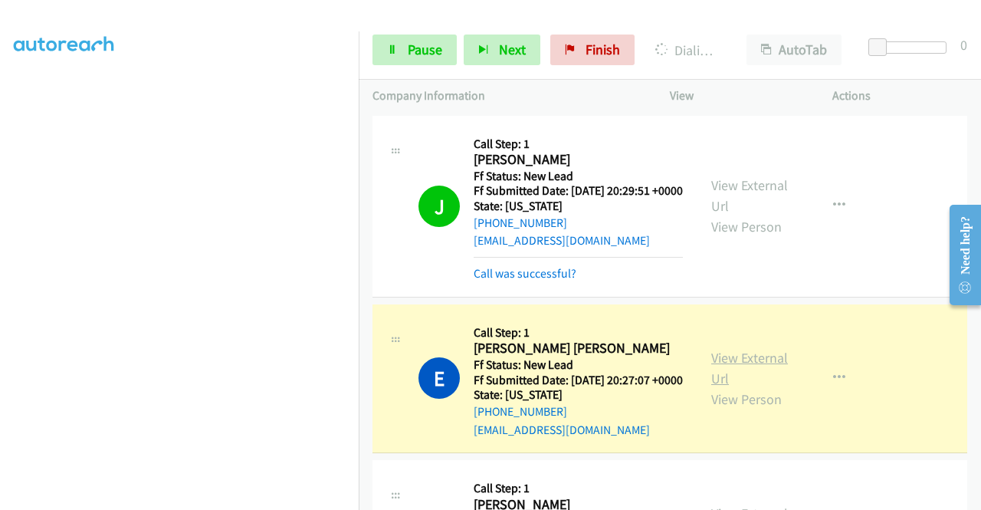
click at [721, 381] on link "View External Url" at bounding box center [749, 368] width 77 height 38
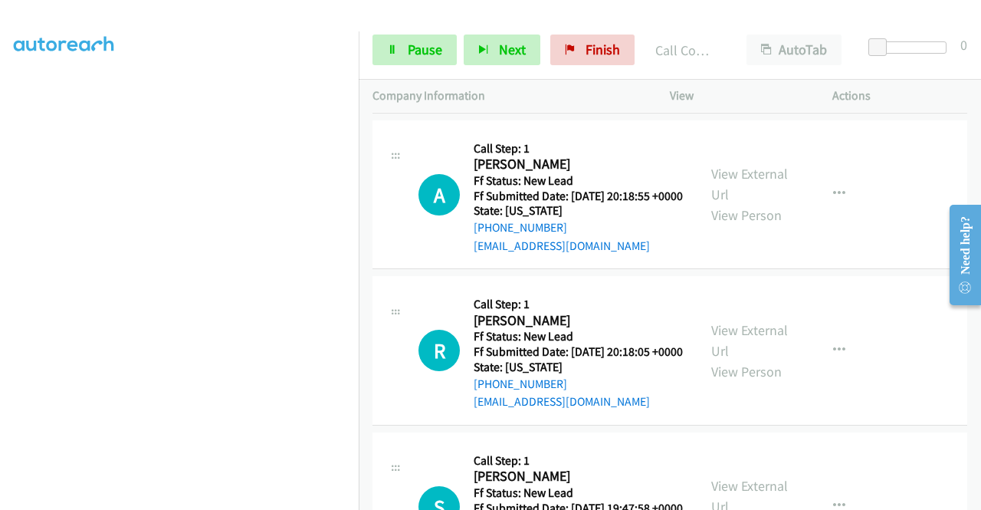
scroll to position [392, 0]
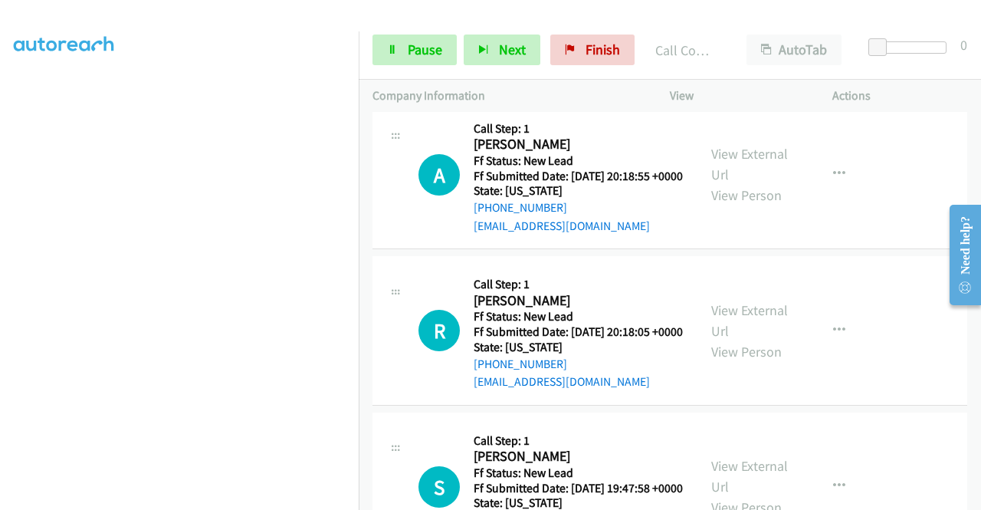
drag, startPoint x: 978, startPoint y: 153, endPoint x: 43, endPoint y: 113, distance: 935.7
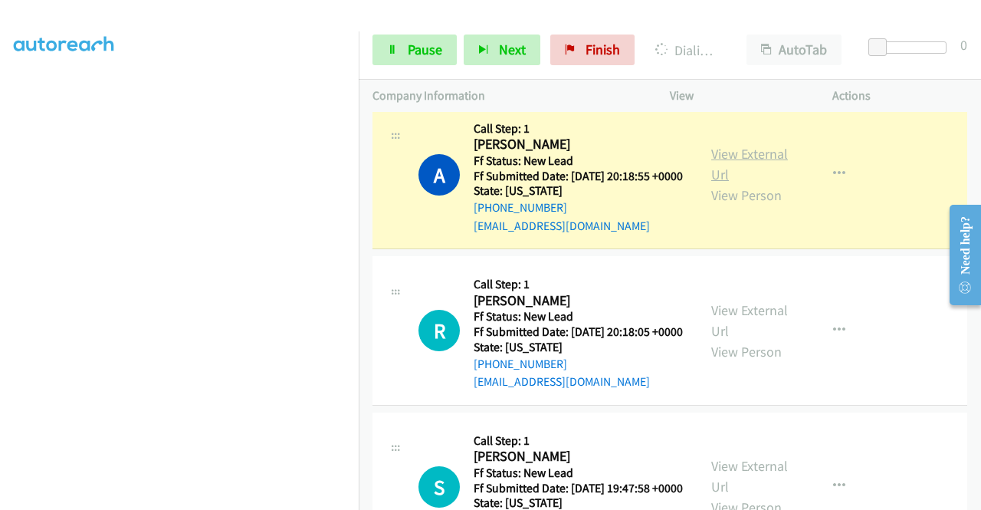
click at [733, 183] on link "View External Url" at bounding box center [749, 164] width 77 height 38
click at [0, 362] on aside "Dialing Mode: Power | Switch to Preview My Lists" at bounding box center [179, 425] width 359 height 848
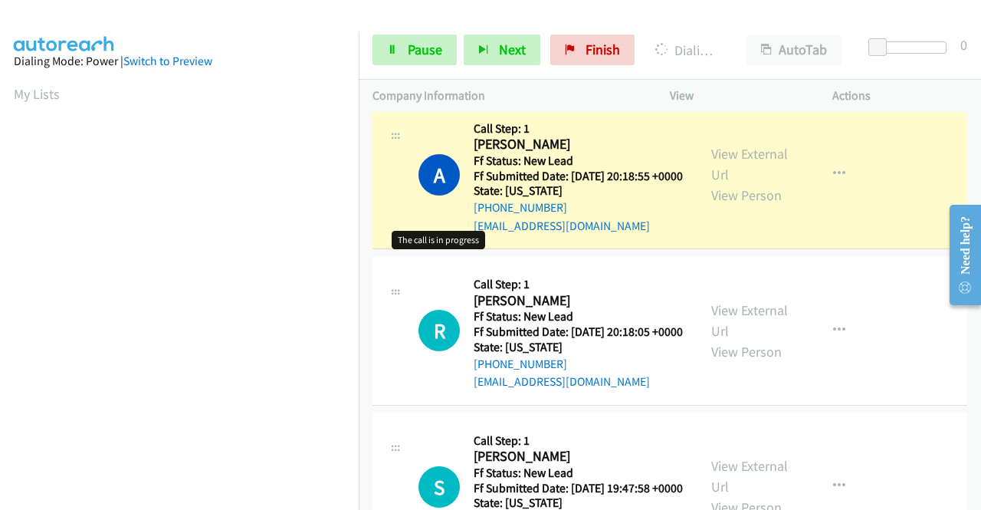
scroll to position [349, 0]
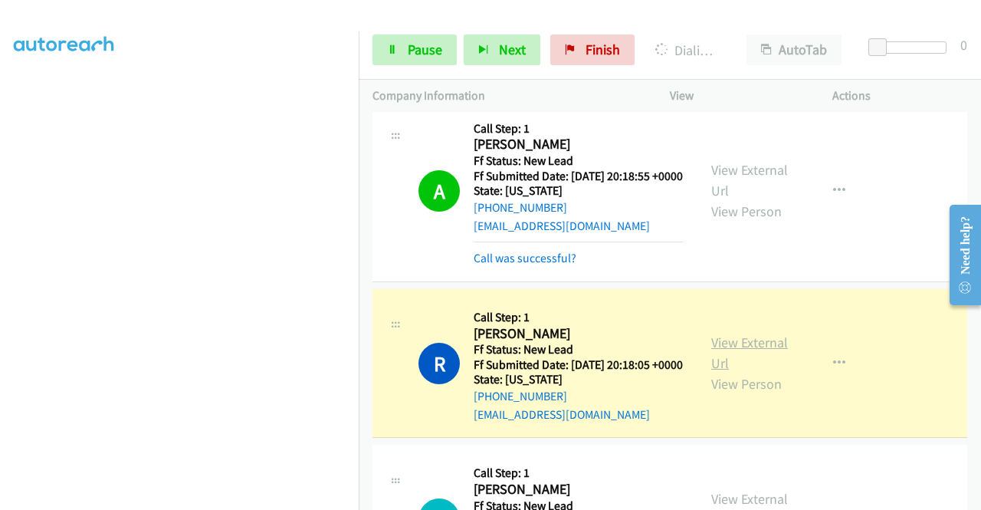
click at [736, 372] on link "View External Url" at bounding box center [749, 352] width 77 height 38
drag, startPoint x: 0, startPoint y: 297, endPoint x: 22, endPoint y: 312, distance: 27.0
click at [0, 297] on aside "Dialing Mode: Power | Switch to Preview My Lists" at bounding box center [179, 117] width 359 height 848
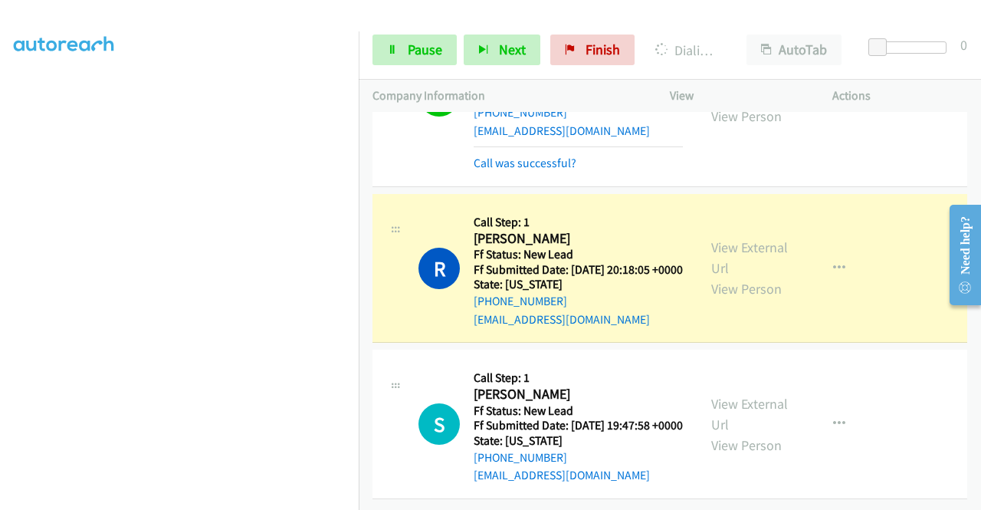
scroll to position [0, 0]
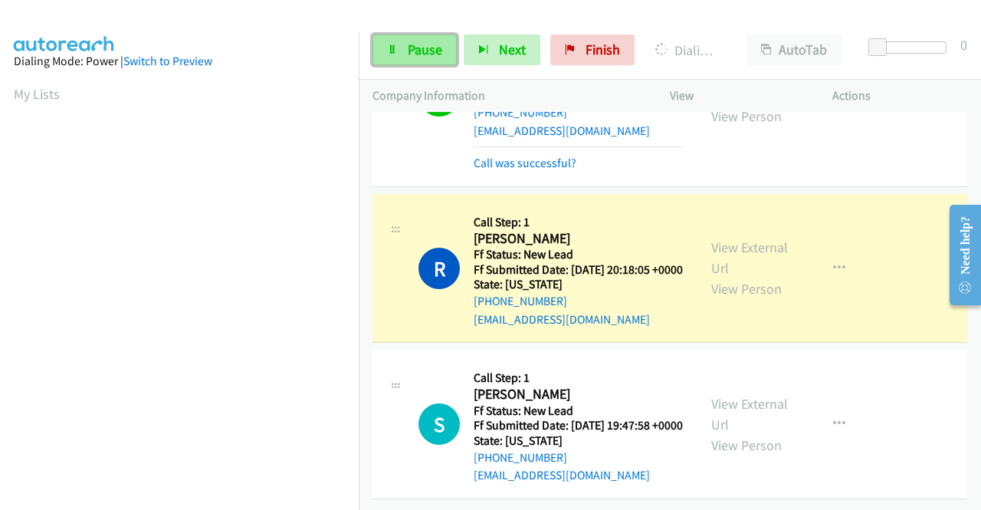
click at [420, 43] on span "Pause" at bounding box center [425, 50] width 34 height 18
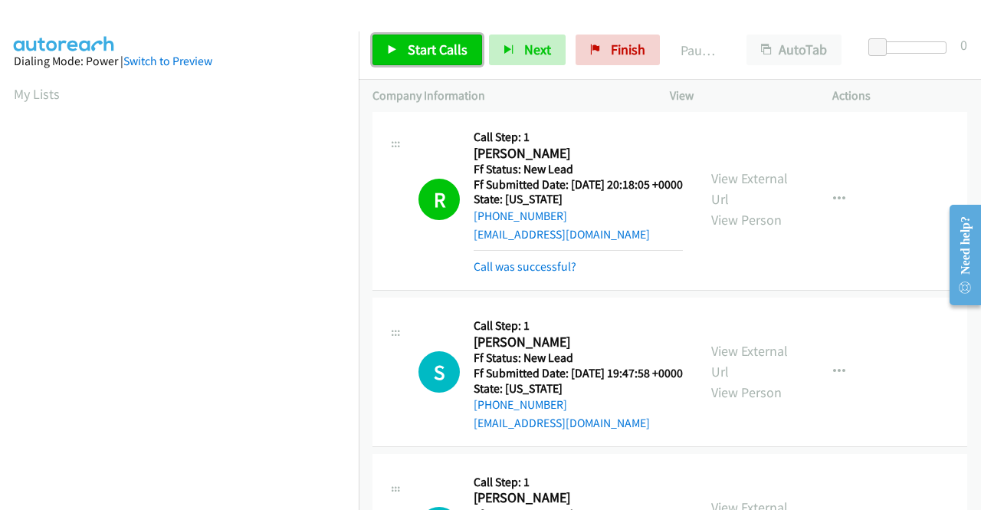
click at [411, 50] on span "Start Calls" at bounding box center [438, 50] width 60 height 18
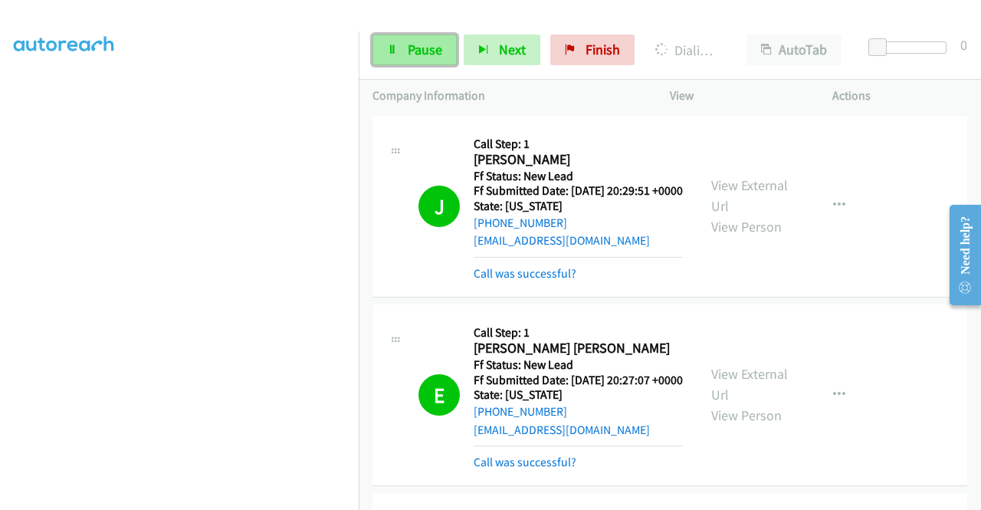
click at [415, 48] on span "Pause" at bounding box center [425, 50] width 34 height 18
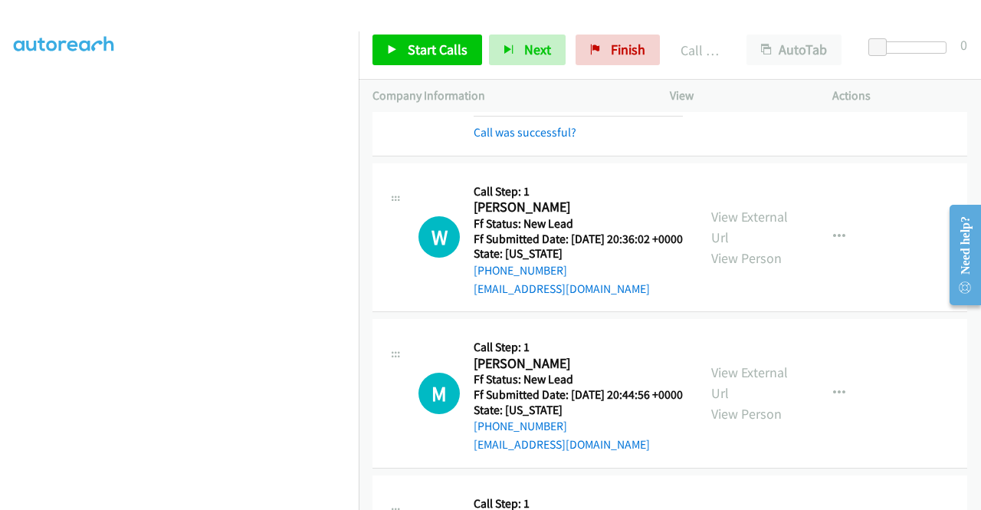
scroll to position [349, 0]
click at [620, 47] on span "Finish" at bounding box center [628, 50] width 34 height 18
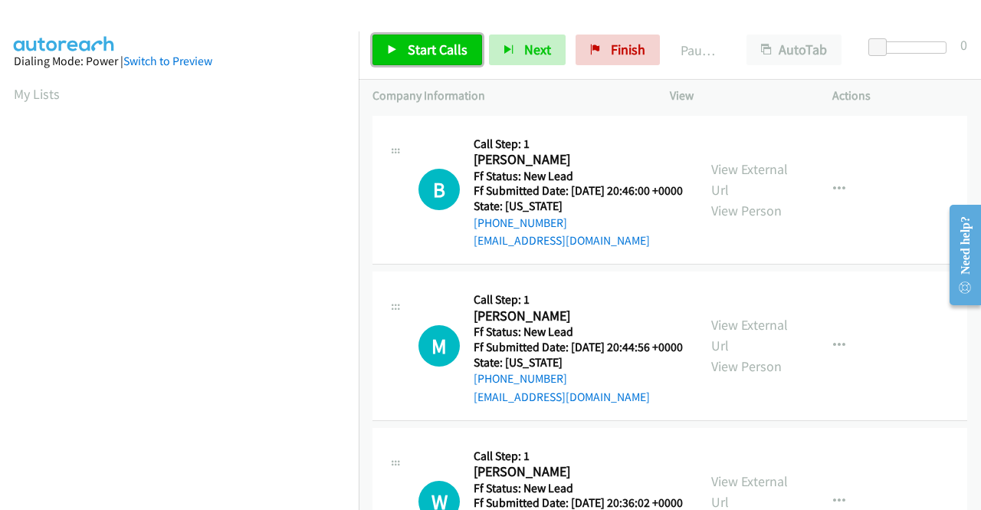
click at [411, 41] on span "Start Calls" at bounding box center [438, 50] width 60 height 18
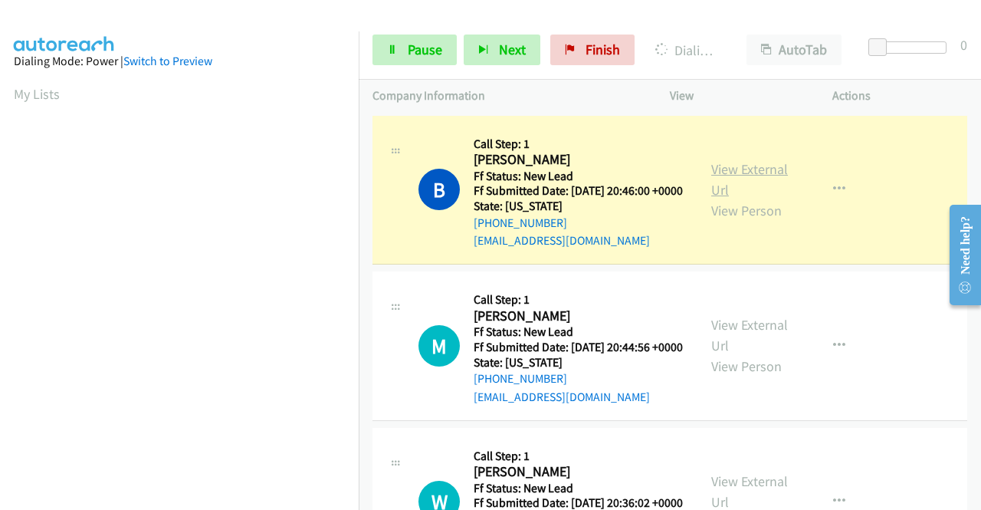
click at [711, 170] on link "View External Url" at bounding box center [749, 179] width 77 height 38
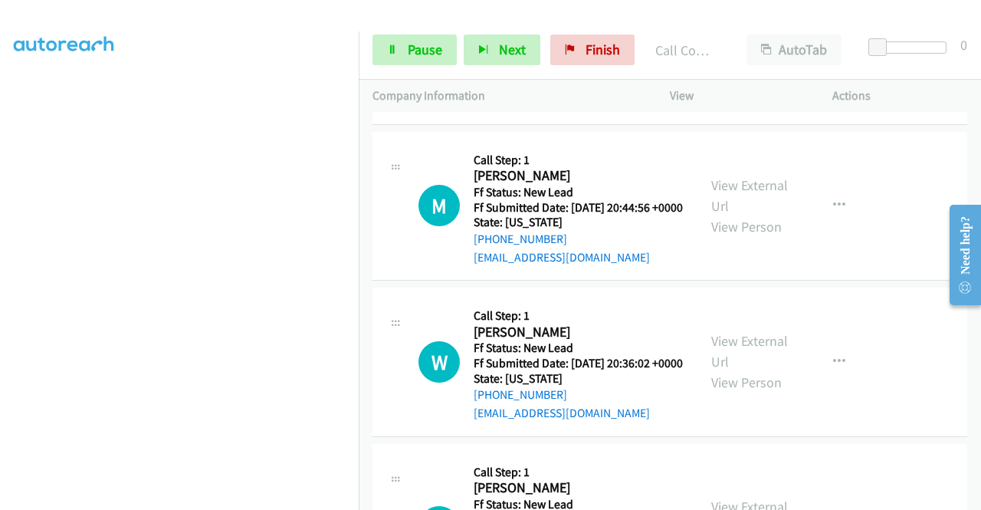
scroll to position [176, 0]
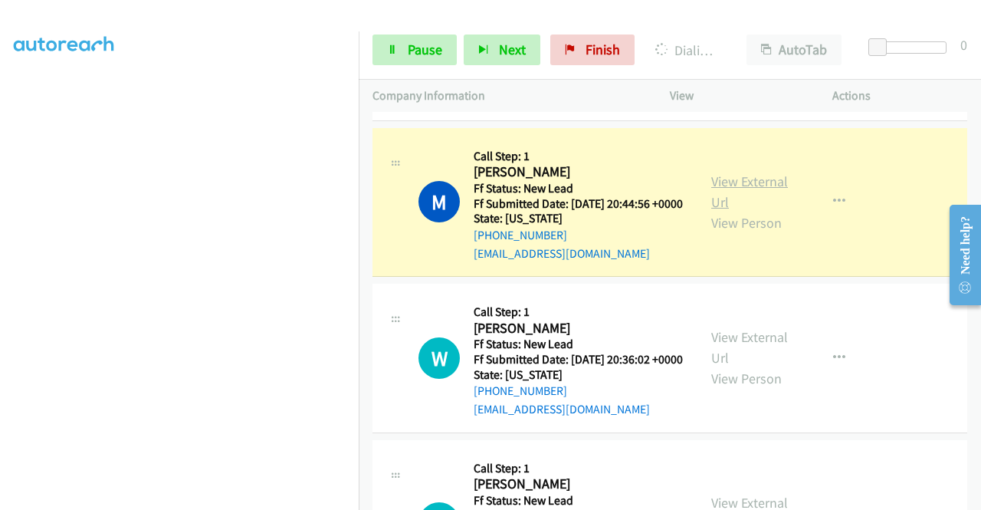
click at [725, 202] on link "View External Url" at bounding box center [749, 191] width 77 height 38
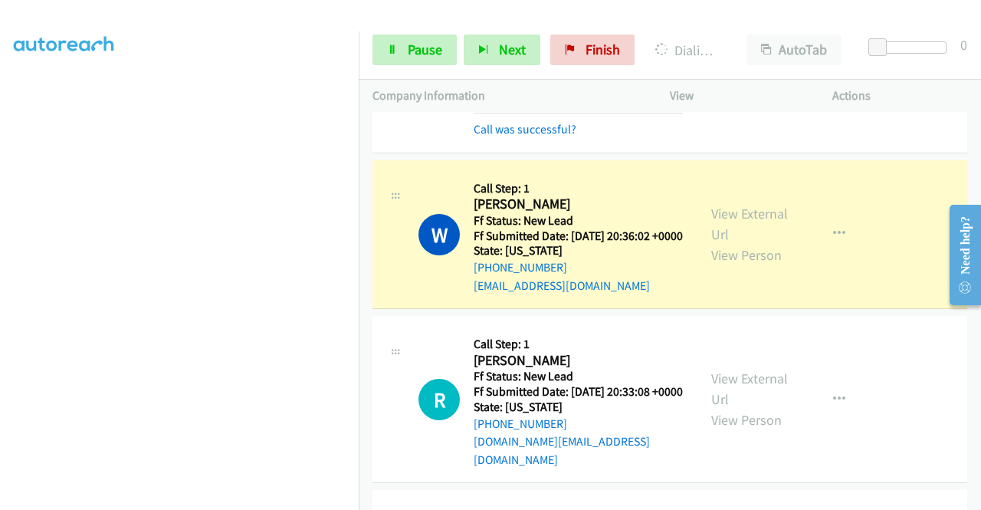
scroll to position [355, 0]
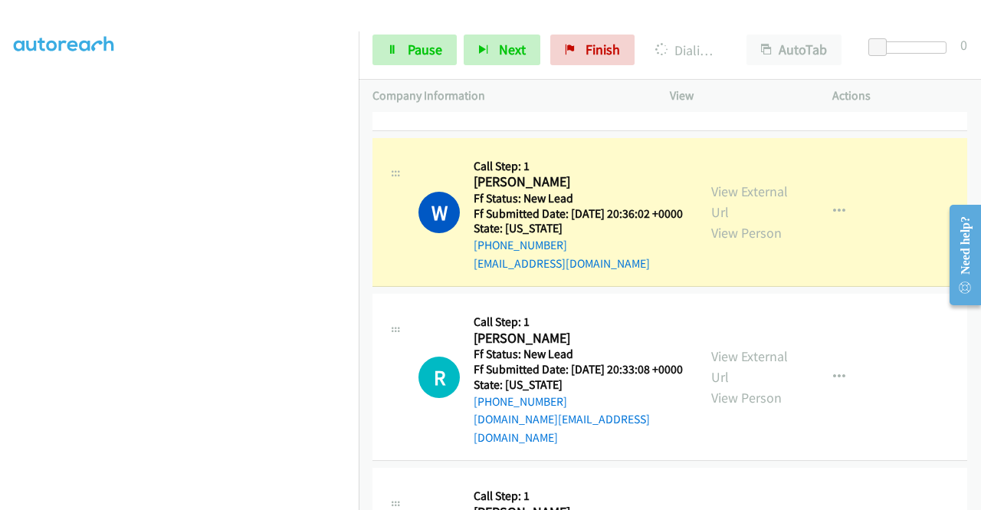
click at [711, 218] on div "View External Url View Person" at bounding box center [751, 212] width 80 height 62
click at [725, 221] on link "View External Url" at bounding box center [749, 201] width 77 height 38
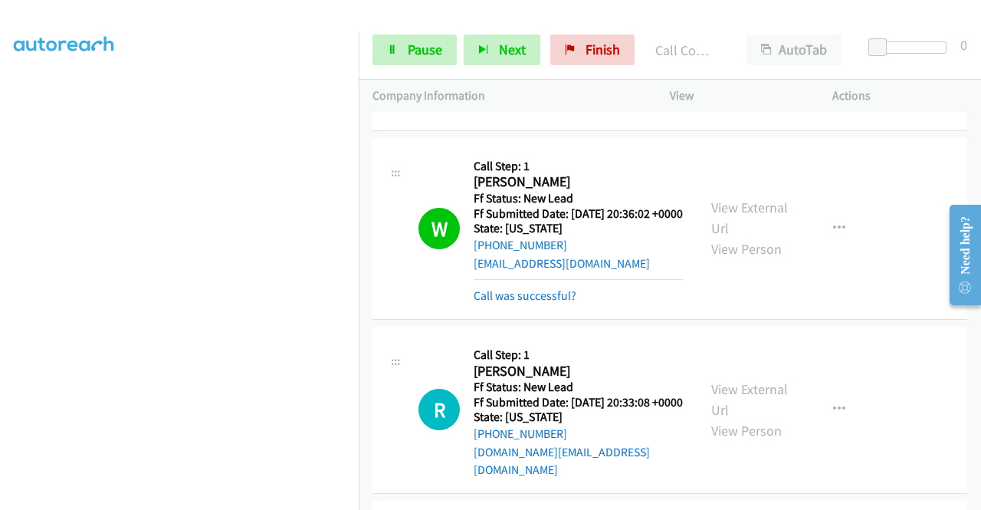
click at [980, 499] on div "[PHONE_NUMBER] Call failed - Please reload the list and try again The Callbar F…" at bounding box center [670, 311] width 622 height 398
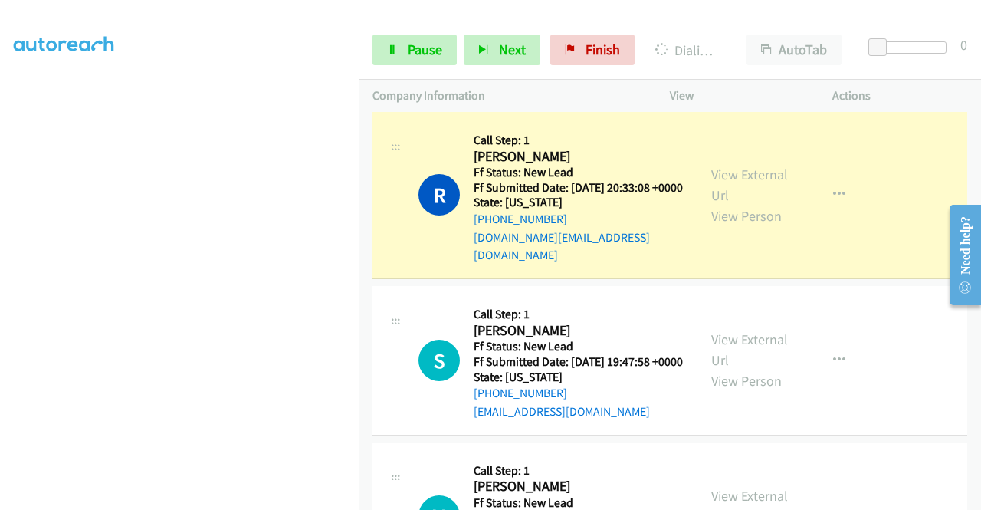
scroll to position [621, 0]
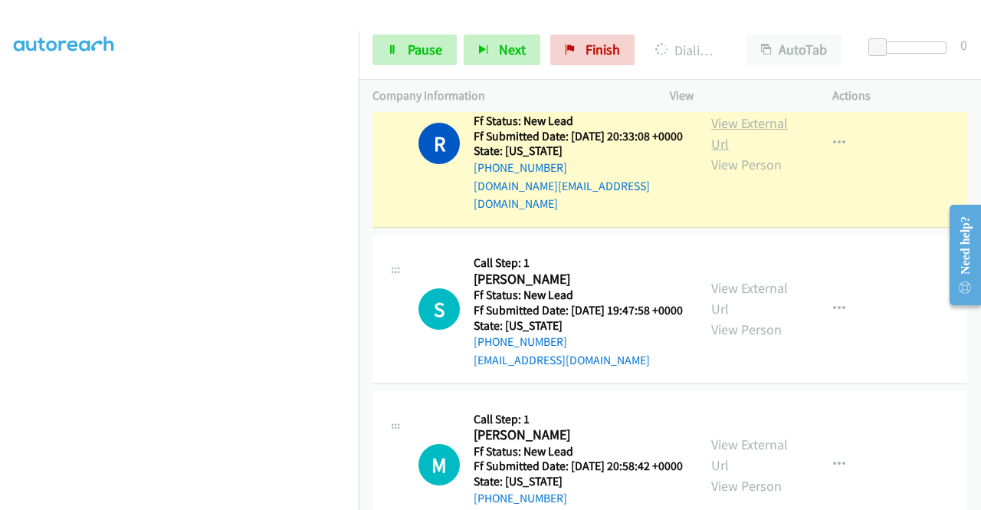
click at [730, 152] on link "View External Url" at bounding box center [749, 133] width 77 height 38
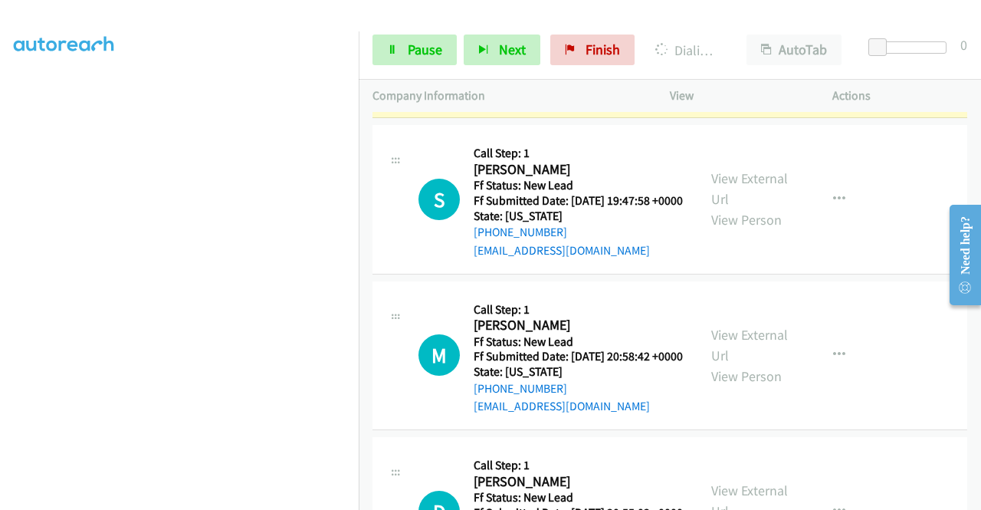
scroll to position [734, 0]
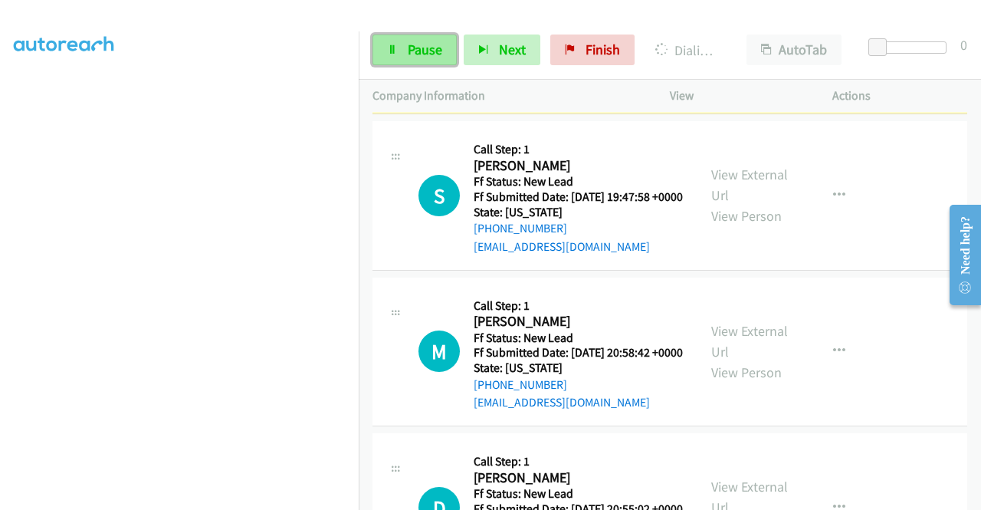
click at [387, 50] on icon at bounding box center [392, 50] width 11 height 11
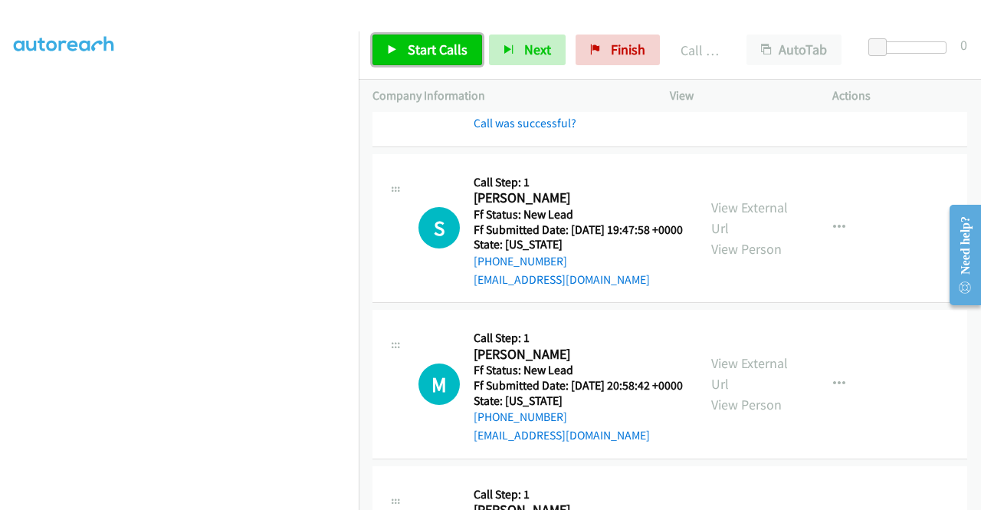
click at [417, 48] on span "Start Calls" at bounding box center [438, 50] width 60 height 18
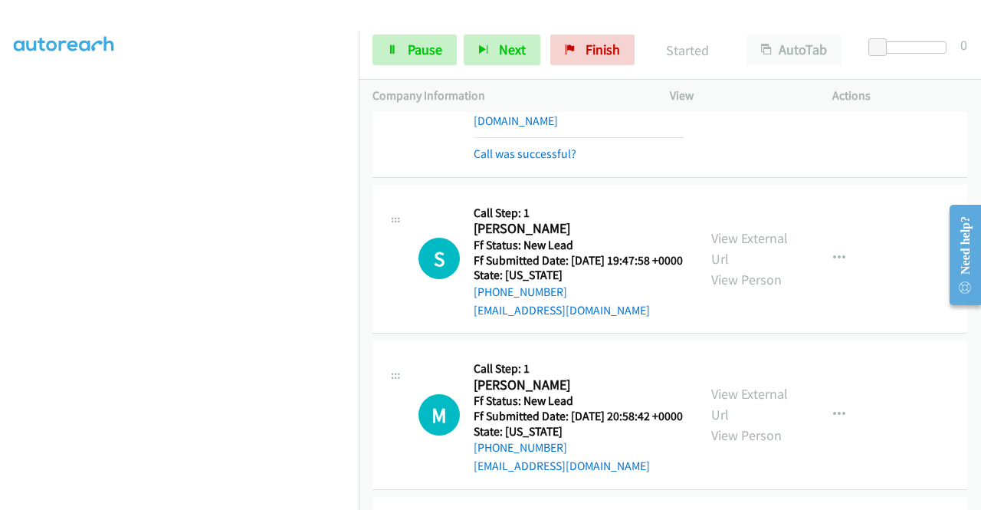
scroll to position [757, 0]
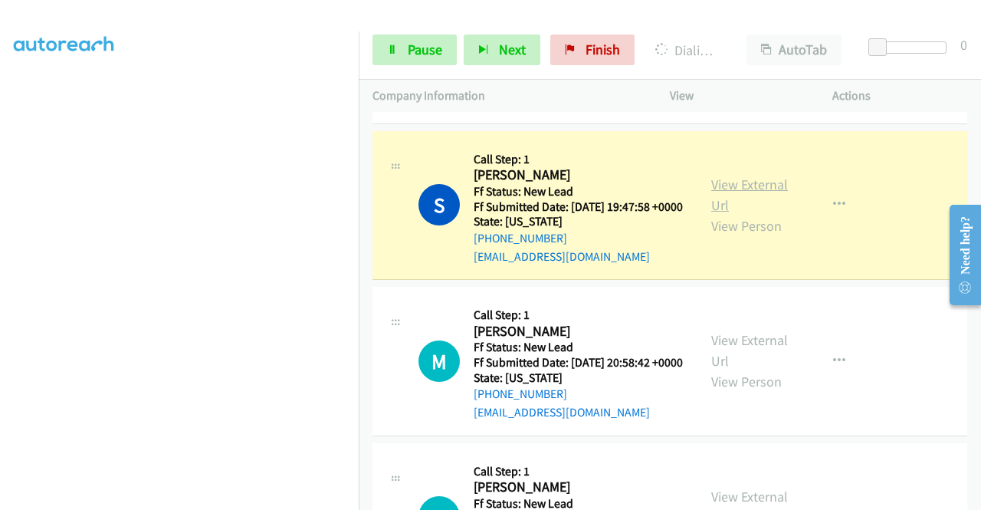
click at [711, 214] on link "View External Url" at bounding box center [749, 194] width 77 height 38
click at [0, 228] on aside "Dialing Mode: Power | Switch to Preview My Lists" at bounding box center [179, 117] width 359 height 848
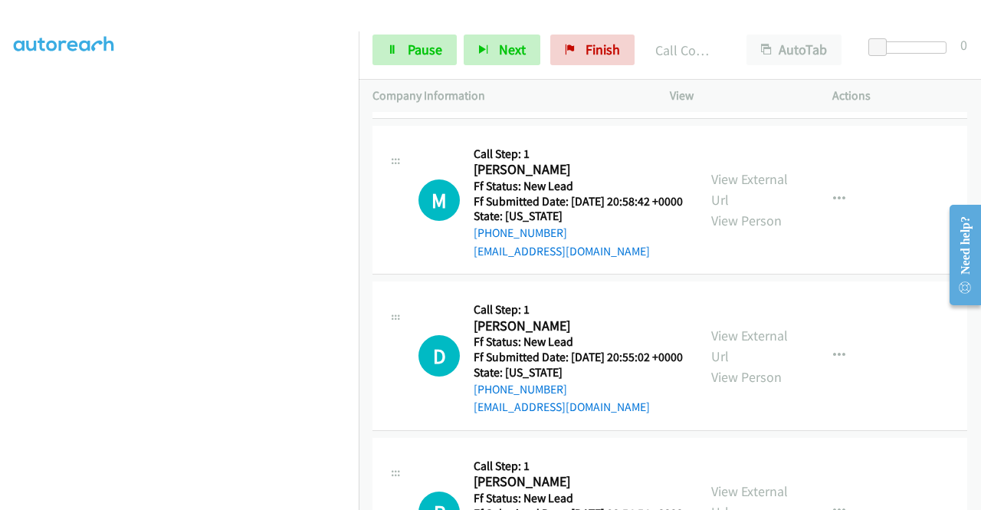
scroll to position [958, 0]
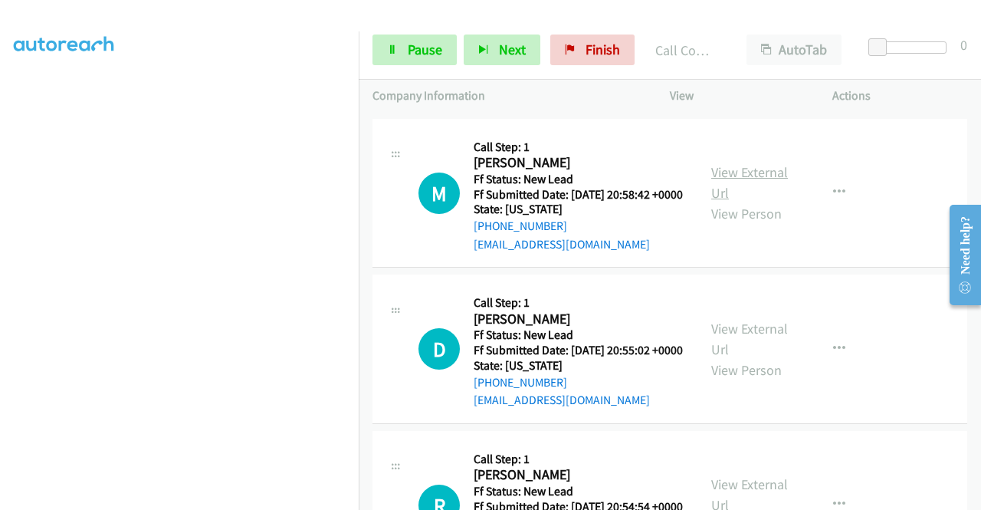
click at [731, 202] on link "View External Url" at bounding box center [749, 182] width 77 height 38
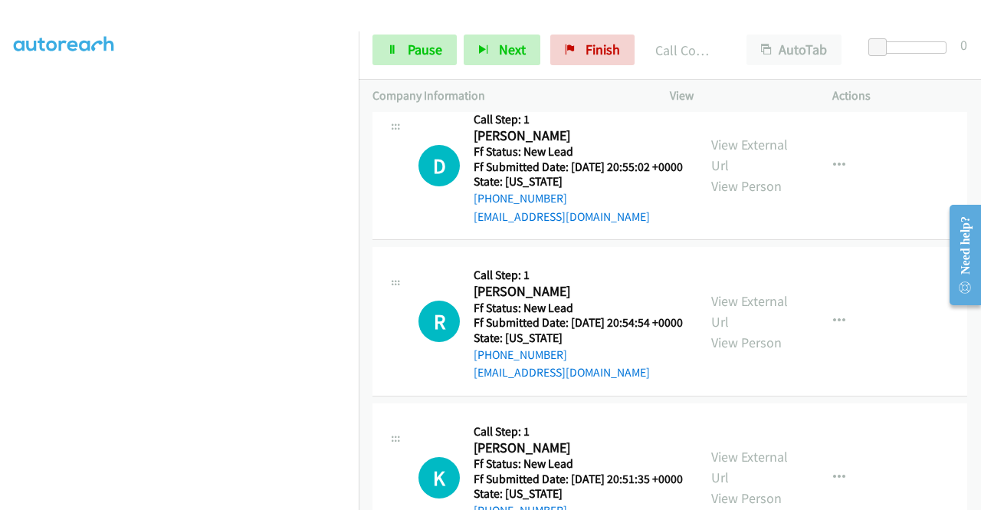
scroll to position [1203, 0]
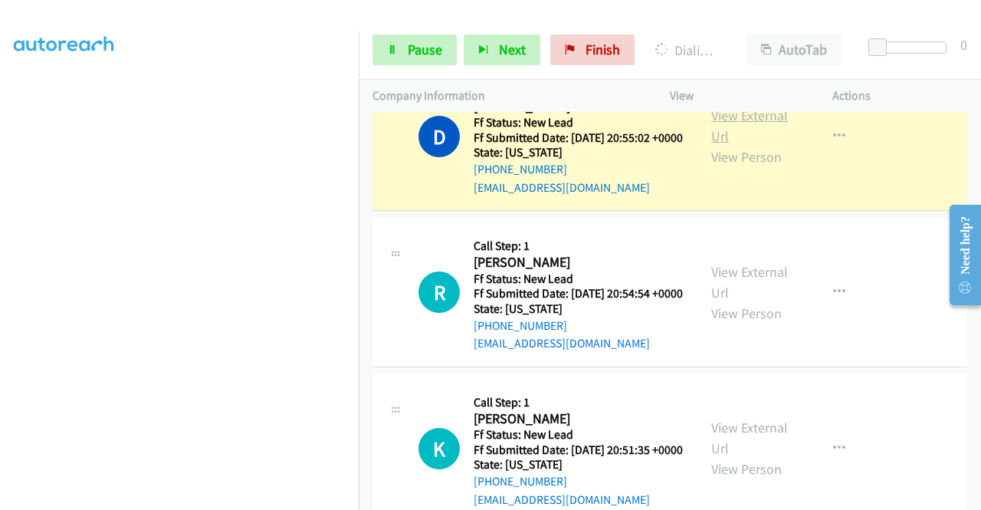
click at [713, 145] on link "View External Url" at bounding box center [749, 126] width 77 height 38
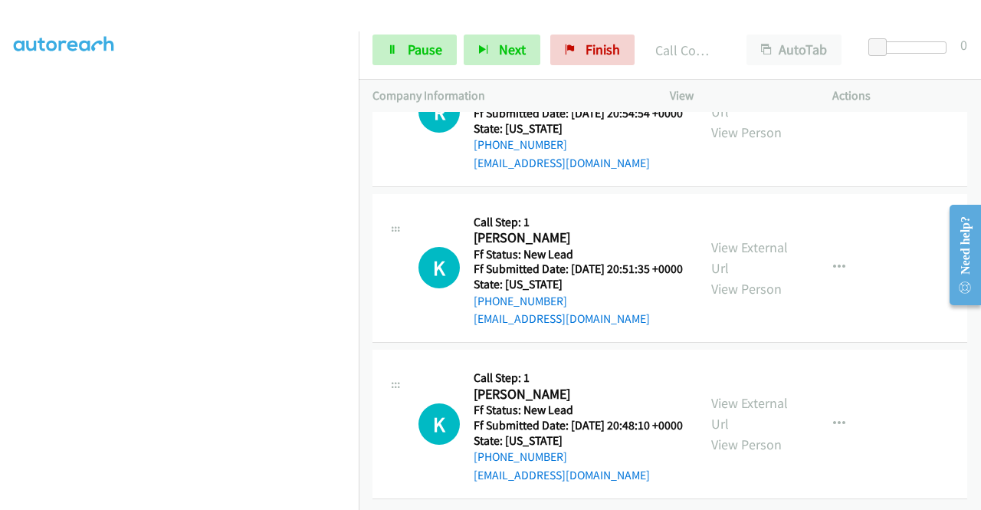
scroll to position [1447, 0]
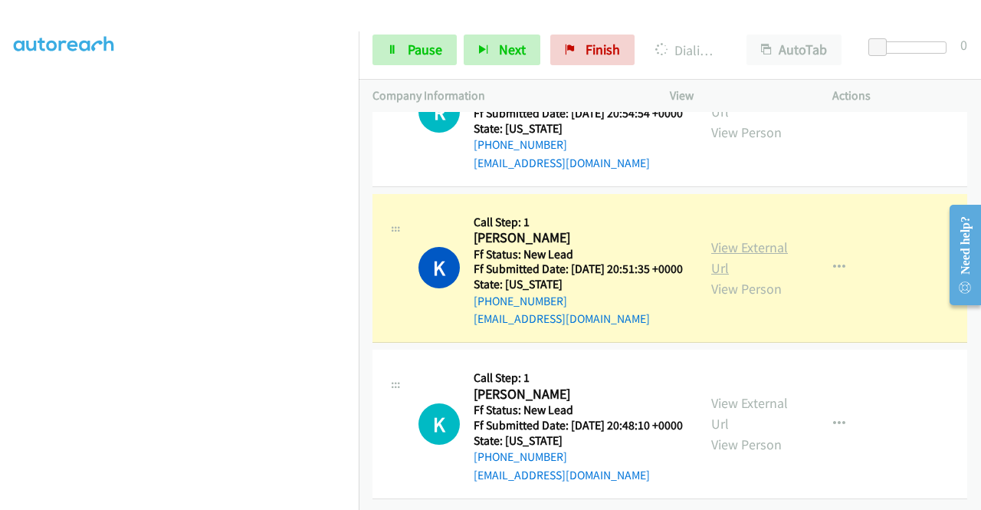
click at [730, 277] on link "View External Url" at bounding box center [749, 257] width 77 height 38
click at [359, 223] on nav "Dialing Mode: Power | Switch to Preview My Lists" at bounding box center [179, 286] width 359 height 510
click at [433, 33] on div "Start Calls Pause Next Finish Dialing [PERSON_NAME] Blend AutoTab AutoTab 0" at bounding box center [670, 50] width 622 height 59
click at [424, 48] on span "Pause" at bounding box center [425, 50] width 34 height 18
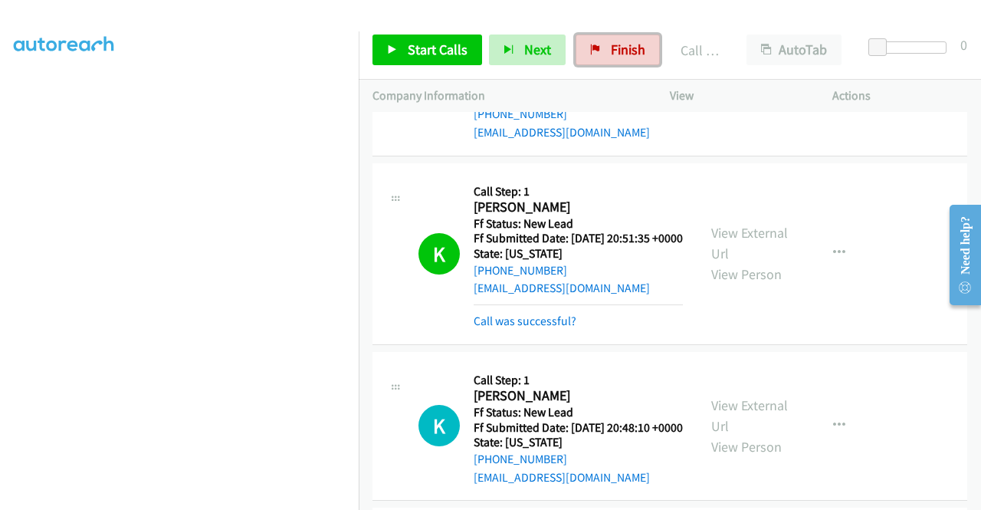
drag, startPoint x: 588, startPoint y: 50, endPoint x: 526, endPoint y: 74, distance: 66.5
click at [590, 50] on icon at bounding box center [595, 50] width 11 height 11
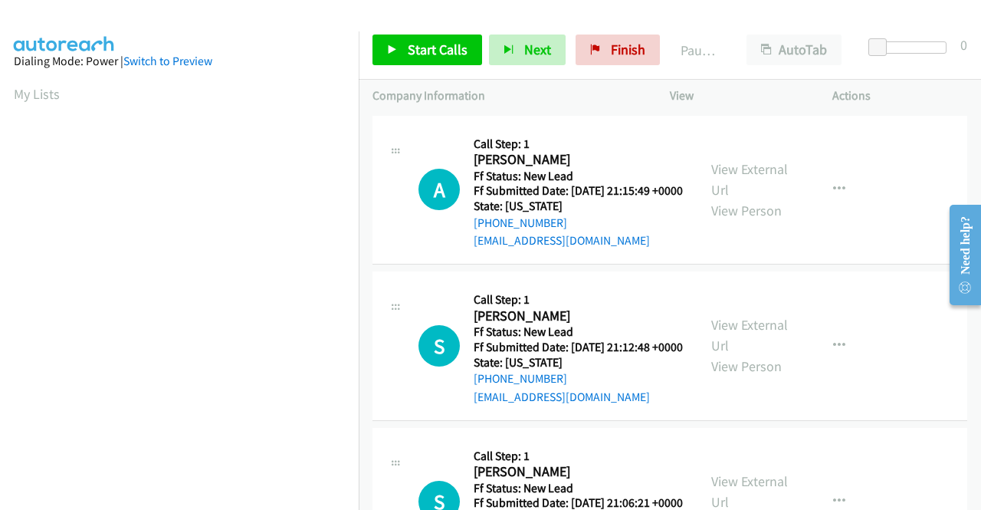
click at [597, 68] on div "Start Calls Pause Next Finish Paused AutoTab AutoTab 0" at bounding box center [670, 50] width 622 height 59
click at [581, 45] on link "Finish" at bounding box center [617, 49] width 84 height 31
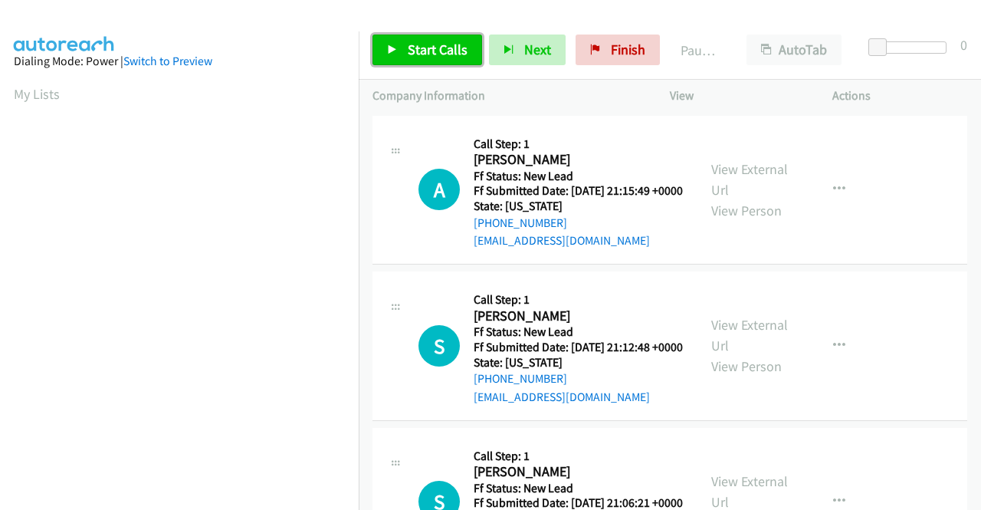
click at [428, 48] on span "Start Calls" at bounding box center [438, 50] width 60 height 18
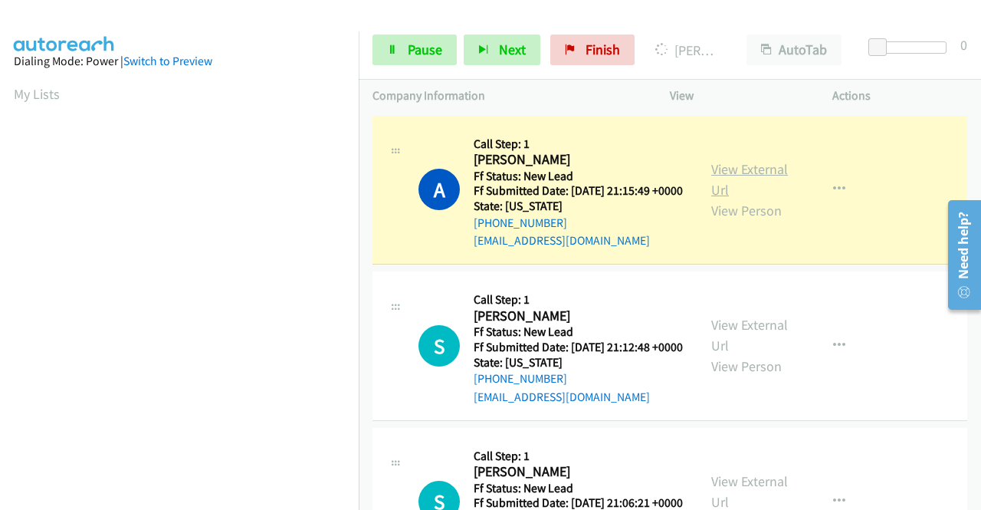
click at [752, 175] on link "View External Url" at bounding box center [749, 179] width 77 height 38
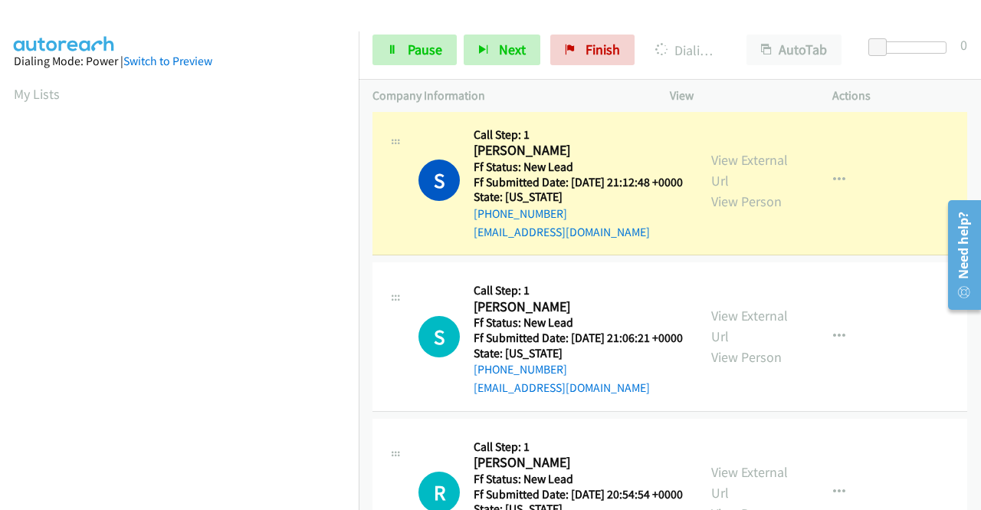
scroll to position [349, 0]
click at [711, 181] on link "View External Url" at bounding box center [749, 170] width 77 height 38
click at [436, 34] on div "Start Calls Pause Next Finish Dialing [PERSON_NAME] AutoTab AutoTab 0" at bounding box center [670, 50] width 622 height 59
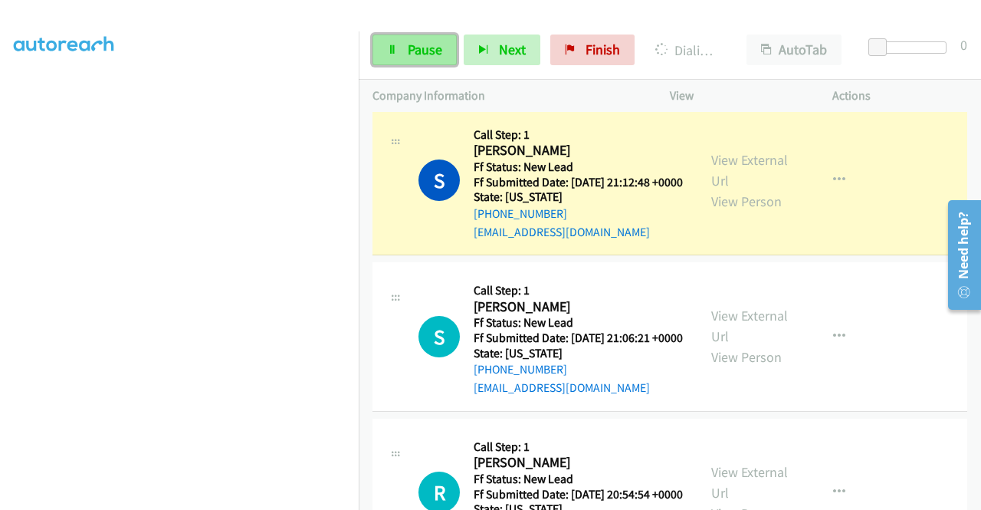
click at [411, 44] on span "Pause" at bounding box center [425, 50] width 34 height 18
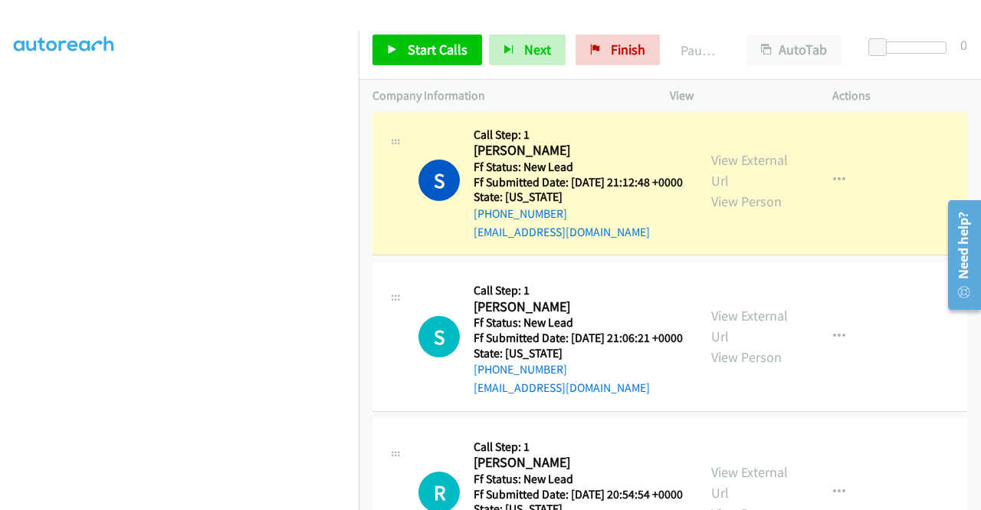
scroll to position [316, 0]
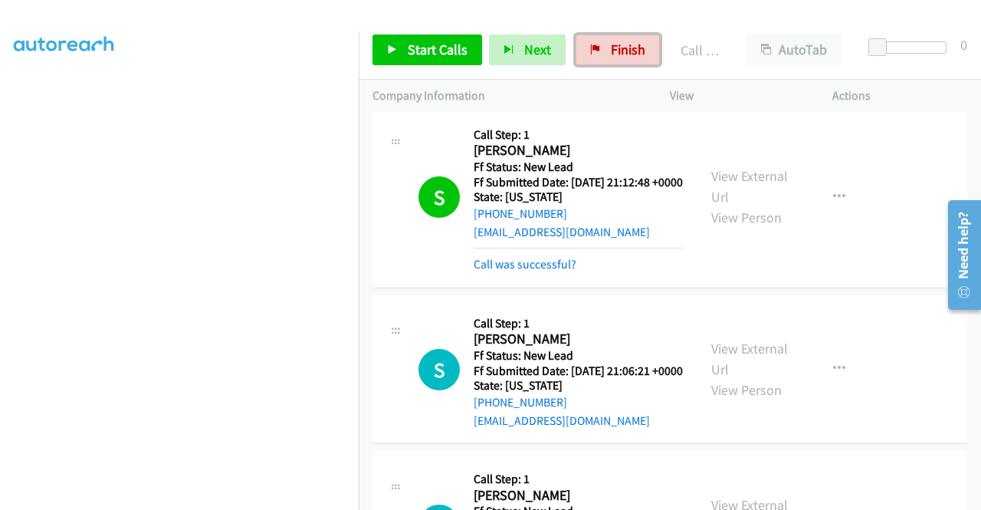
click at [648, 54] on link "Finish" at bounding box center [617, 49] width 84 height 31
